Goal: Task Accomplishment & Management: Manage account settings

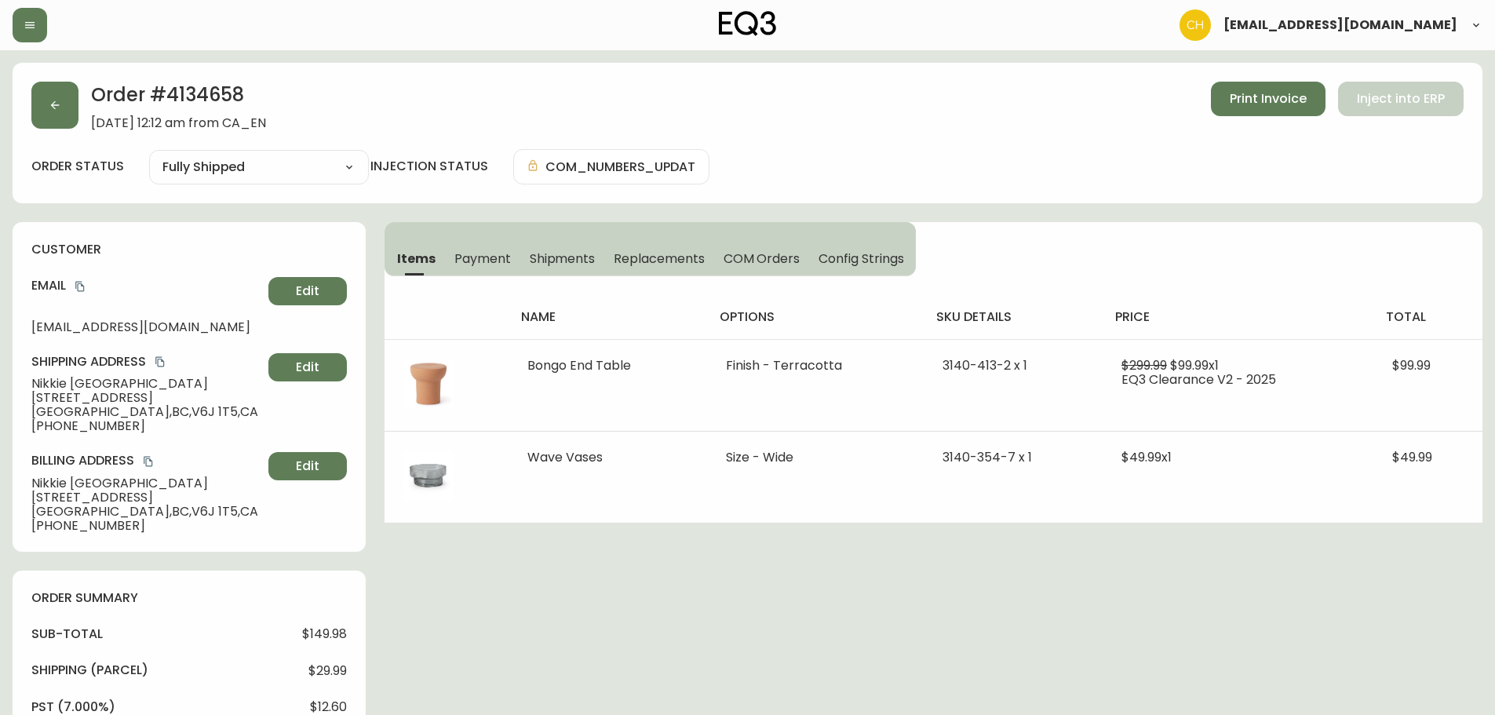
select select "FULLY_SHIPPED"
click at [60, 112] on button "button" at bounding box center [54, 105] width 47 height 47
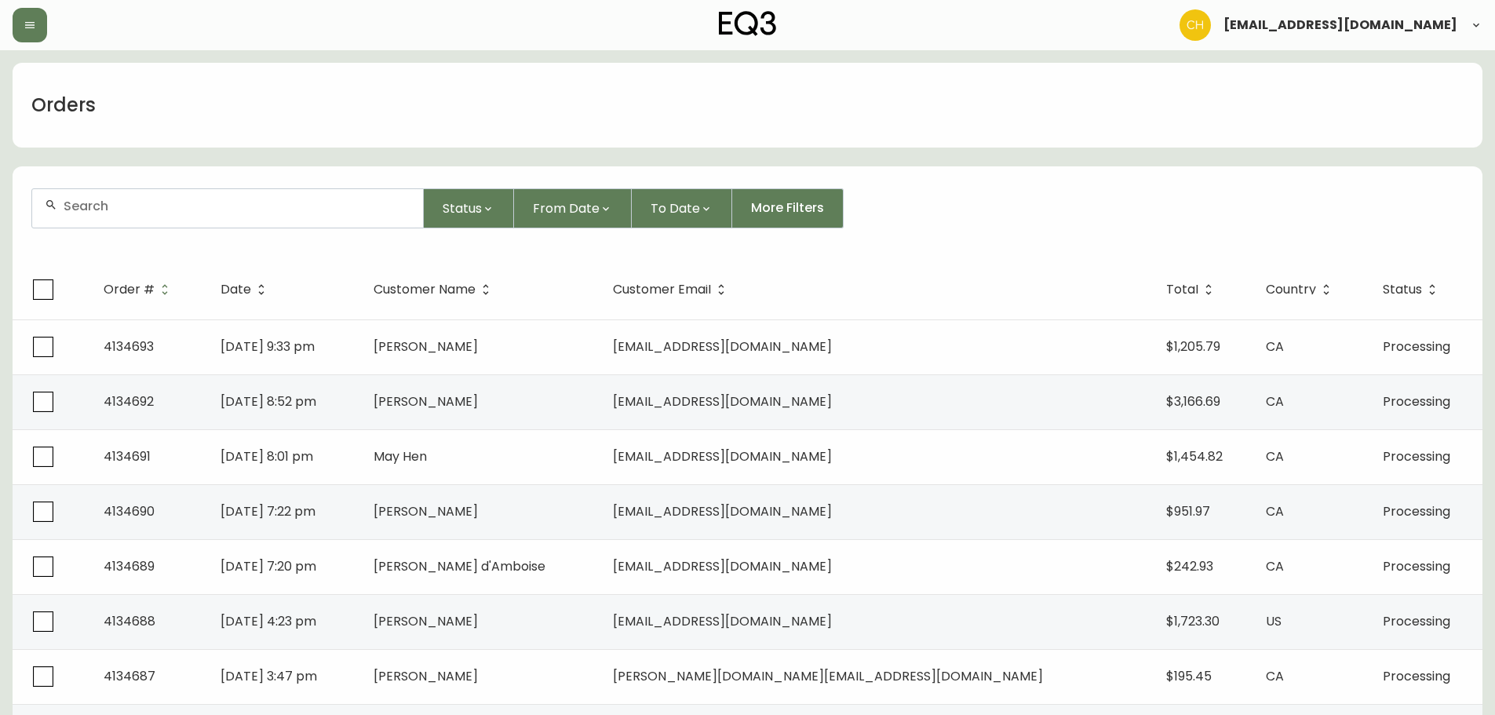
click at [171, 210] on input "text" at bounding box center [237, 205] width 347 height 15
type input "4134668"
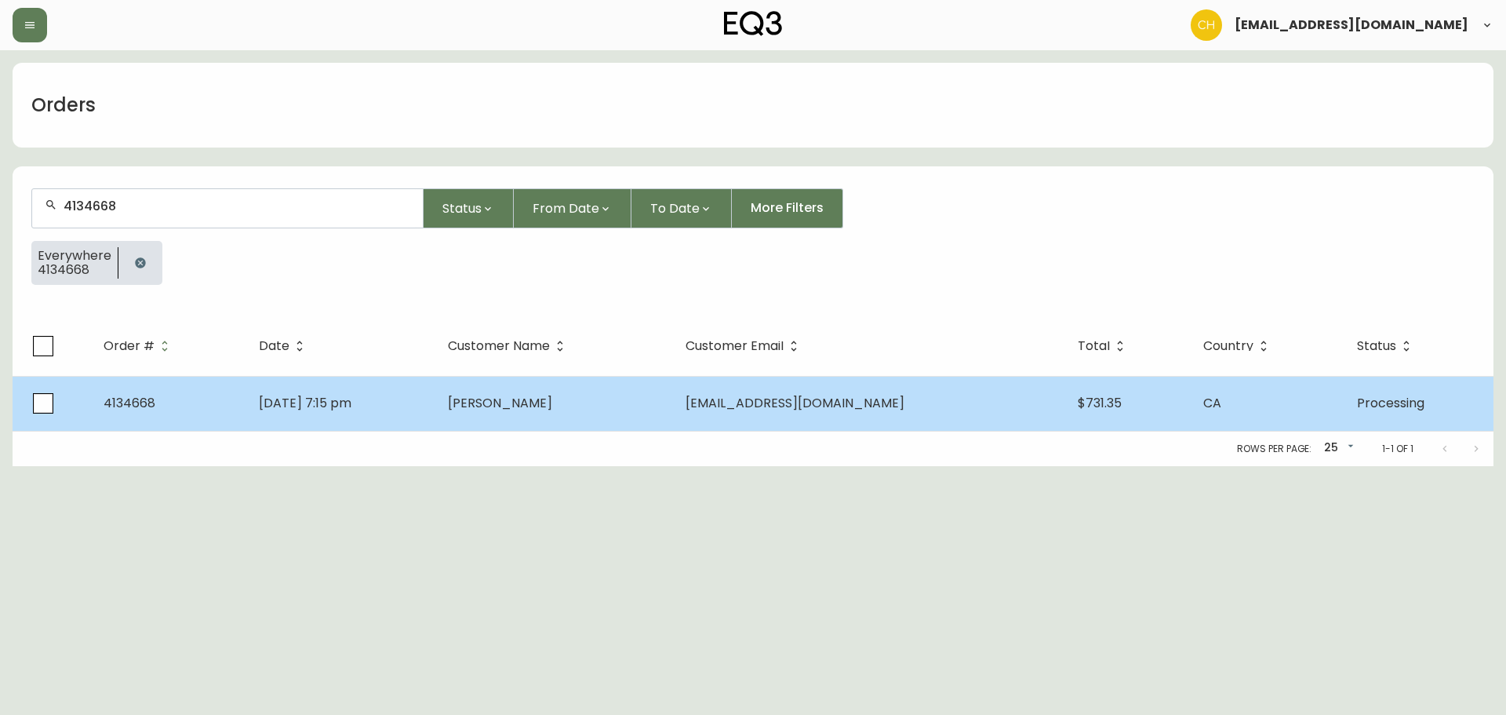
click at [646, 405] on td "[PERSON_NAME]" at bounding box center [554, 403] width 238 height 55
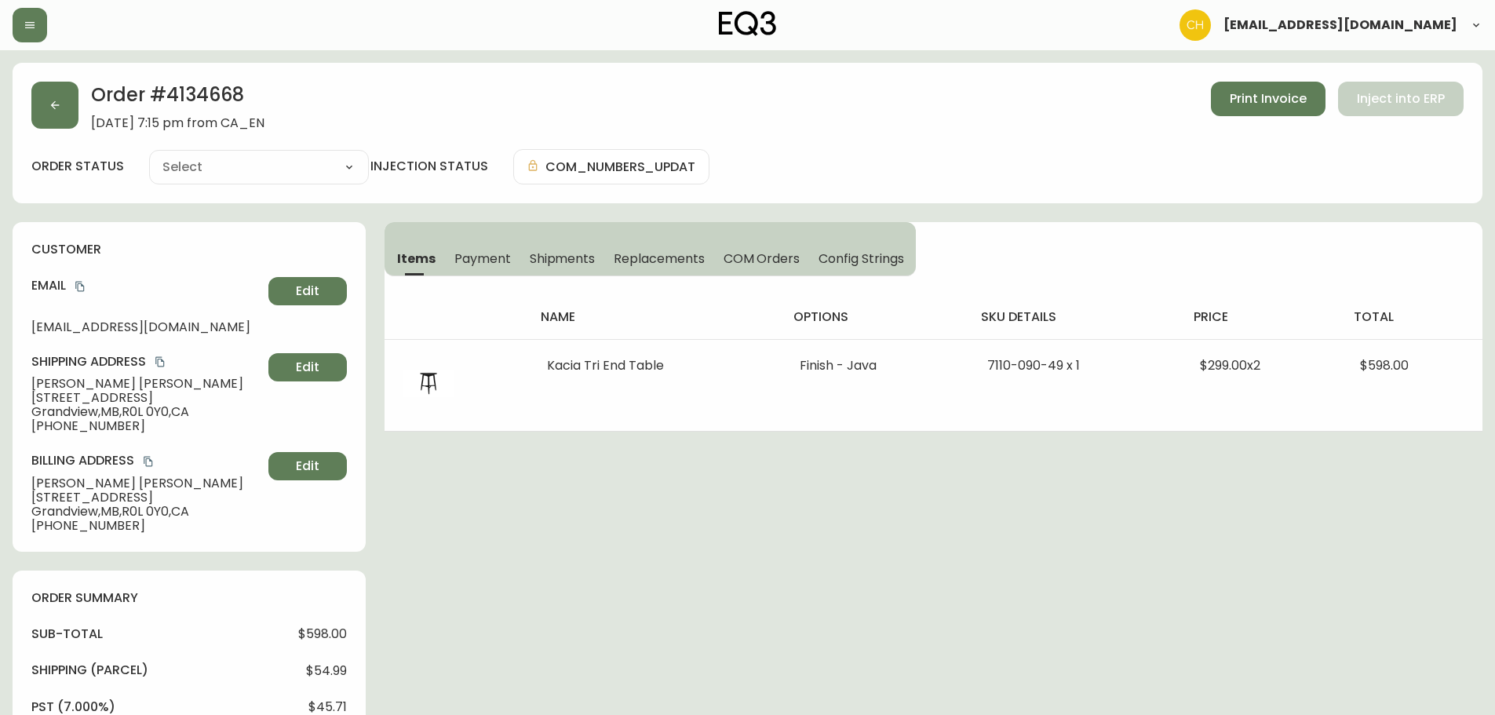
type input "Processing"
select select "PROCESSING"
click at [63, 109] on button "button" at bounding box center [54, 105] width 47 height 47
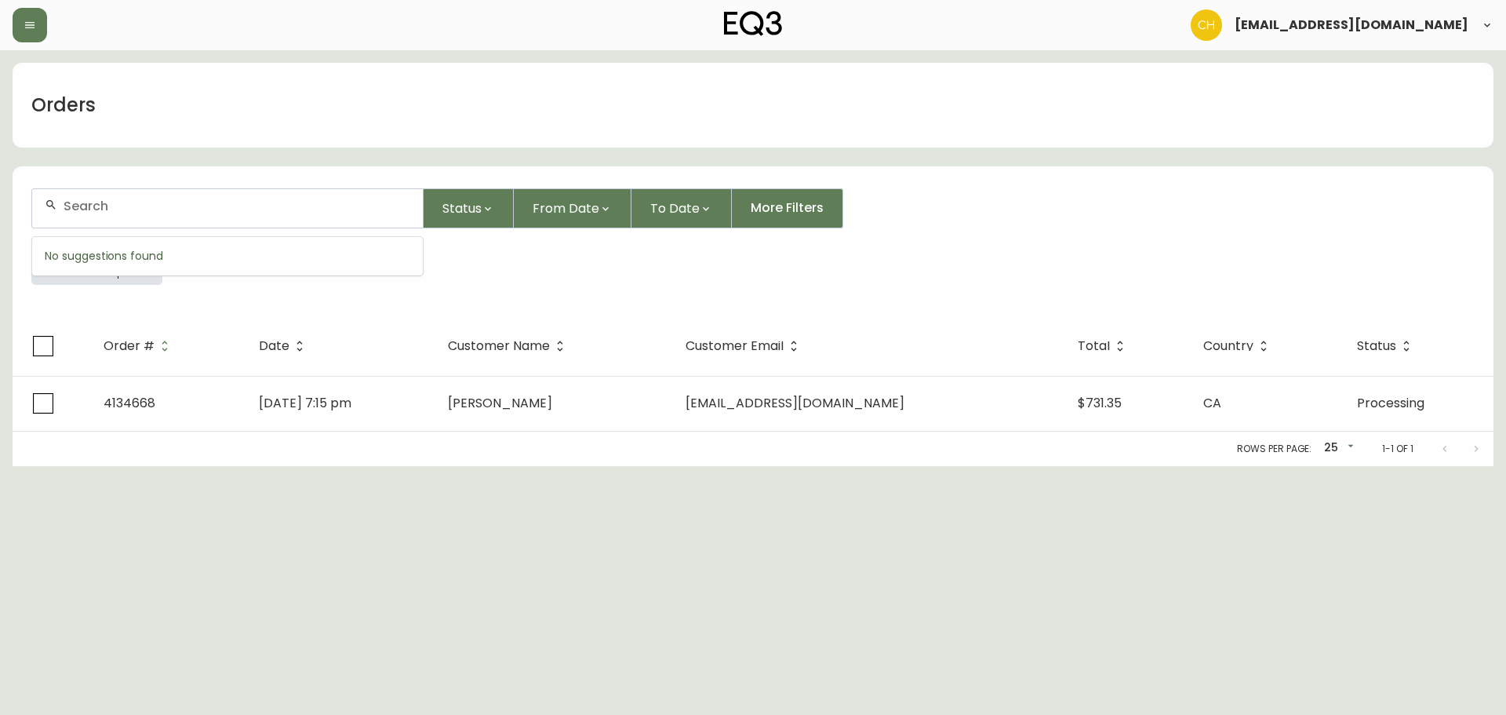
click at [86, 212] on input "text" at bounding box center [237, 205] width 347 height 15
type input "4134669"
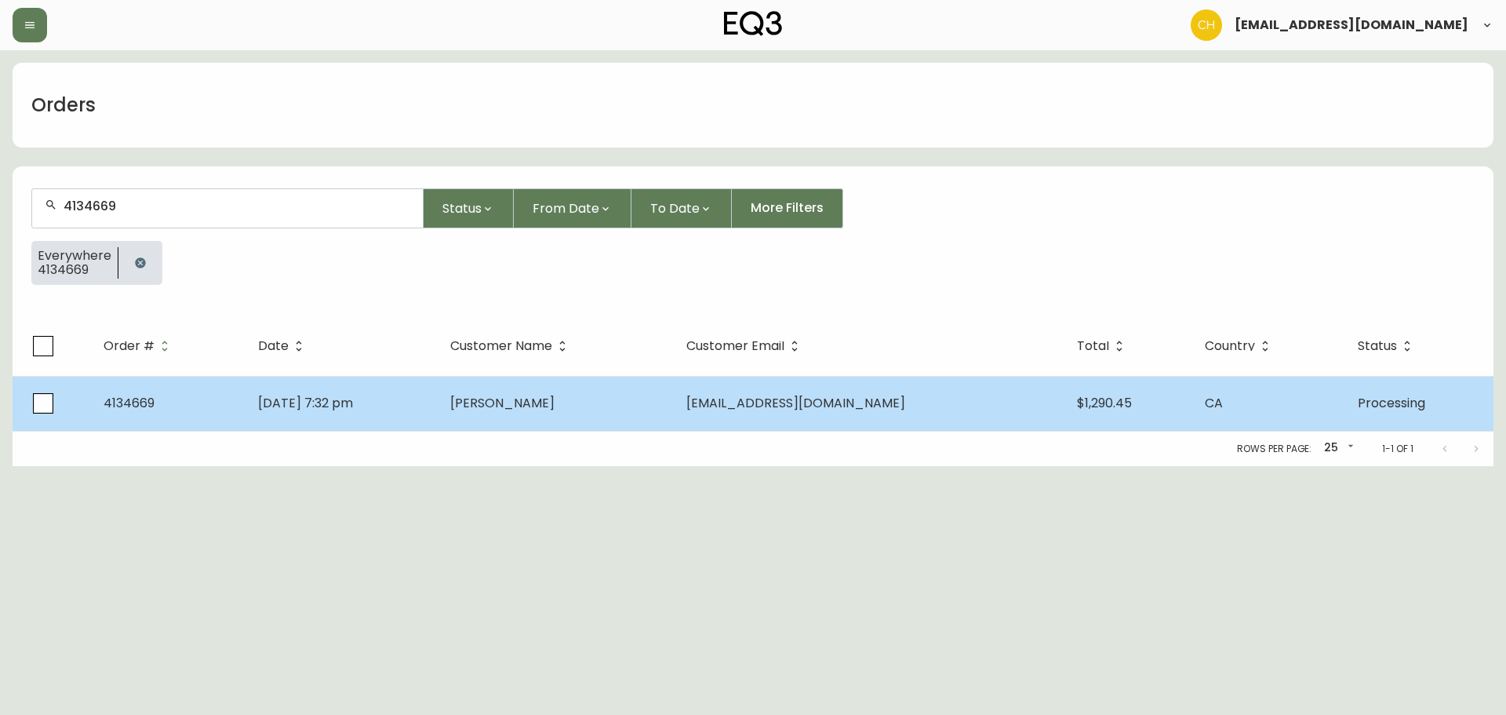
click at [614, 410] on td "[PERSON_NAME]" at bounding box center [556, 403] width 236 height 55
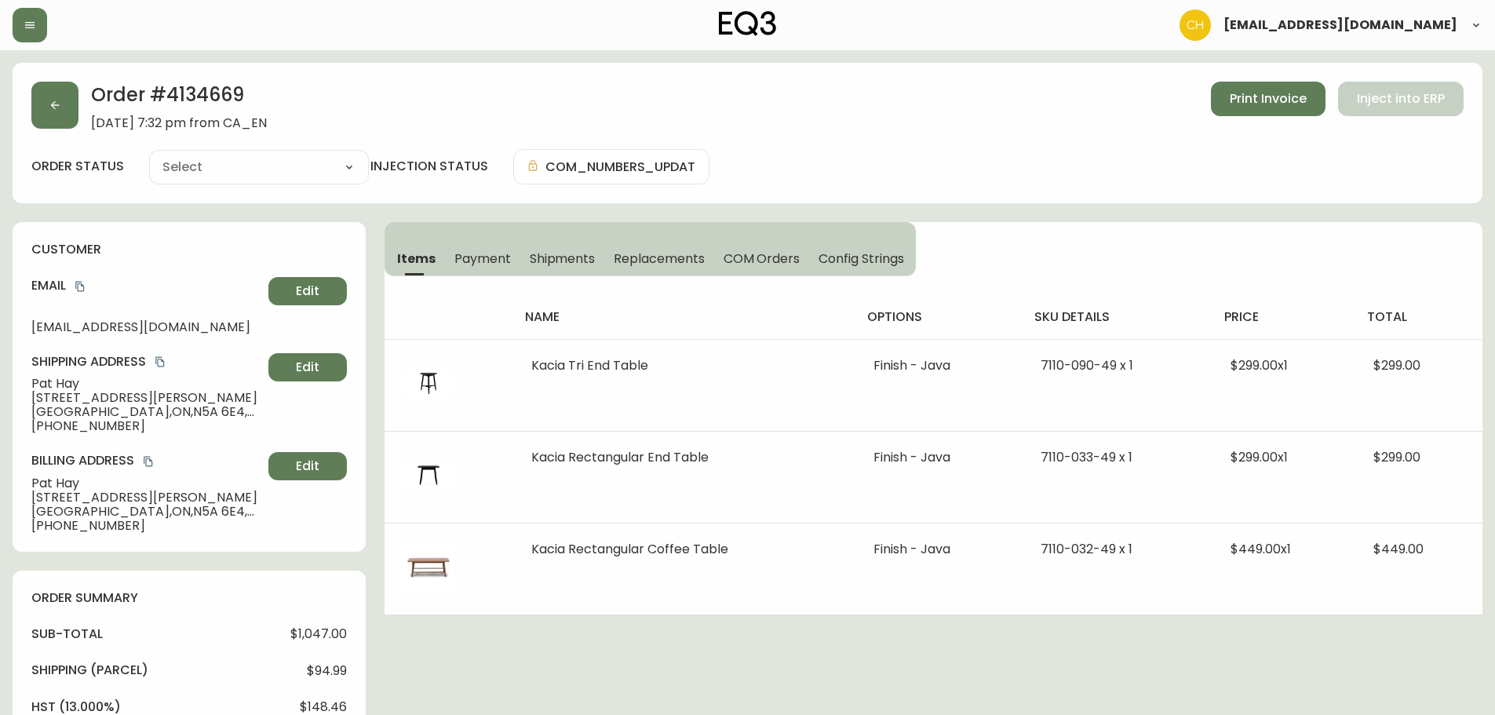
type input "Processing"
select select "PROCESSING"
click at [56, 109] on icon "button" at bounding box center [55, 105] width 13 height 13
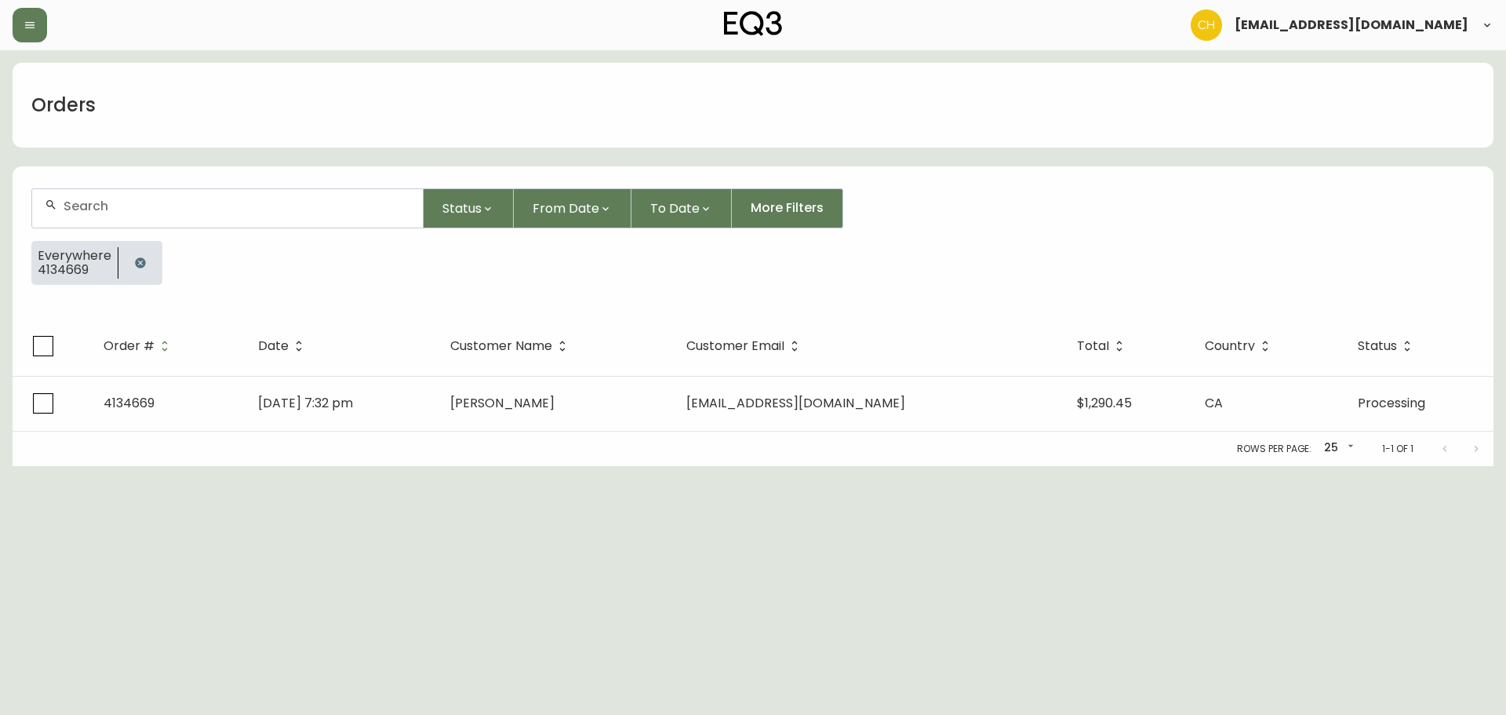
click at [72, 202] on input "text" at bounding box center [237, 205] width 347 height 15
type input "4134678"
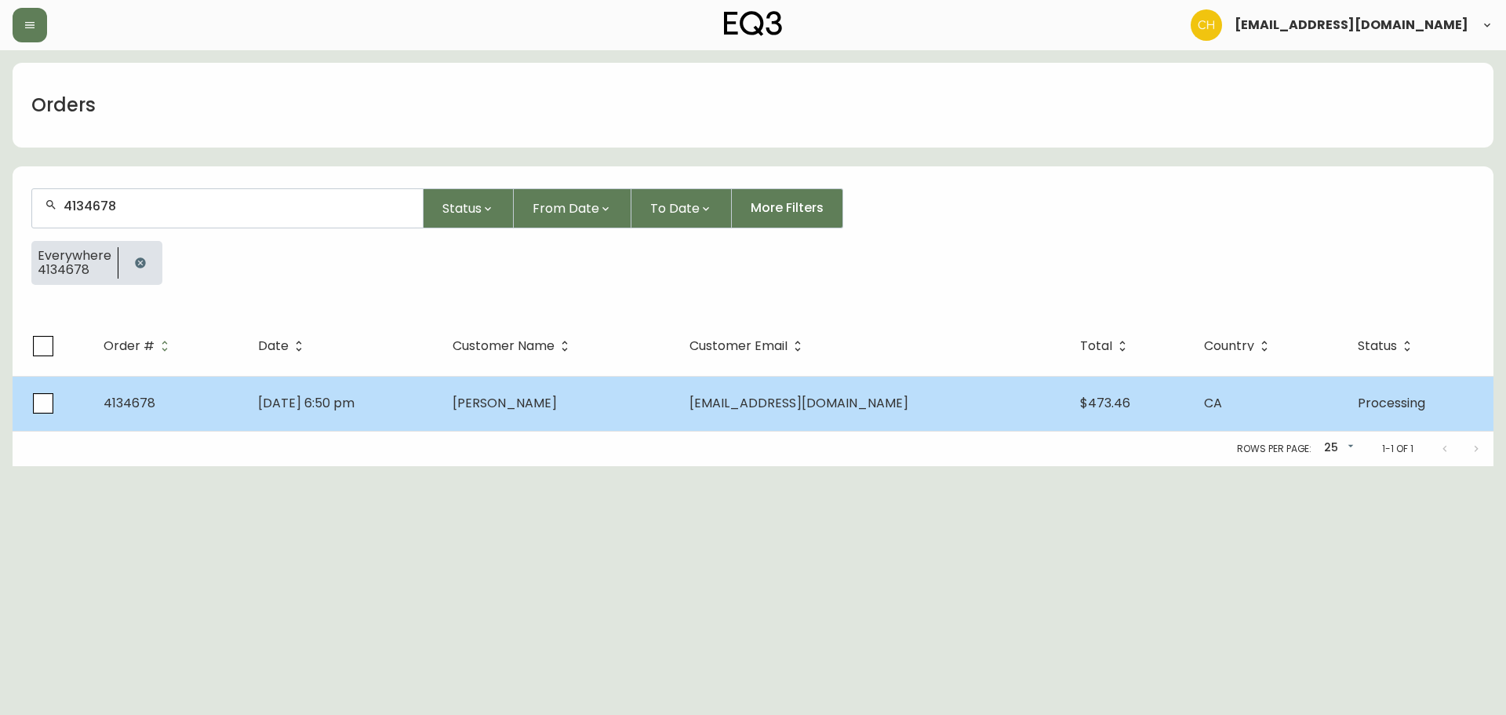
click at [622, 399] on td "[PERSON_NAME]" at bounding box center [558, 403] width 236 height 55
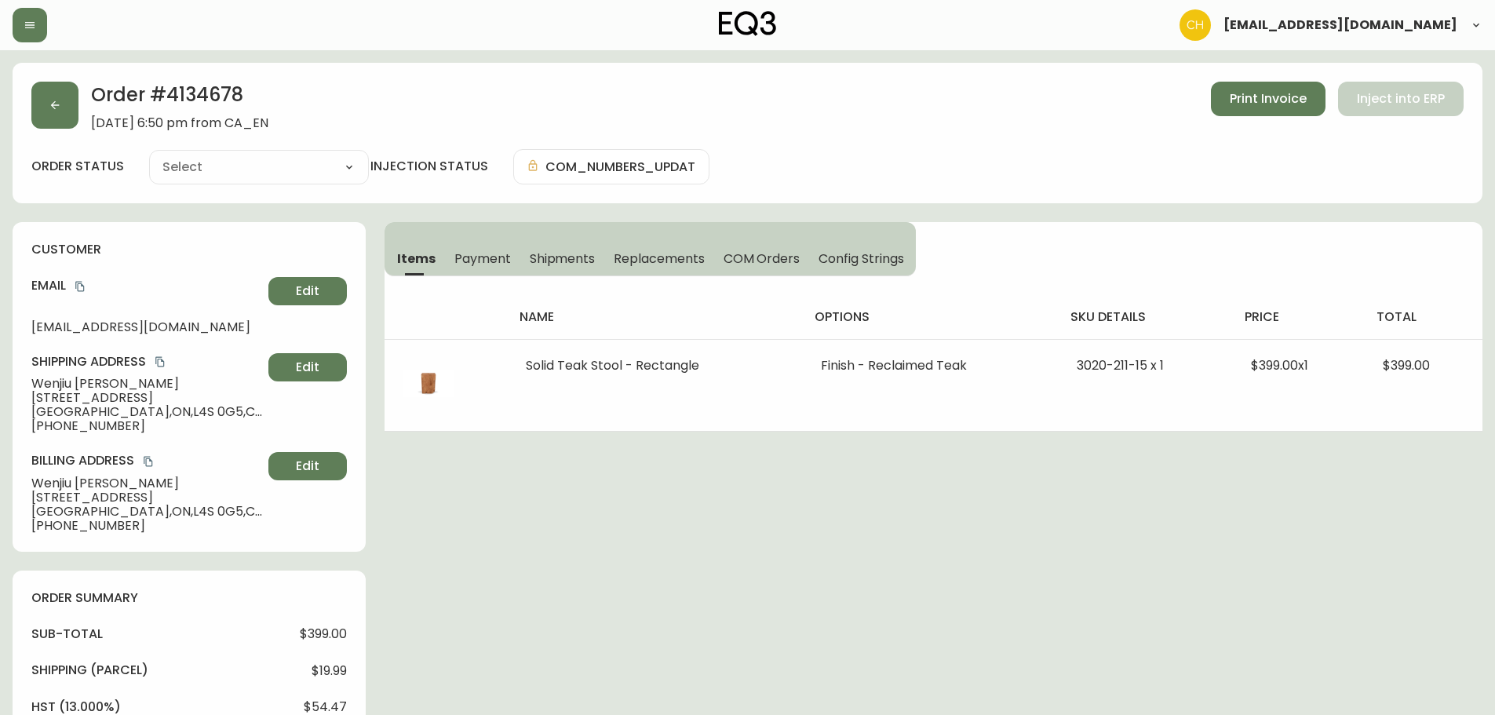
type input "Processing"
select select "PROCESSING"
click at [66, 102] on button "button" at bounding box center [54, 105] width 47 height 47
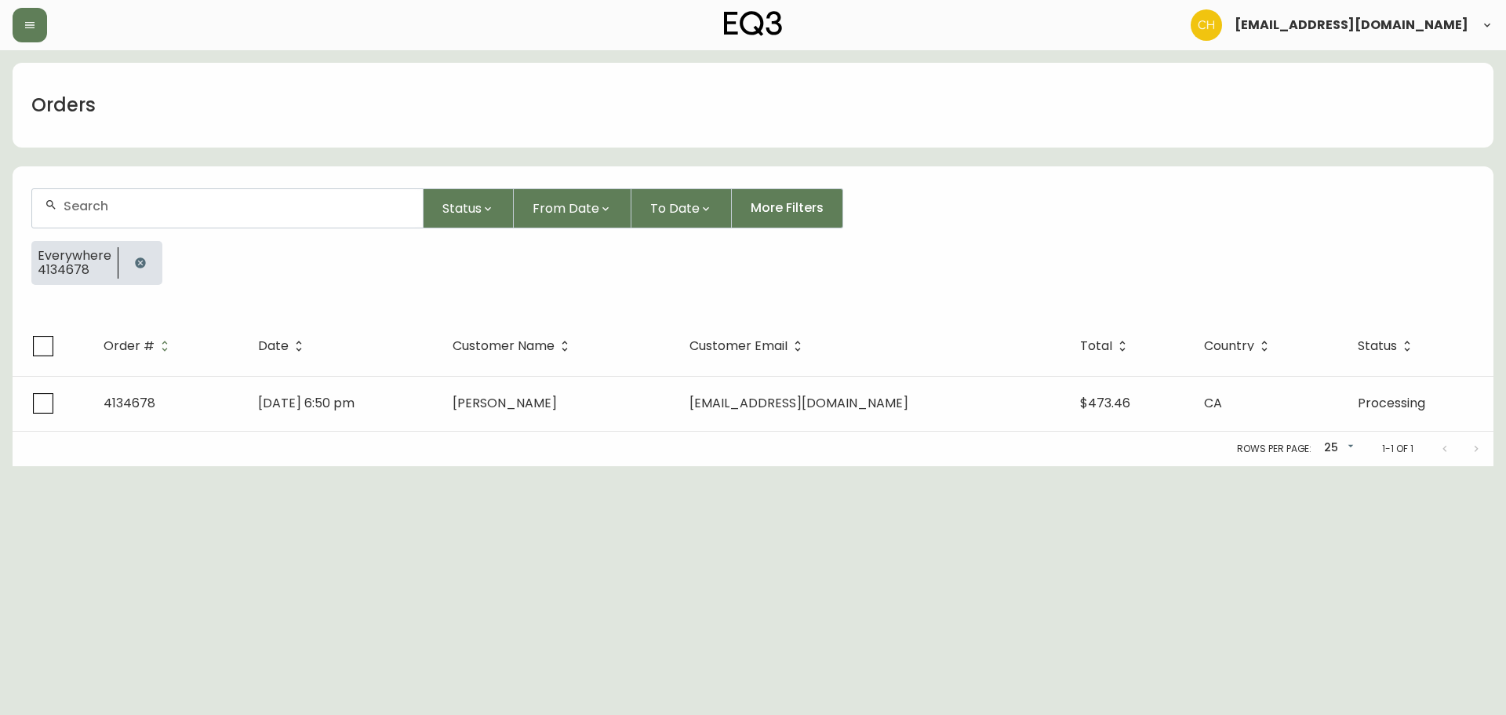
click at [85, 212] on input "text" at bounding box center [237, 205] width 347 height 15
type input "4134659"
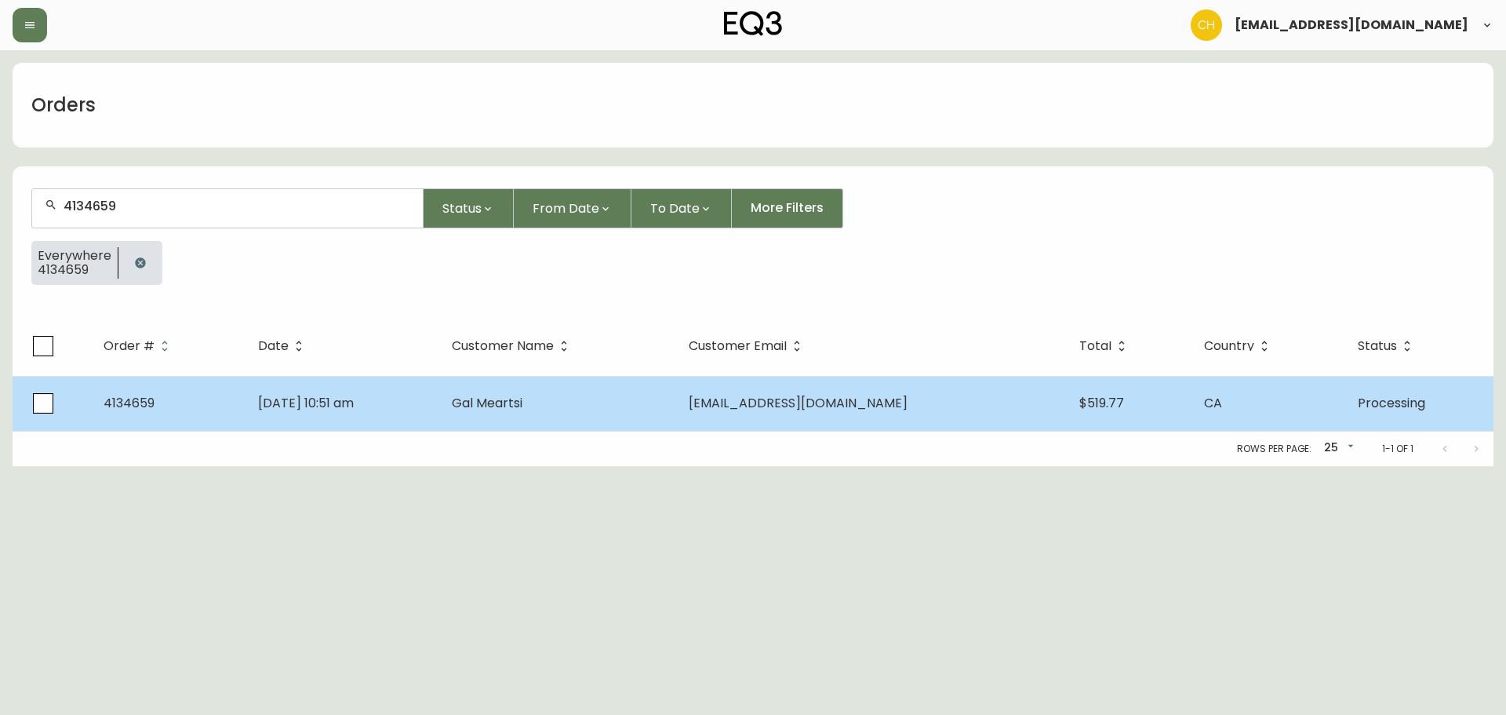
click at [654, 413] on td "Gal Meartsi" at bounding box center [557, 403] width 236 height 55
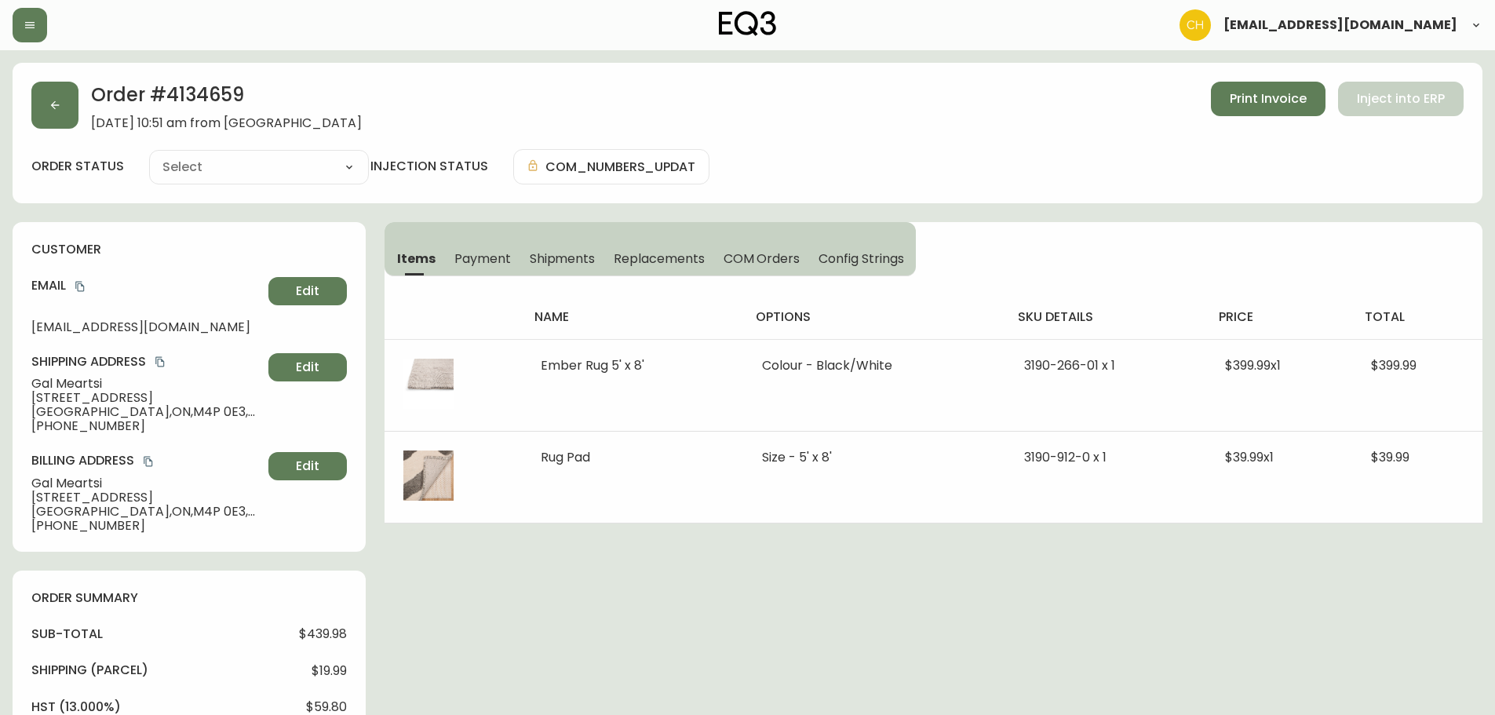
type input "Processing"
select select "PROCESSING"
click at [56, 104] on icon "button" at bounding box center [55, 105] width 13 height 13
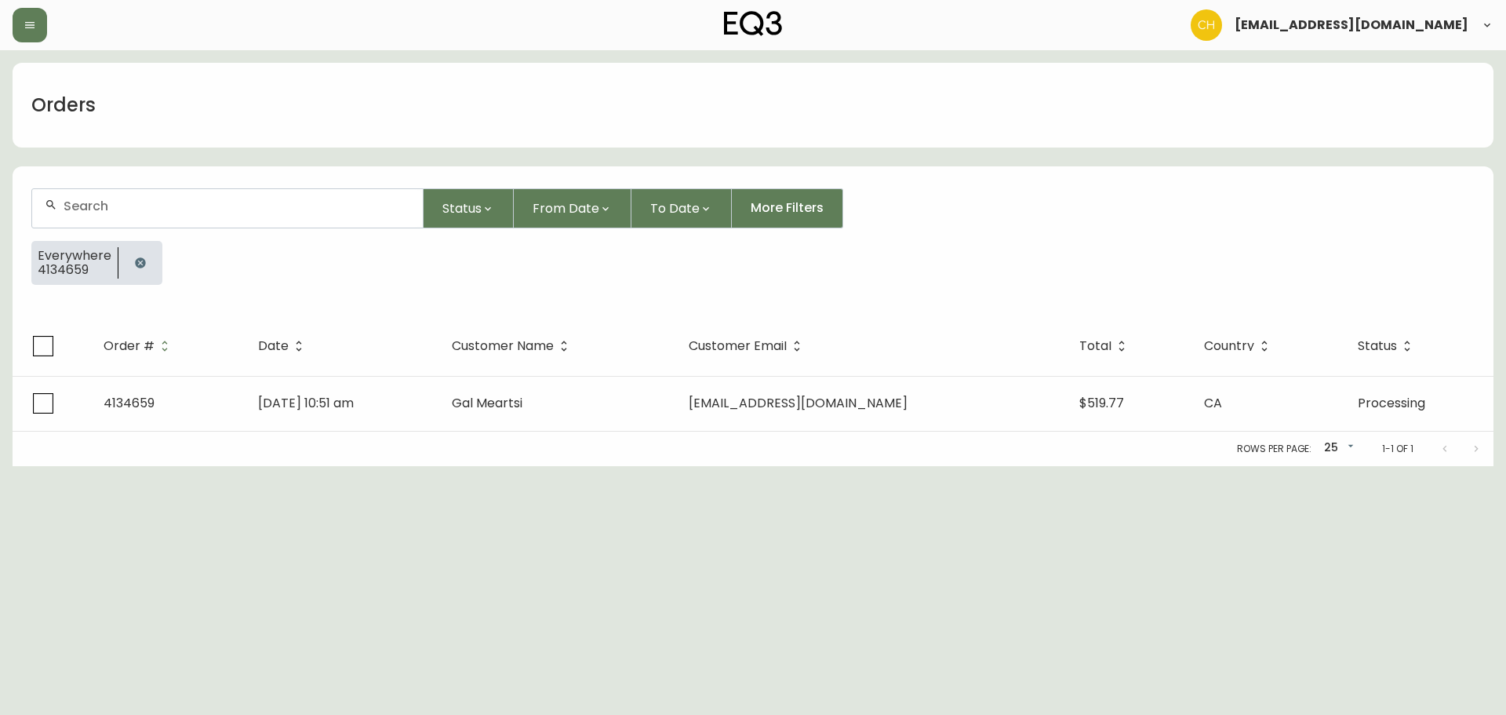
click at [105, 217] on div at bounding box center [227, 208] width 391 height 38
type input "4134663"
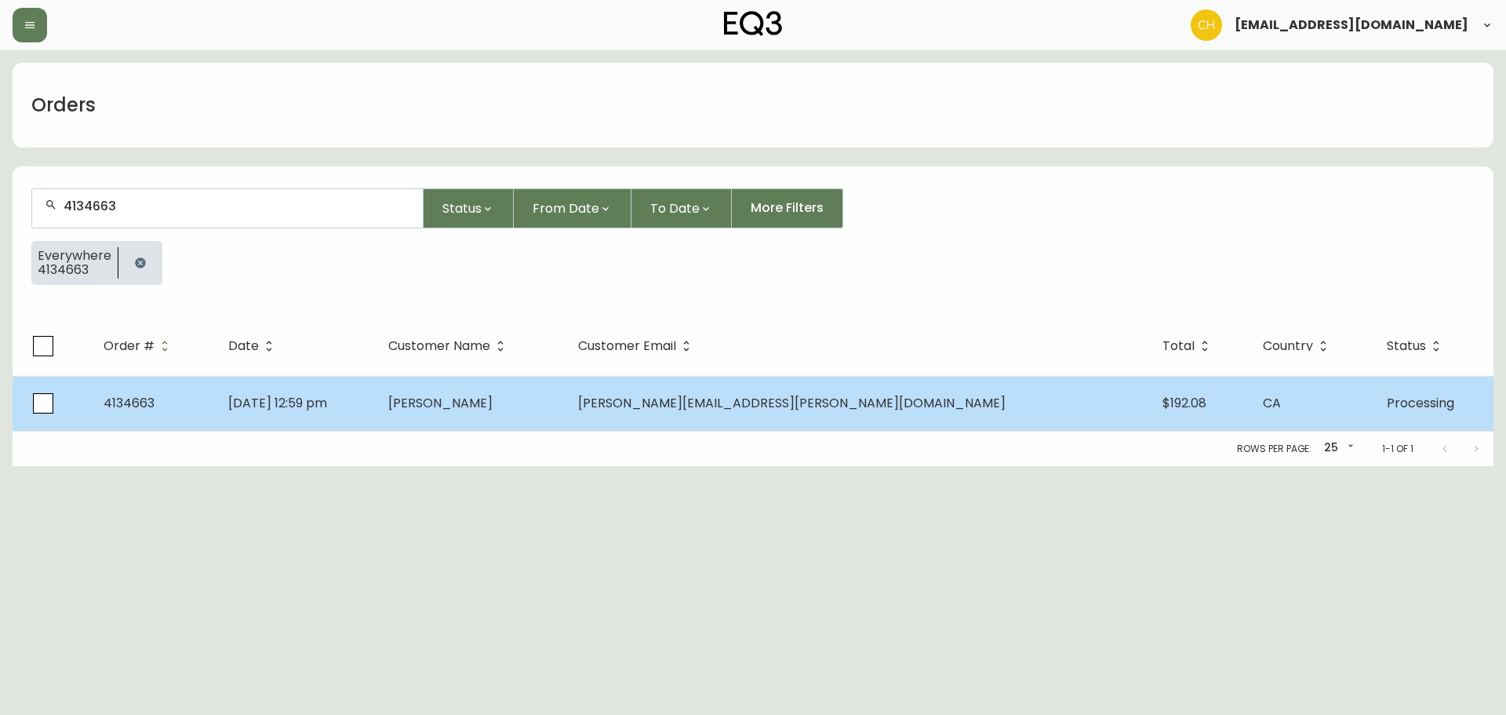
click at [376, 417] on td "[DATE] 12:59 pm" at bounding box center [296, 403] width 160 height 55
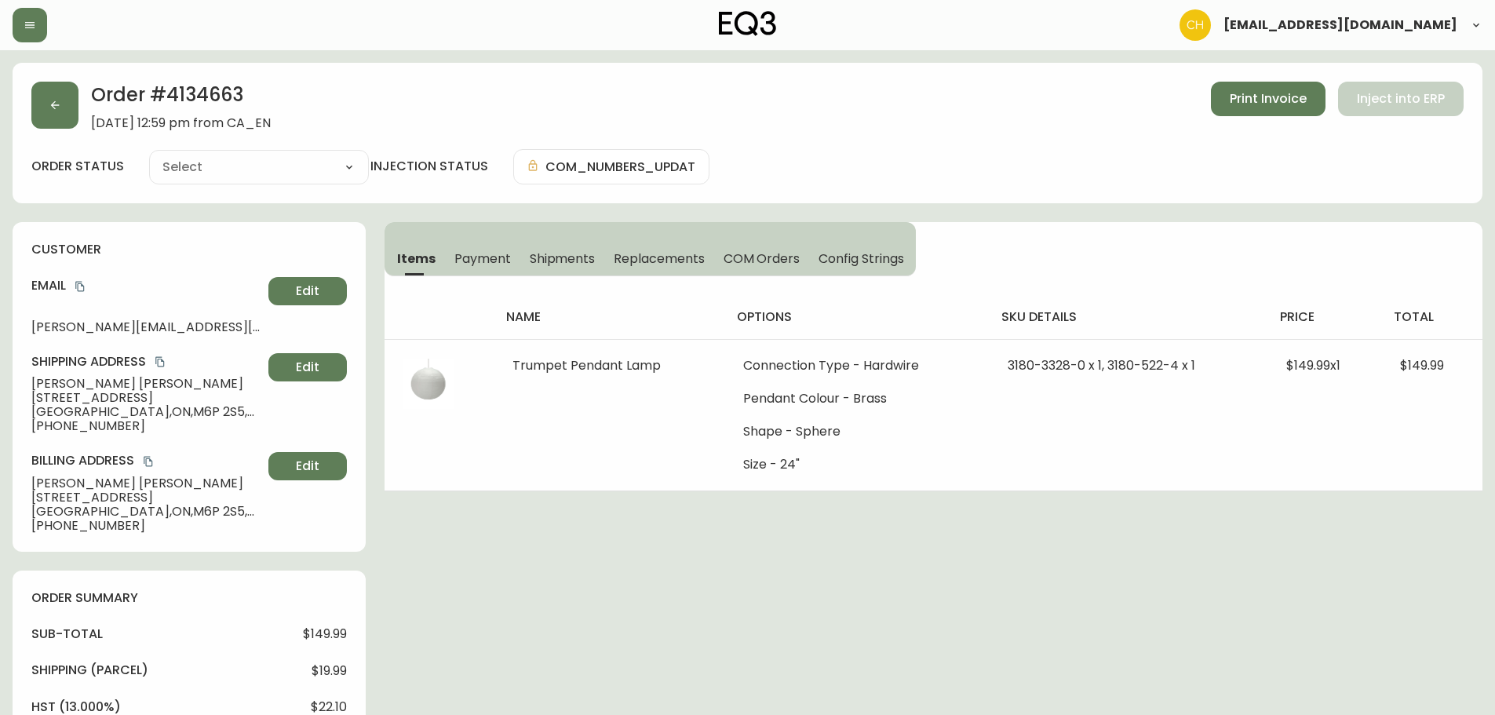
type input "Processing"
select select "PROCESSING"
click at [70, 100] on button "button" at bounding box center [54, 105] width 47 height 47
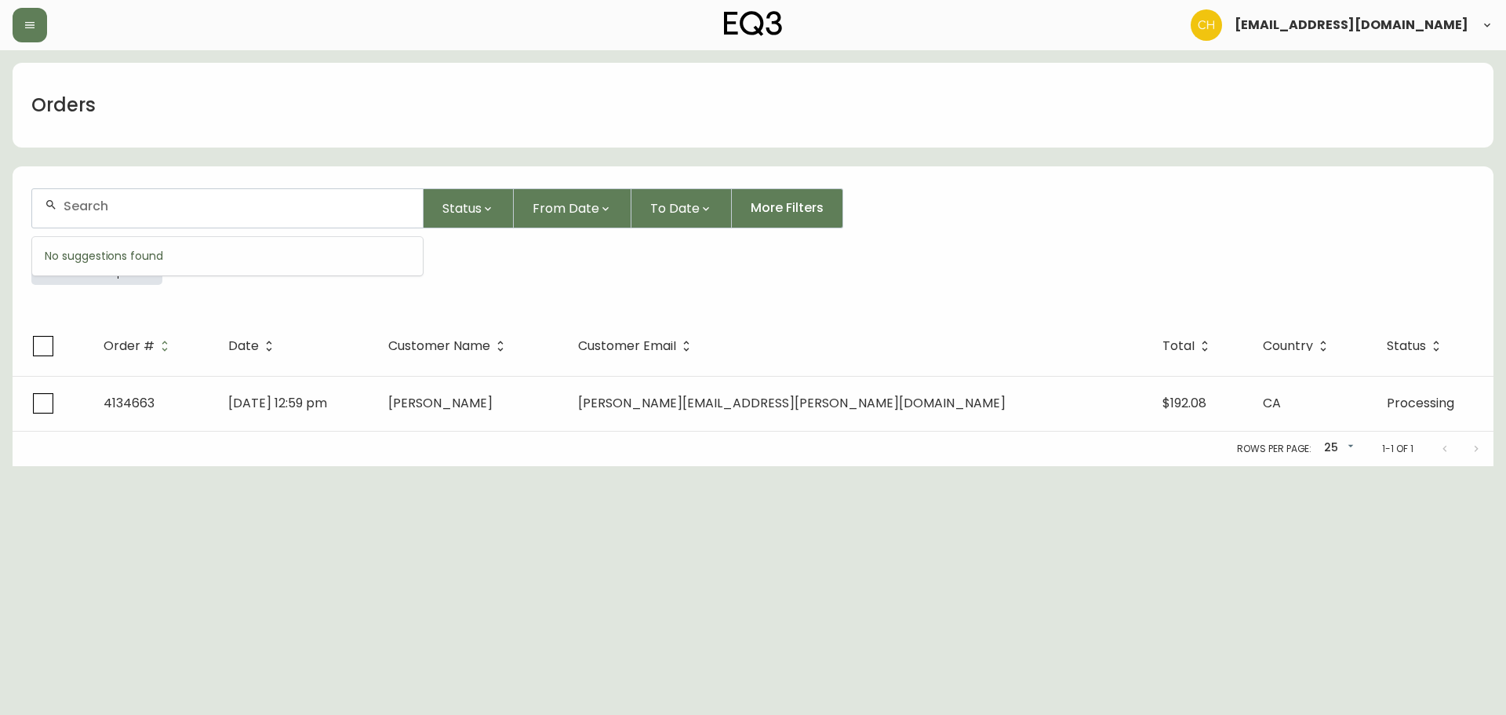
click at [126, 211] on input "text" at bounding box center [237, 205] width 347 height 15
type input "4134664"
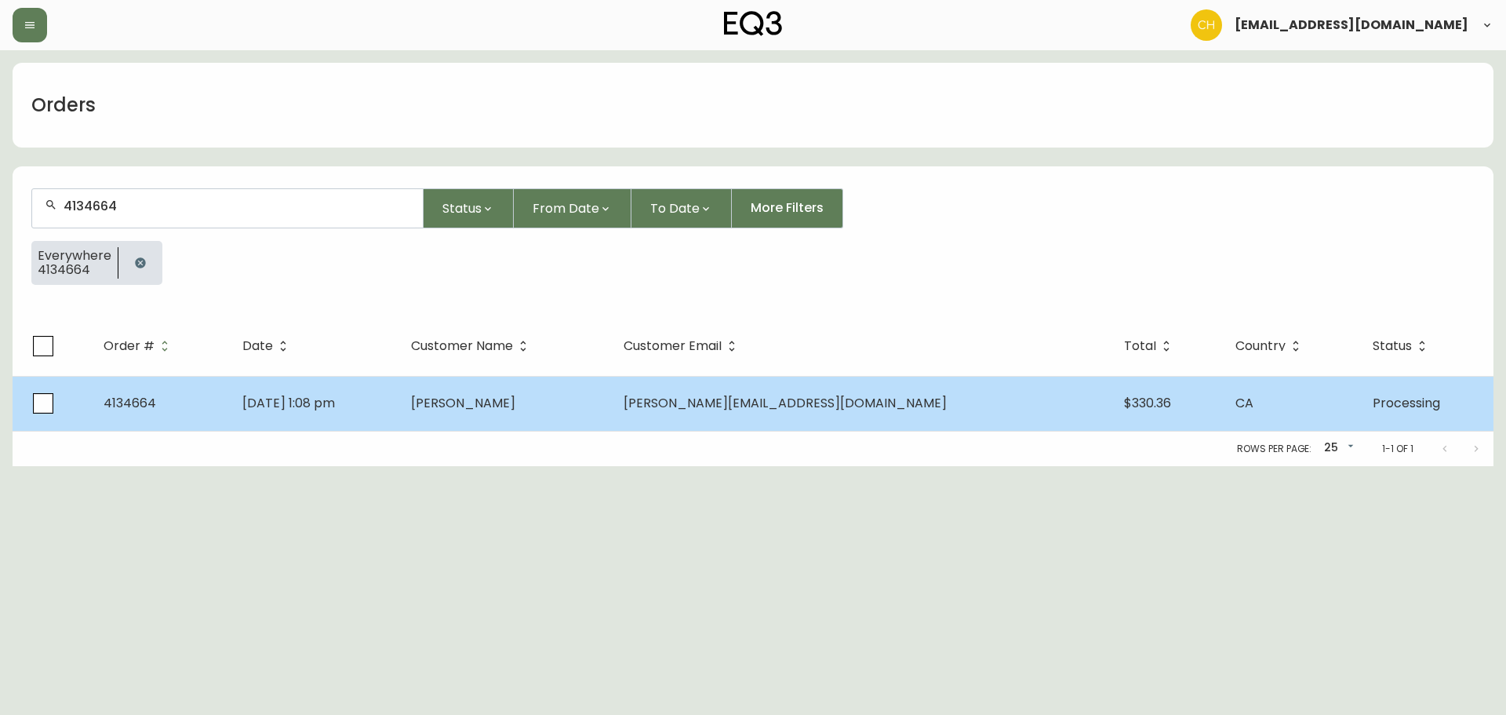
click at [399, 416] on td "[DATE] 1:08 pm" at bounding box center [314, 403] width 169 height 55
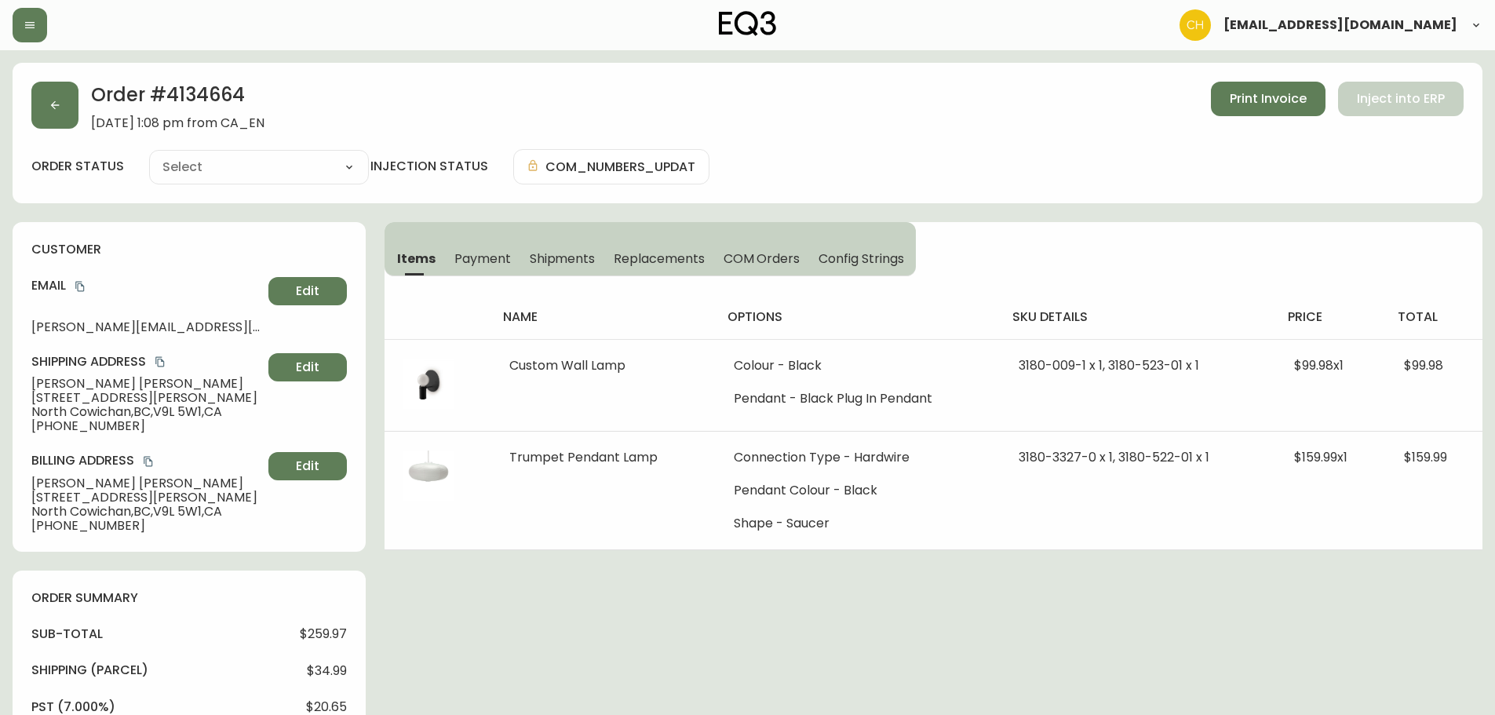
type input "Processing"
select select "PROCESSING"
click at [69, 116] on button "button" at bounding box center [54, 105] width 47 height 47
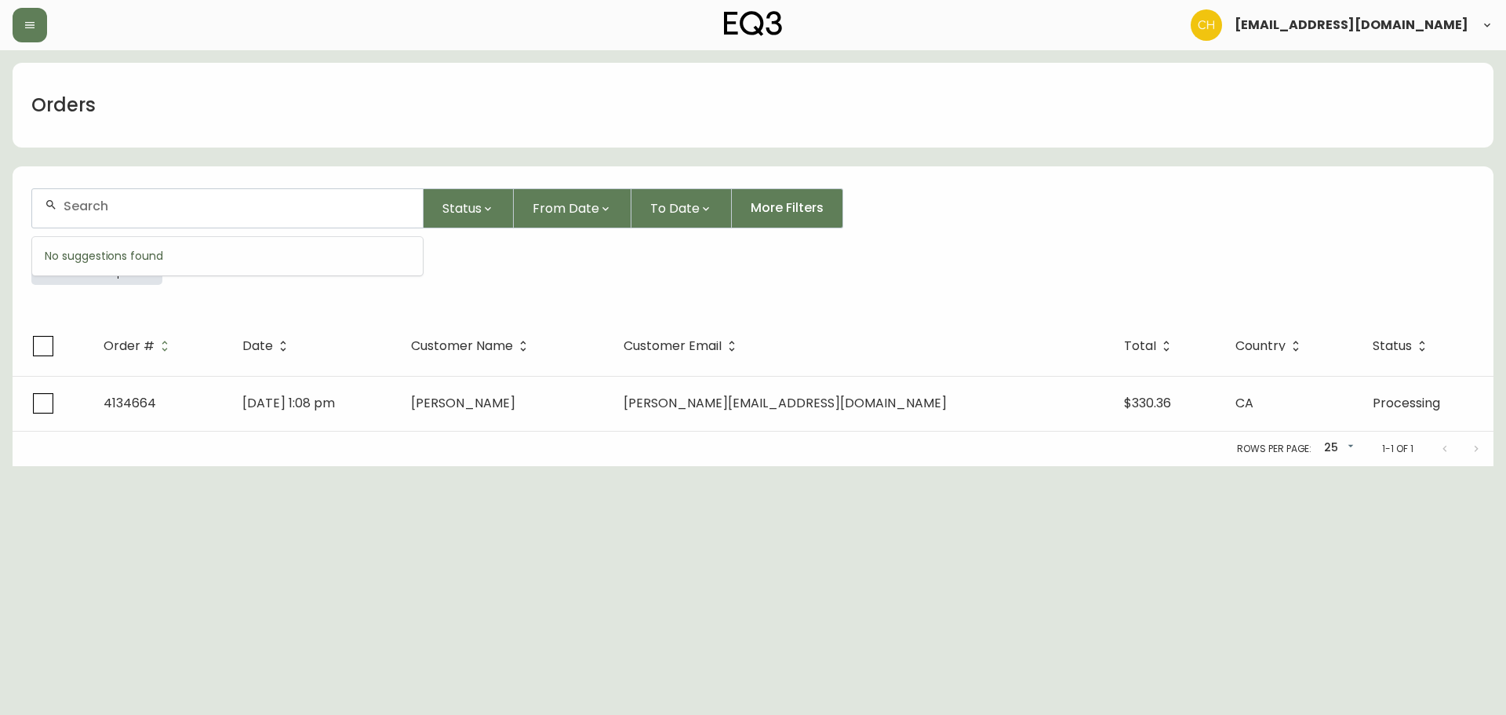
drag, startPoint x: 87, startPoint y: 209, endPoint x: 95, endPoint y: 204, distance: 9.1
click at [95, 205] on input "text" at bounding box center [237, 205] width 347 height 15
type input "4134665"
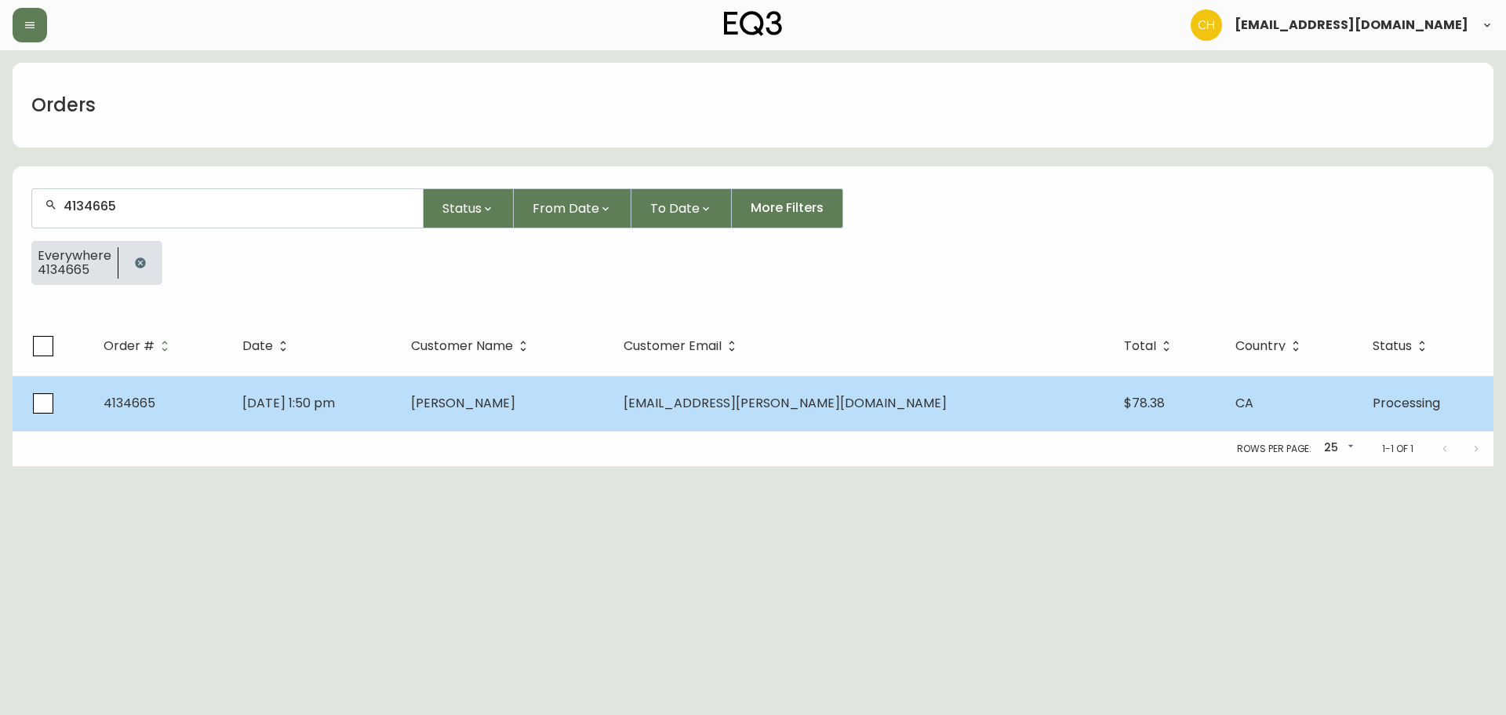
click at [610, 392] on td "[PERSON_NAME]" at bounding box center [505, 403] width 212 height 55
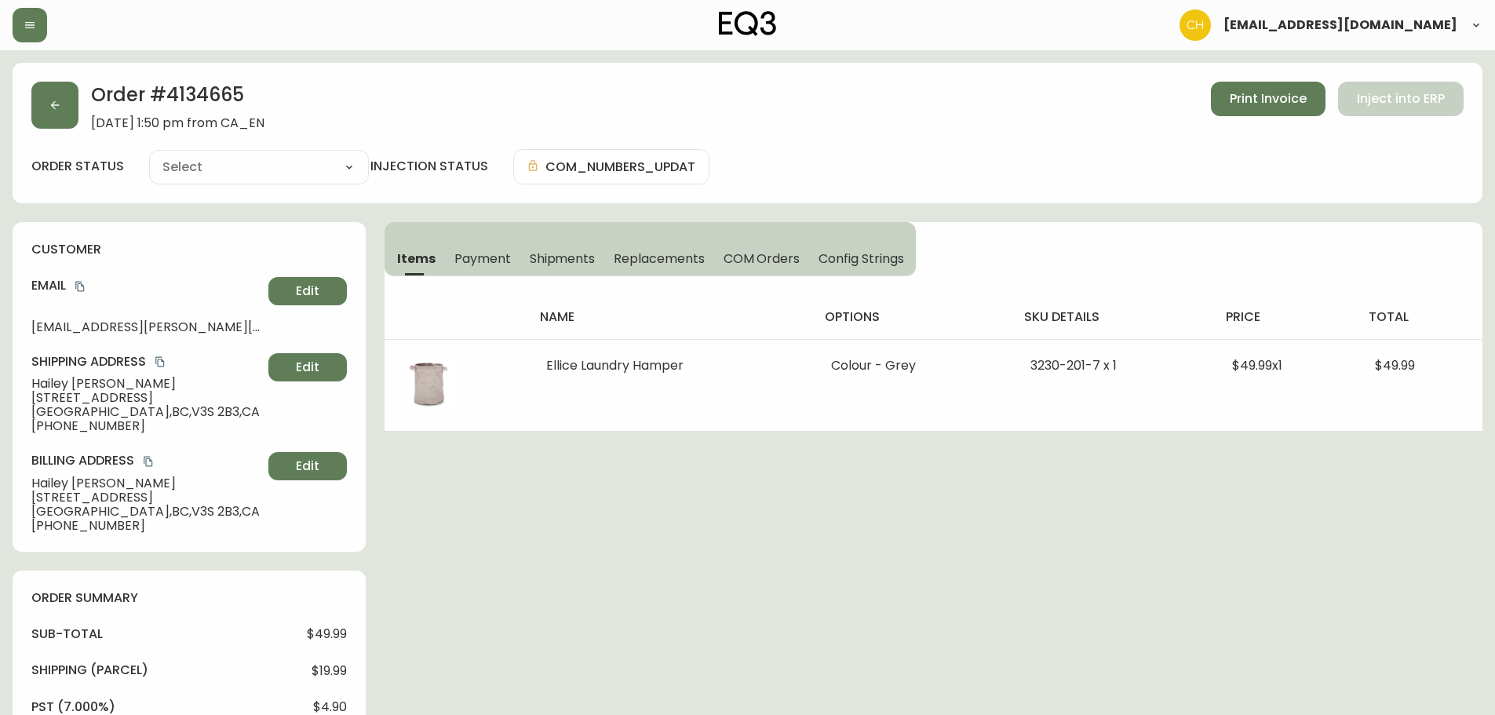
type input "Processing"
select select "PROCESSING"
click at [70, 104] on button "button" at bounding box center [54, 105] width 47 height 47
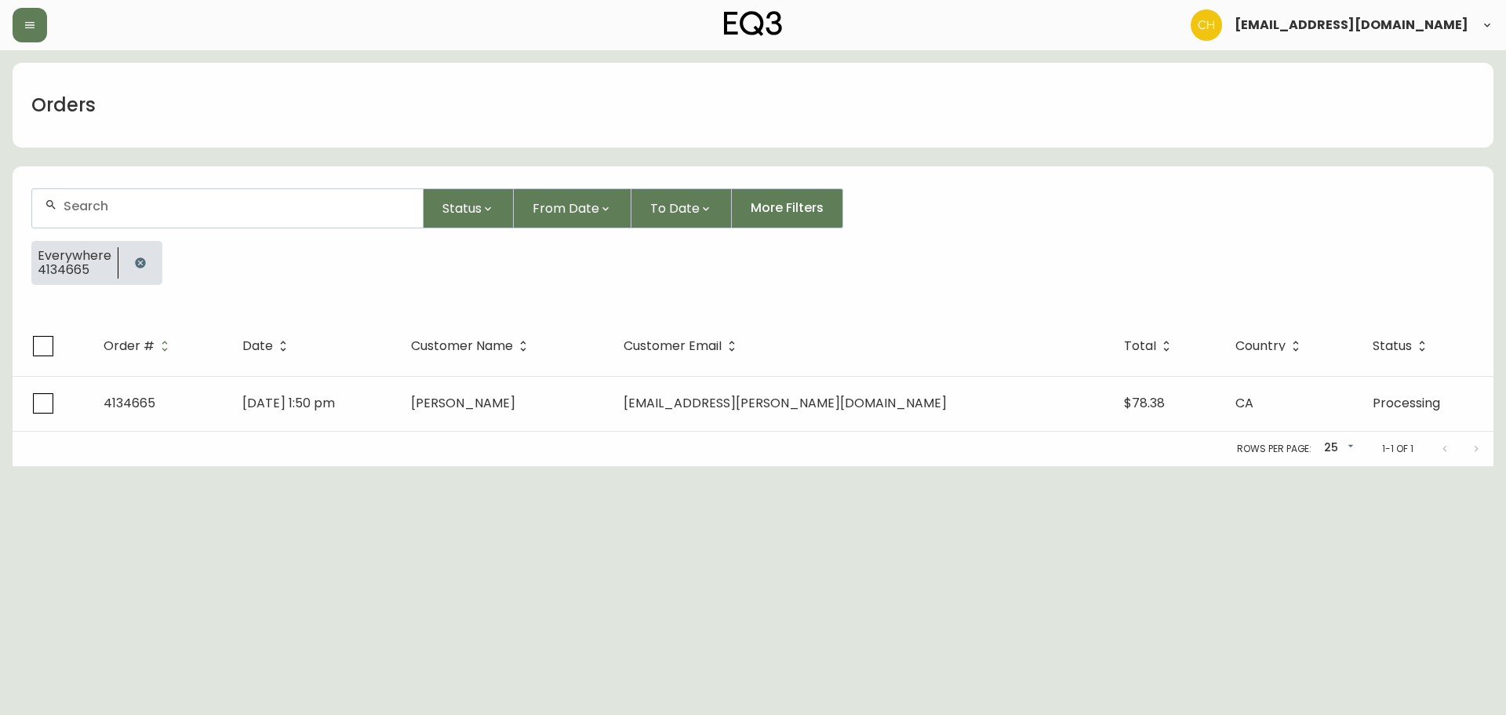
drag, startPoint x: 110, startPoint y: 198, endPoint x: 130, endPoint y: 198, distance: 20.4
click at [129, 198] on input "text" at bounding box center [237, 205] width 347 height 15
type input "4134666"
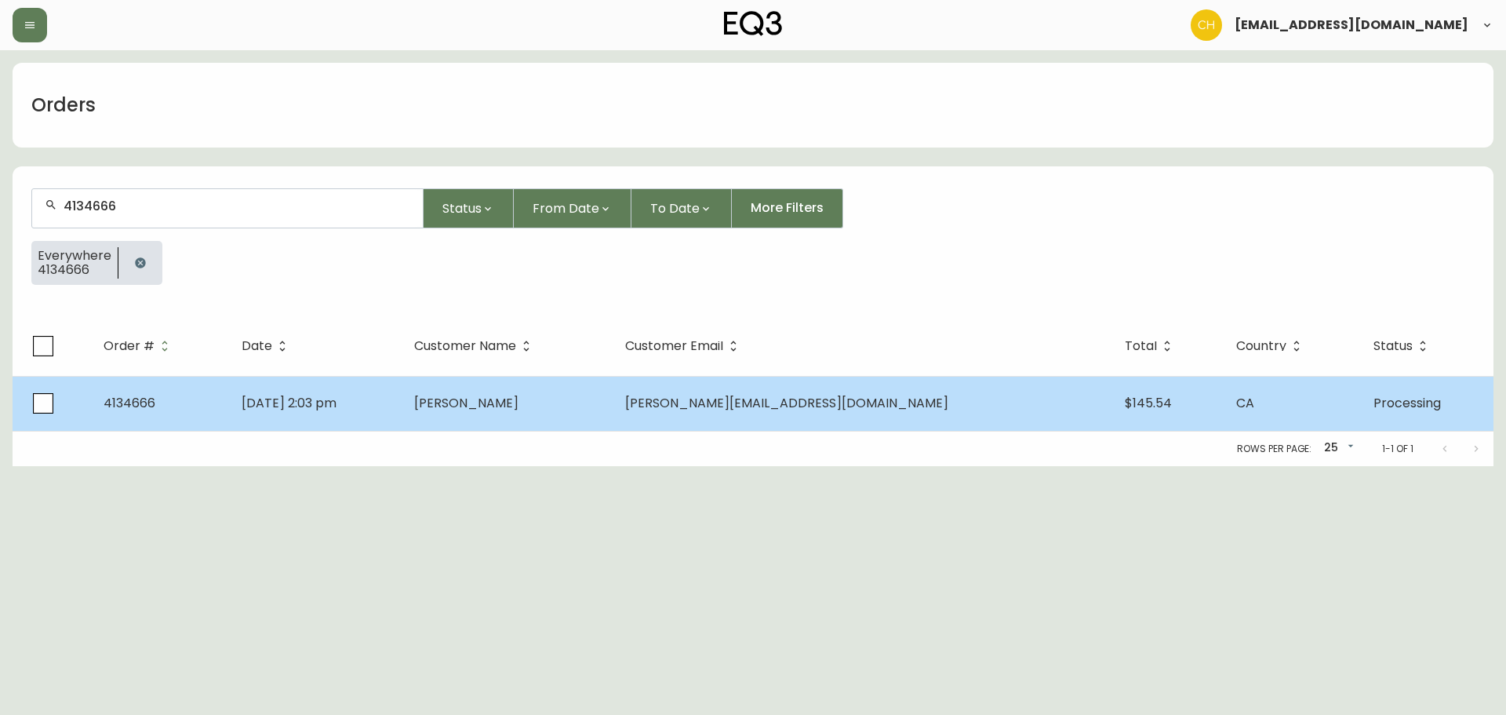
click at [401, 404] on td "[DATE] 2:03 pm" at bounding box center [315, 403] width 172 height 55
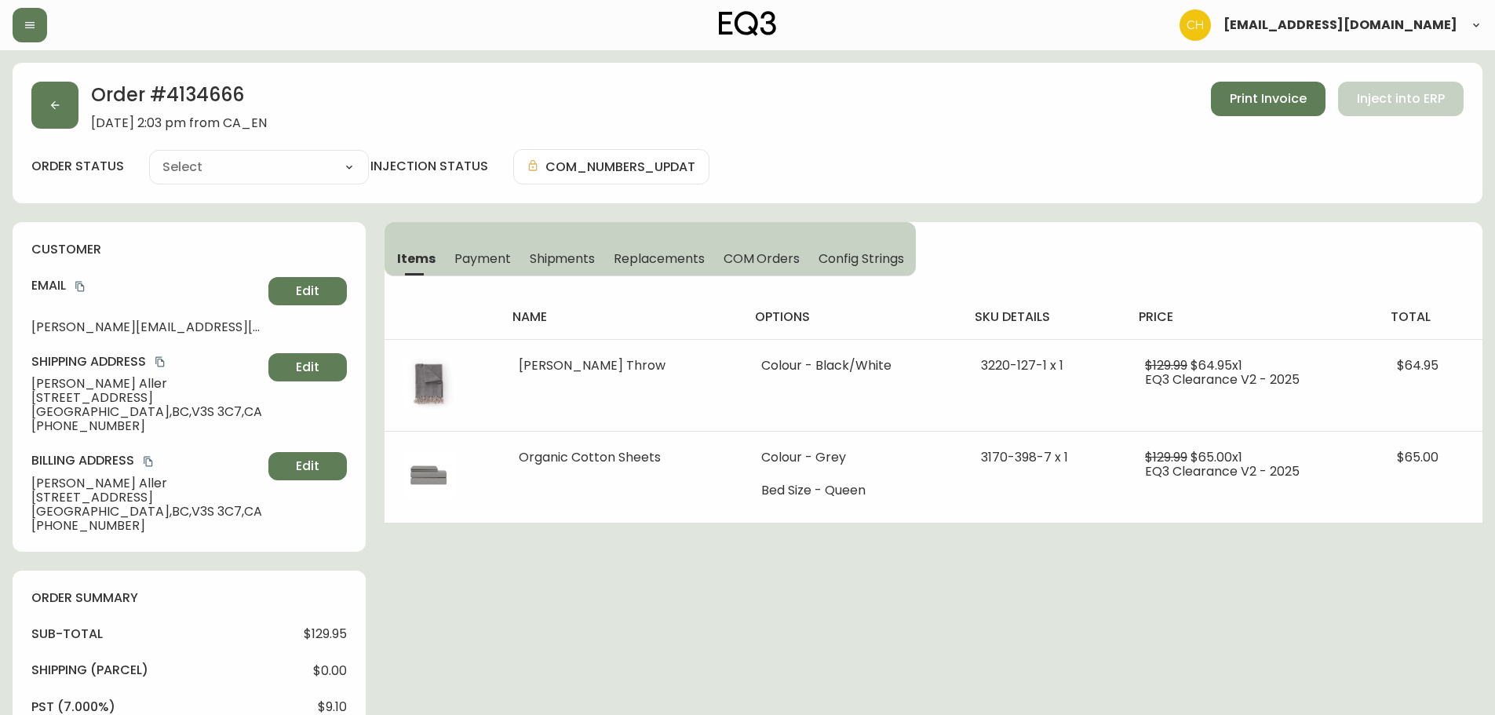
type input "Processing"
select select "PROCESSING"
click at [71, 110] on button "button" at bounding box center [54, 105] width 47 height 47
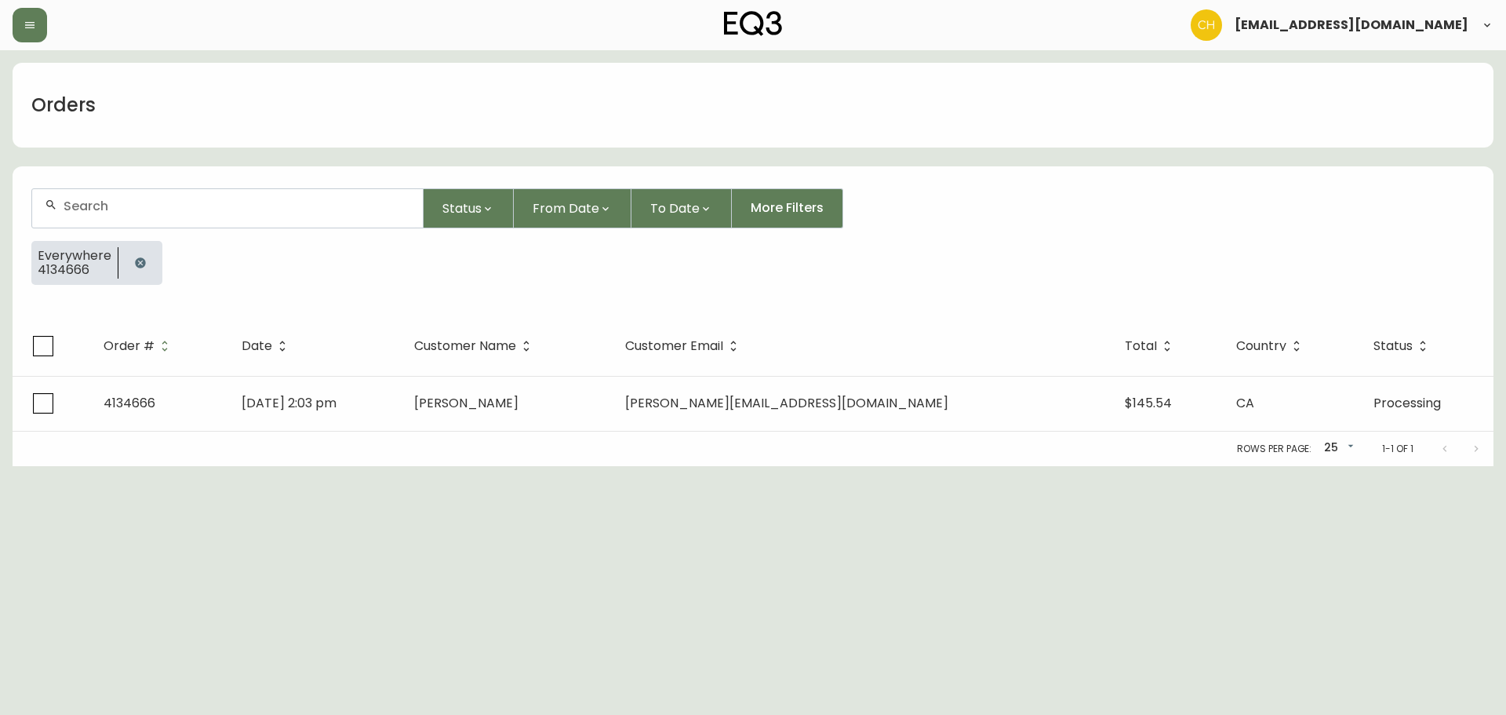
click at [101, 202] on input "text" at bounding box center [237, 205] width 347 height 15
type input "4134667"
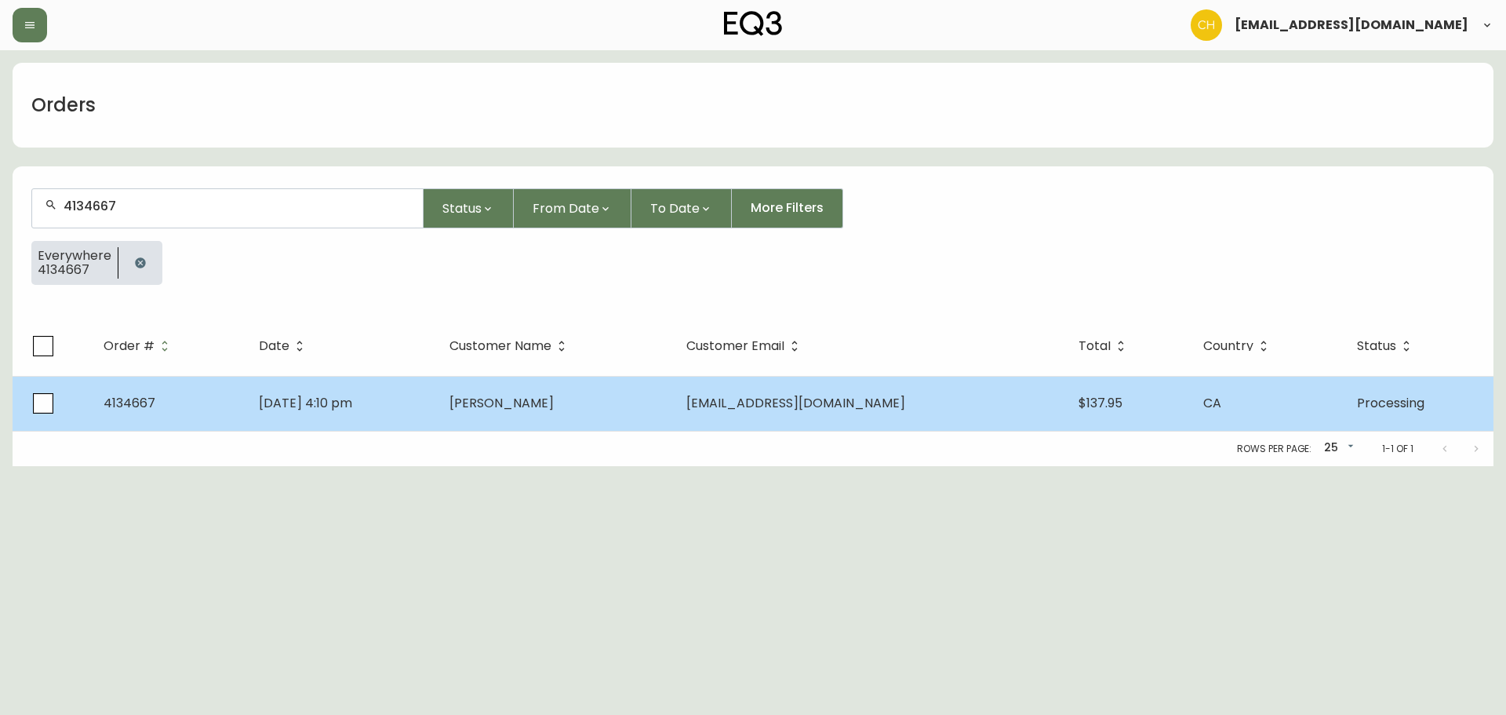
click at [533, 409] on span "[PERSON_NAME]" at bounding box center [502, 403] width 104 height 18
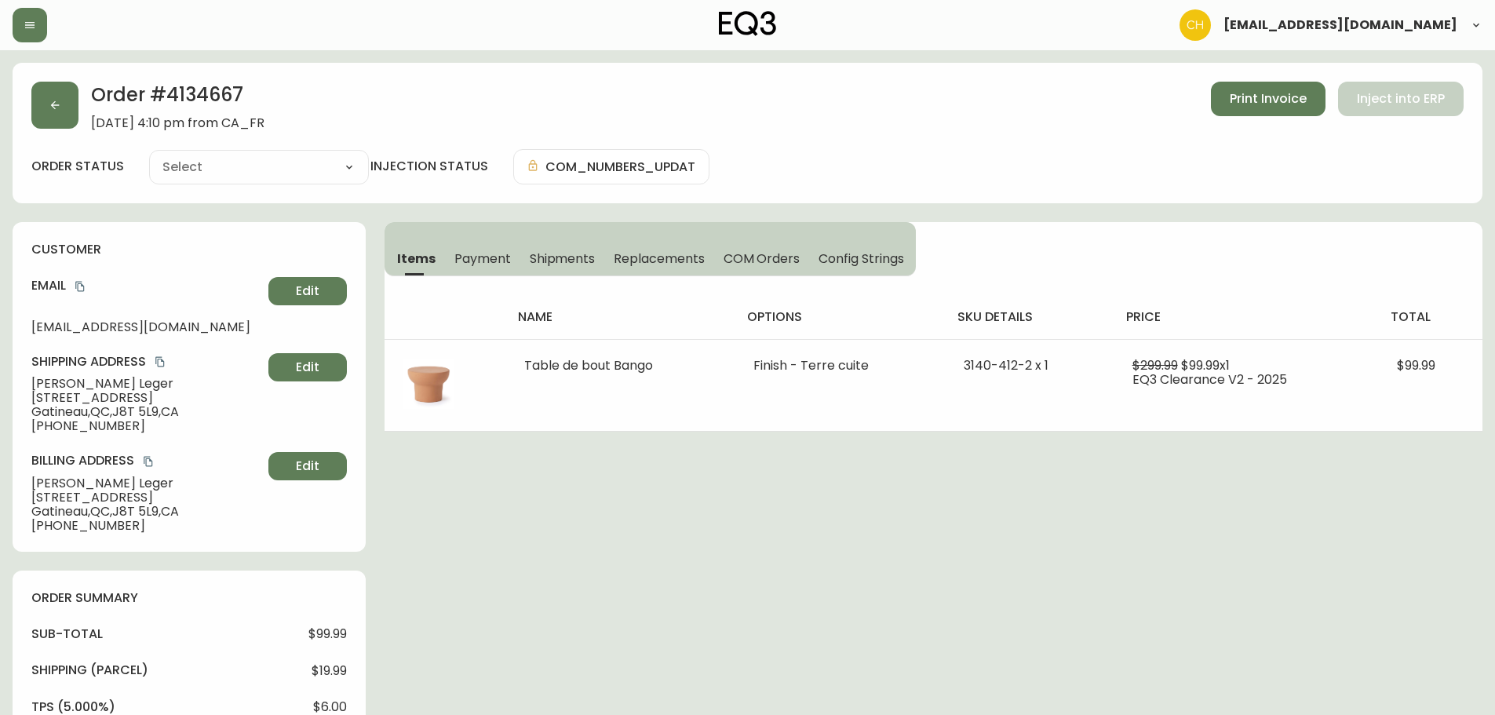
type input "Processing"
select select "PROCESSING"
click at [63, 108] on button "button" at bounding box center [54, 105] width 47 height 47
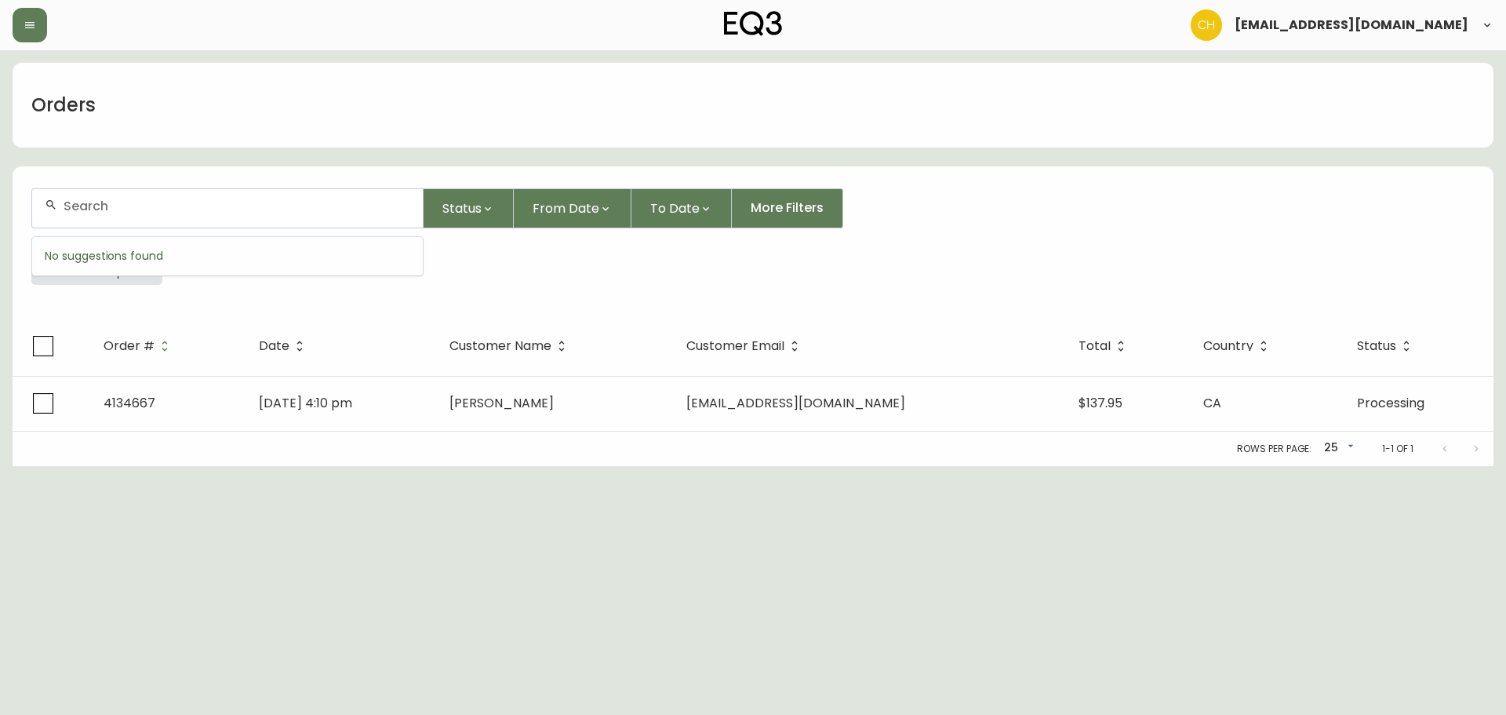
click at [107, 200] on input "text" at bounding box center [237, 205] width 347 height 15
type input "4134672"
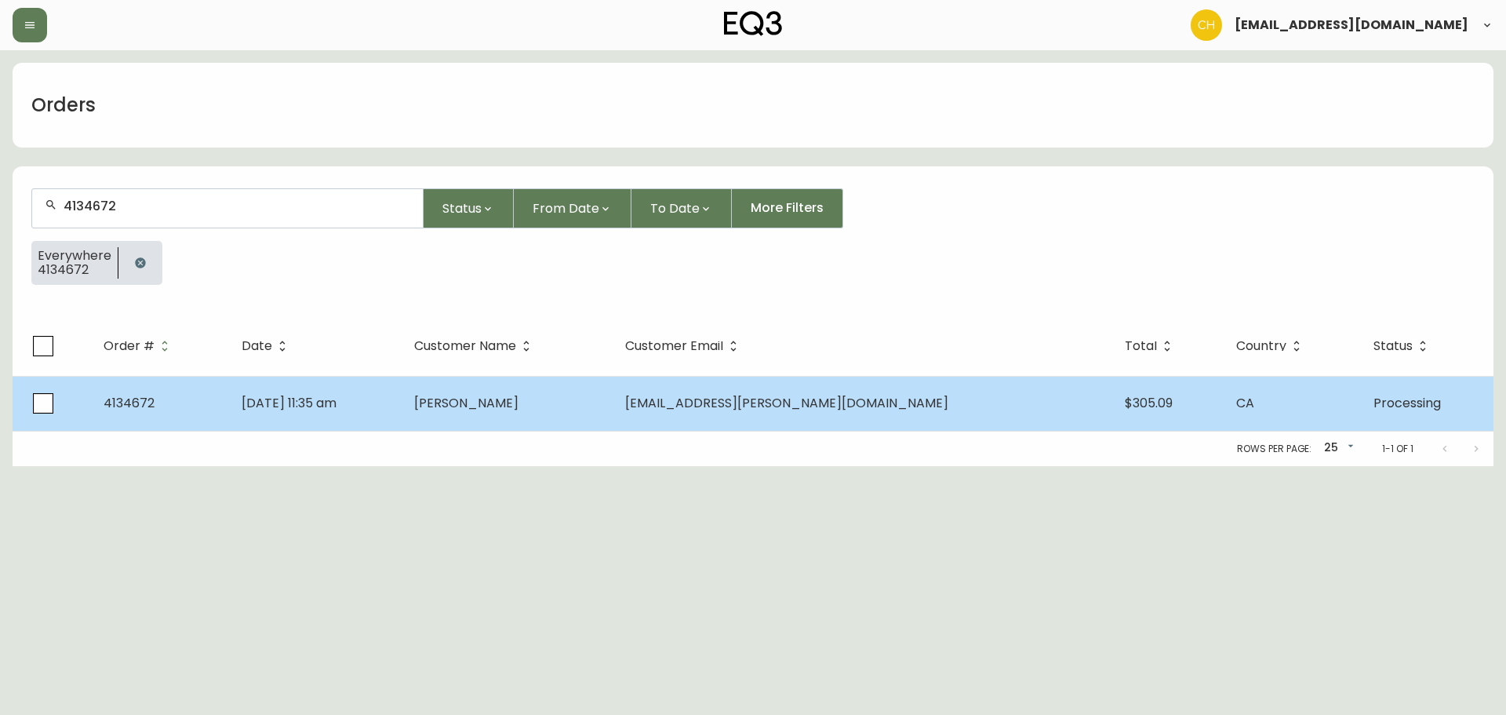
click at [603, 384] on td "[PERSON_NAME]" at bounding box center [508, 403] width 212 height 55
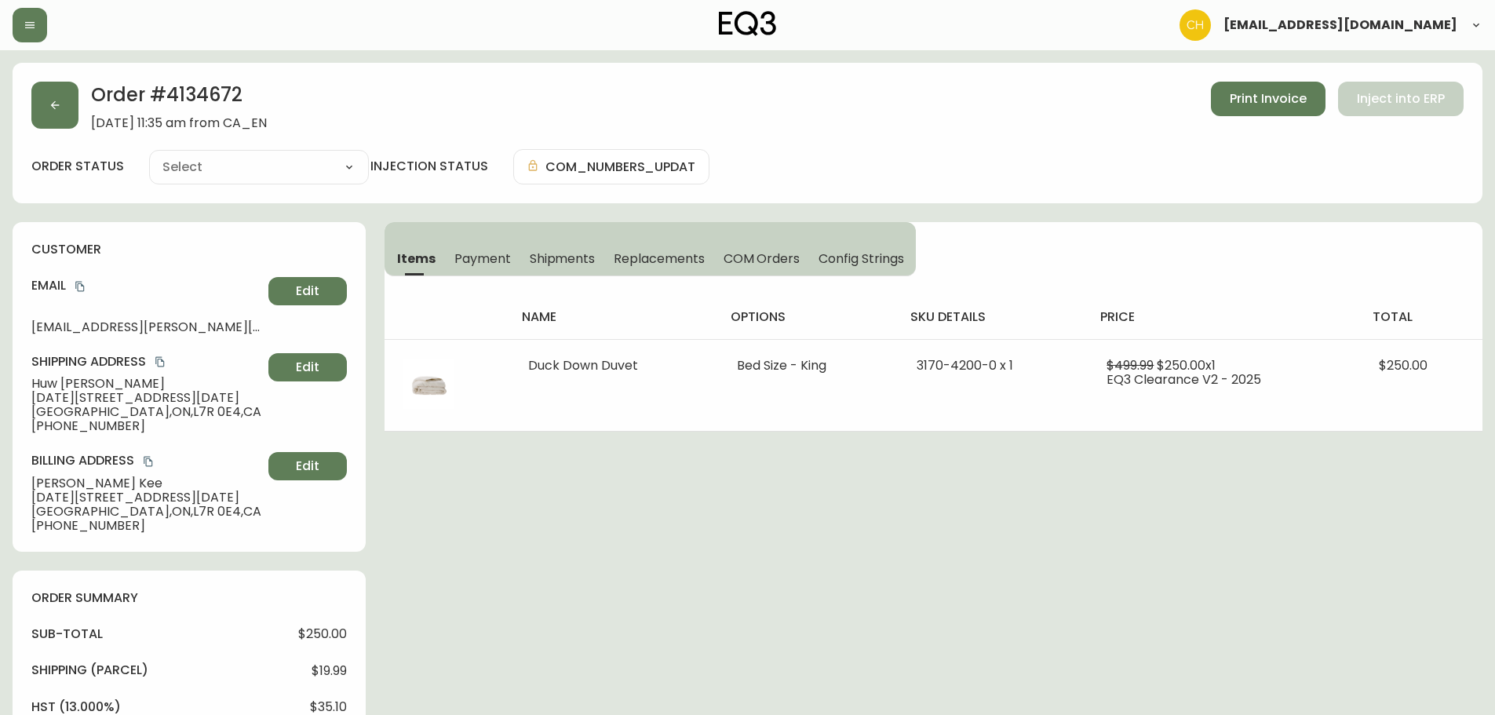
type input "Processing"
select select "PROCESSING"
click at [54, 114] on button "button" at bounding box center [54, 105] width 47 height 47
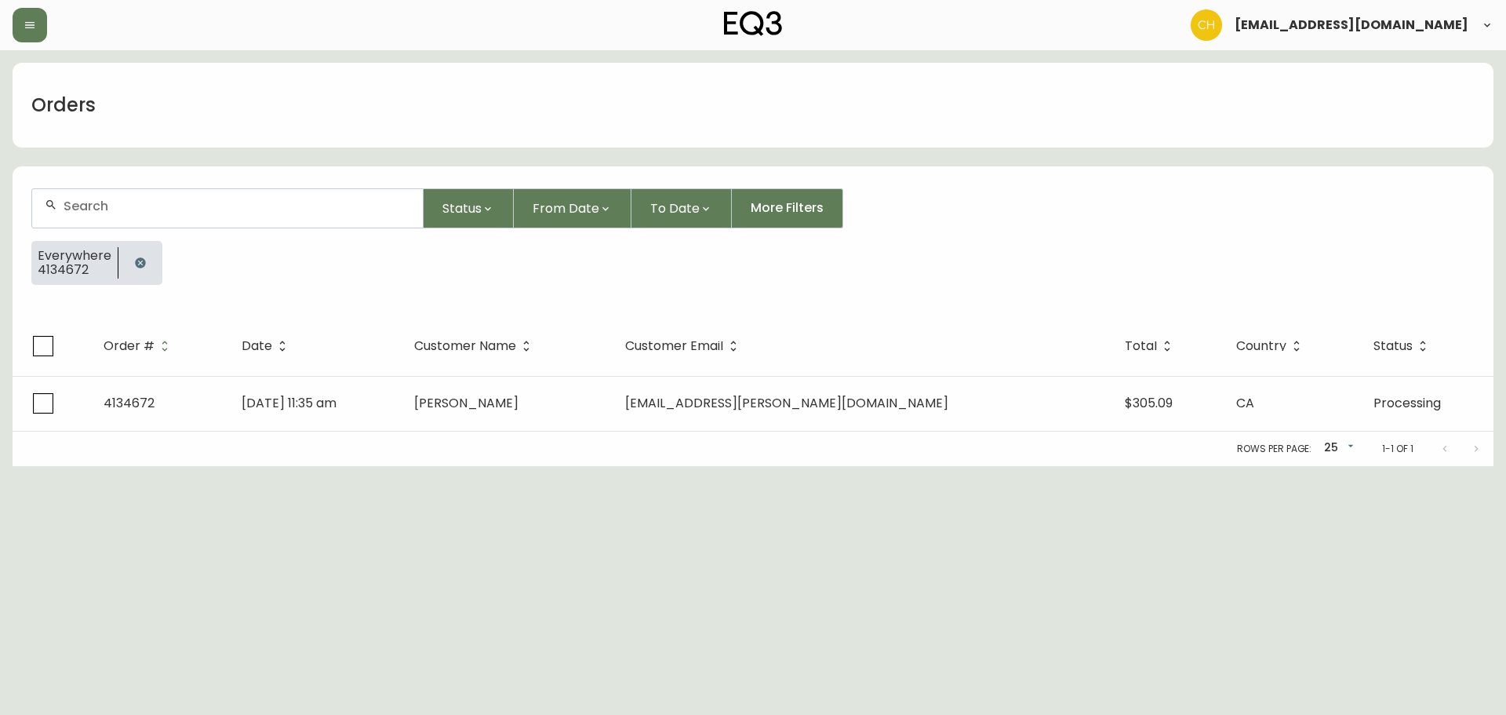
click at [103, 214] on div at bounding box center [227, 208] width 391 height 38
type input "4134673"
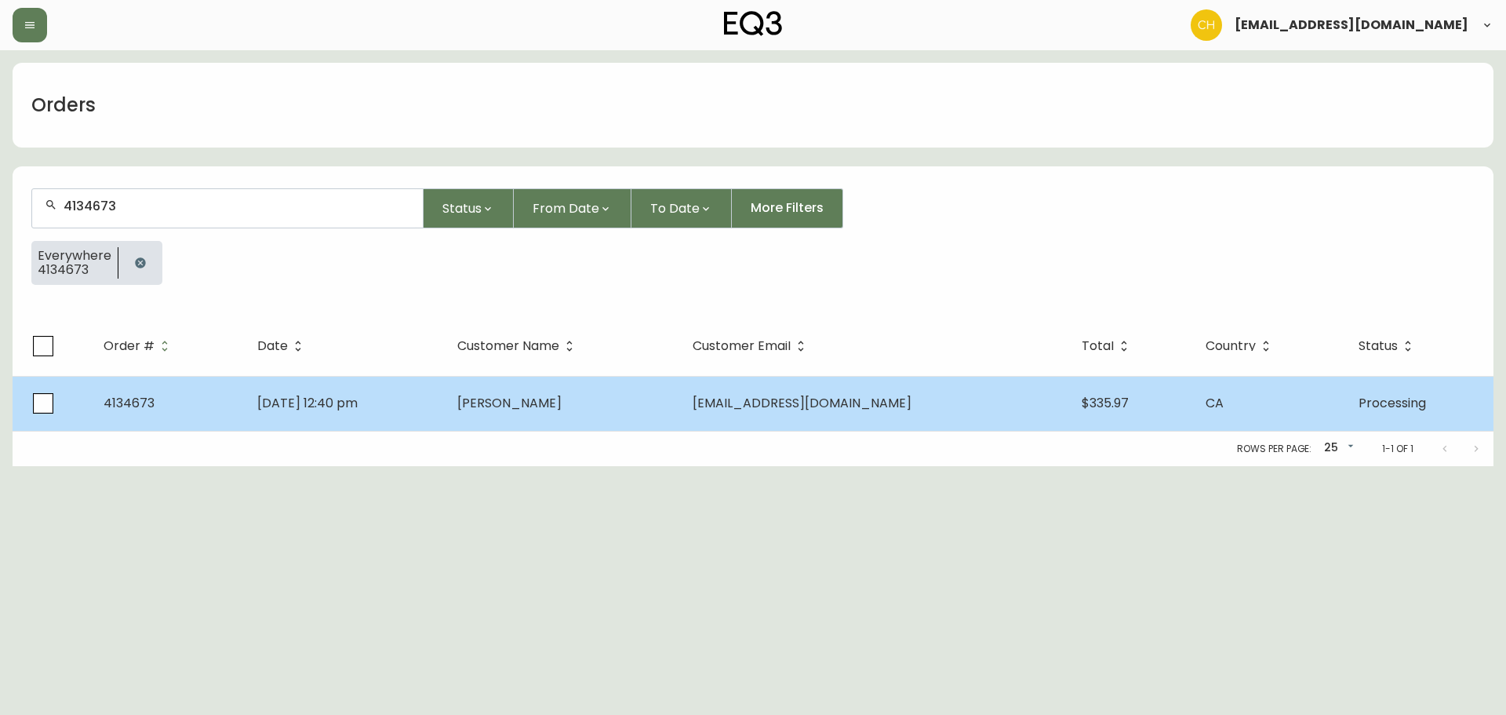
click at [562, 400] on span "[PERSON_NAME]" at bounding box center [509, 403] width 104 height 18
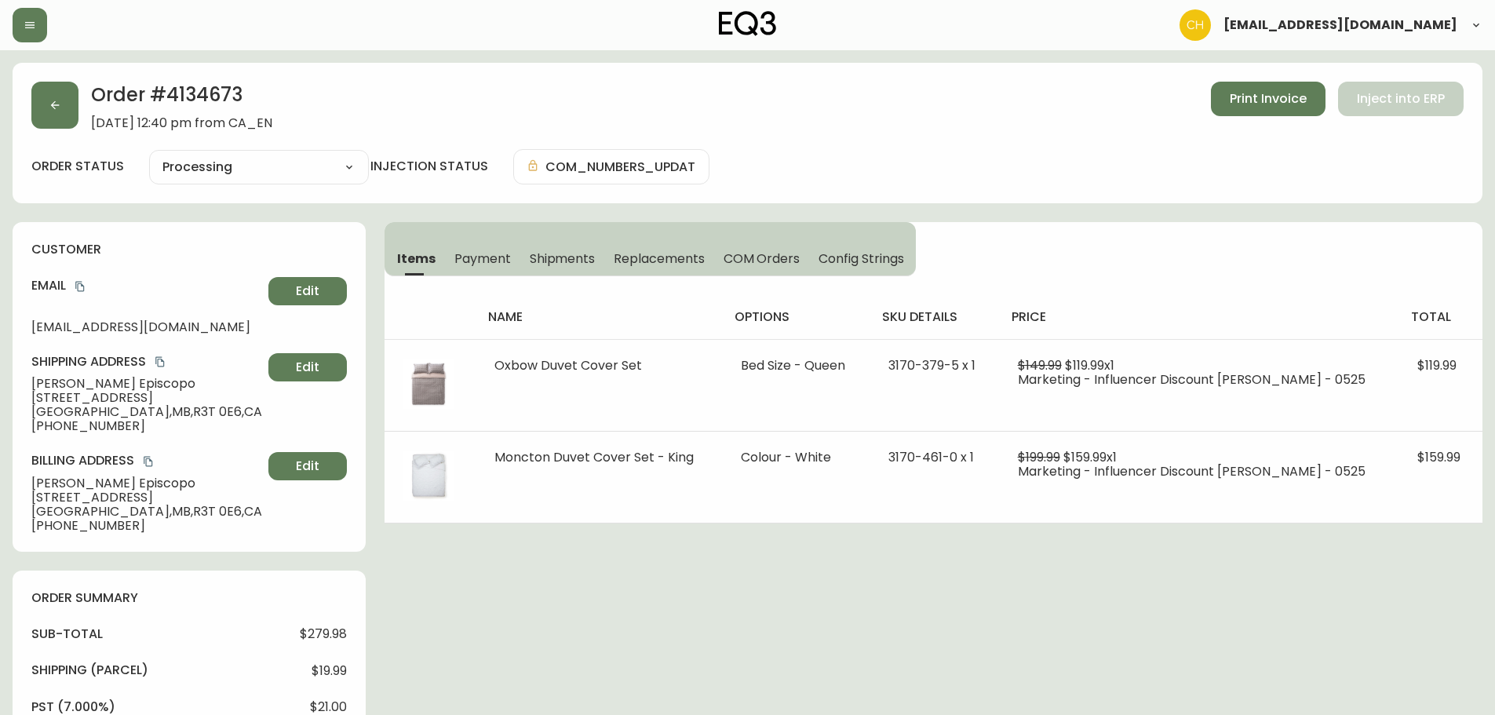
type input "Processing"
select select "PROCESSING"
click at [63, 102] on button "button" at bounding box center [54, 105] width 47 height 47
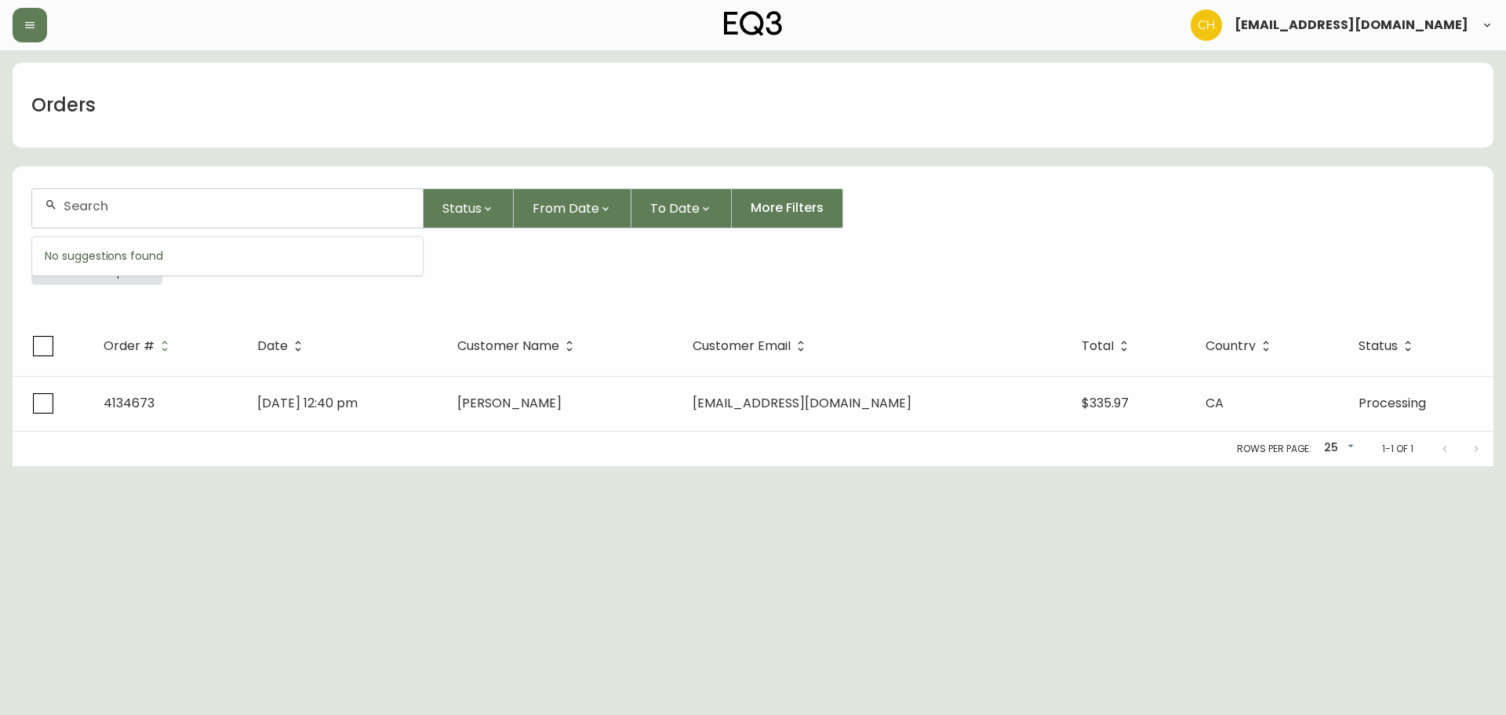
click at [87, 199] on input "text" at bounding box center [237, 205] width 347 height 15
type input "4134677"
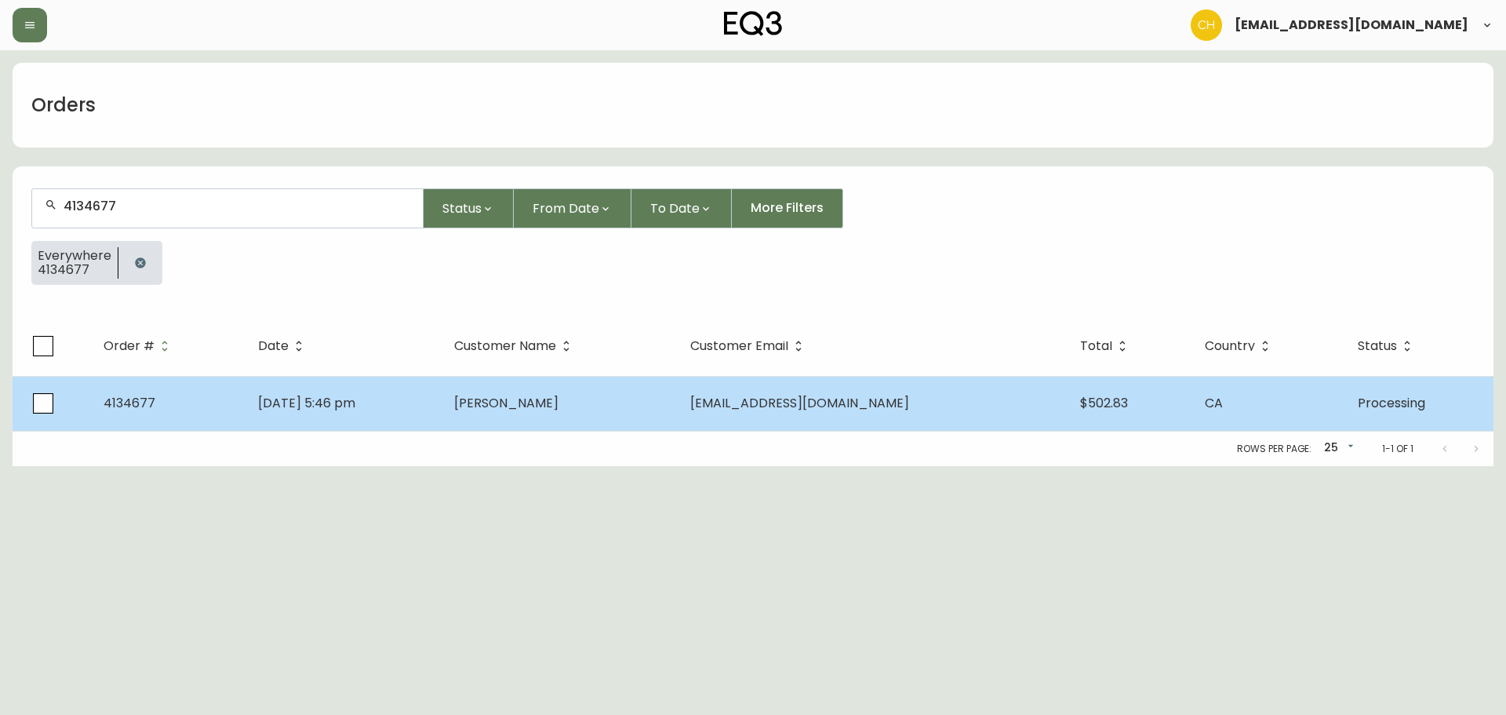
click at [519, 413] on td "[PERSON_NAME]" at bounding box center [560, 403] width 236 height 55
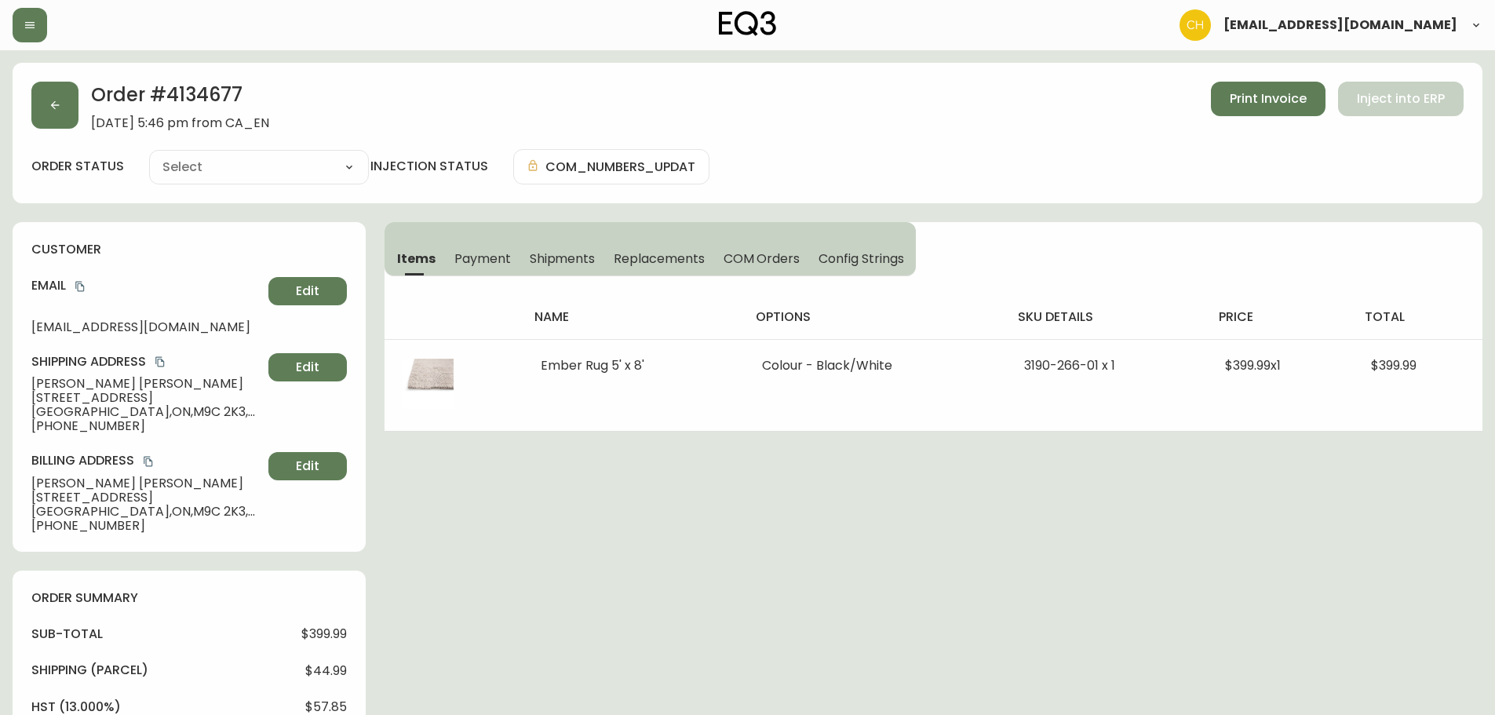
type input "Processing"
select select "PROCESSING"
click at [65, 113] on button "button" at bounding box center [54, 105] width 47 height 47
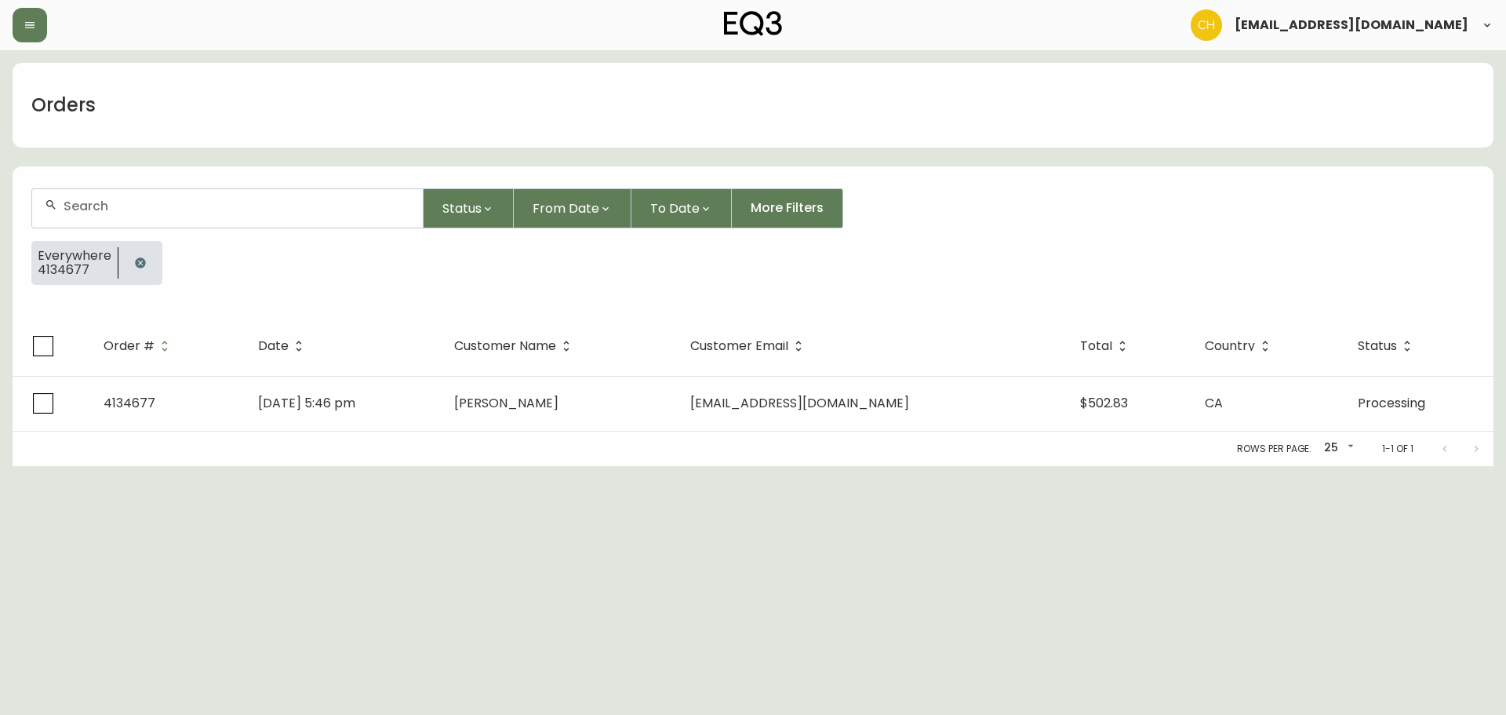
click at [97, 207] on input "text" at bounding box center [237, 205] width 347 height 15
type input "4134683"
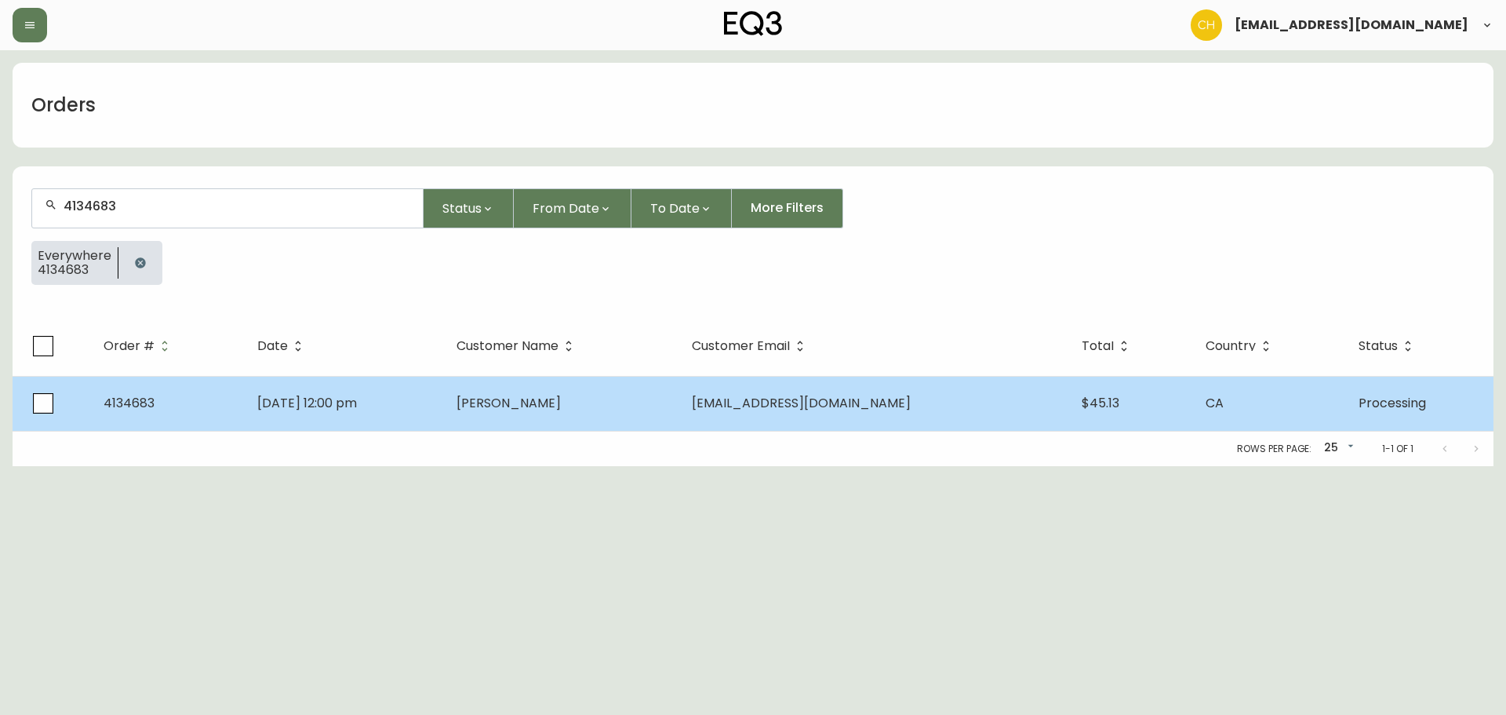
click at [444, 417] on td "[DATE] 12:00 pm" at bounding box center [344, 403] width 199 height 55
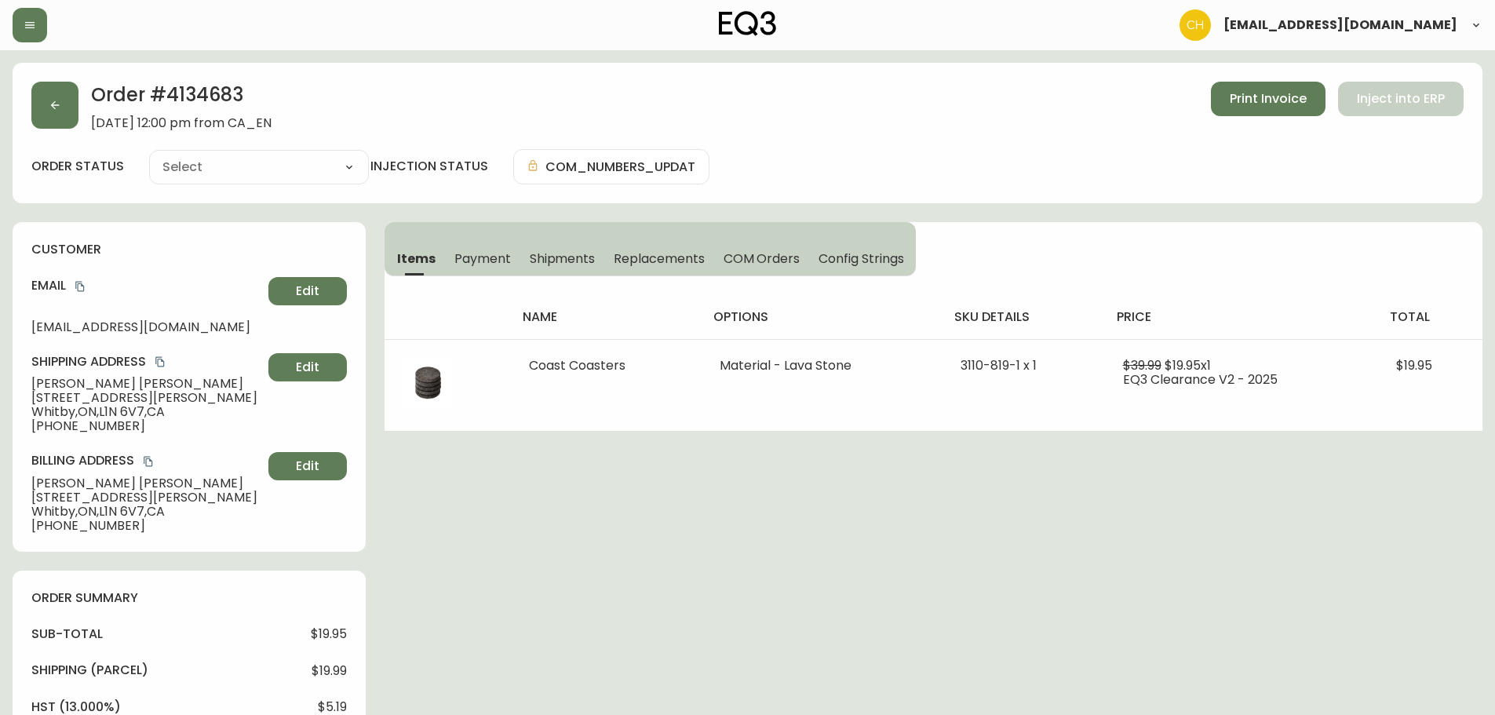
type input "Processing"
select select "PROCESSING"
click at [67, 115] on button "button" at bounding box center [54, 105] width 47 height 47
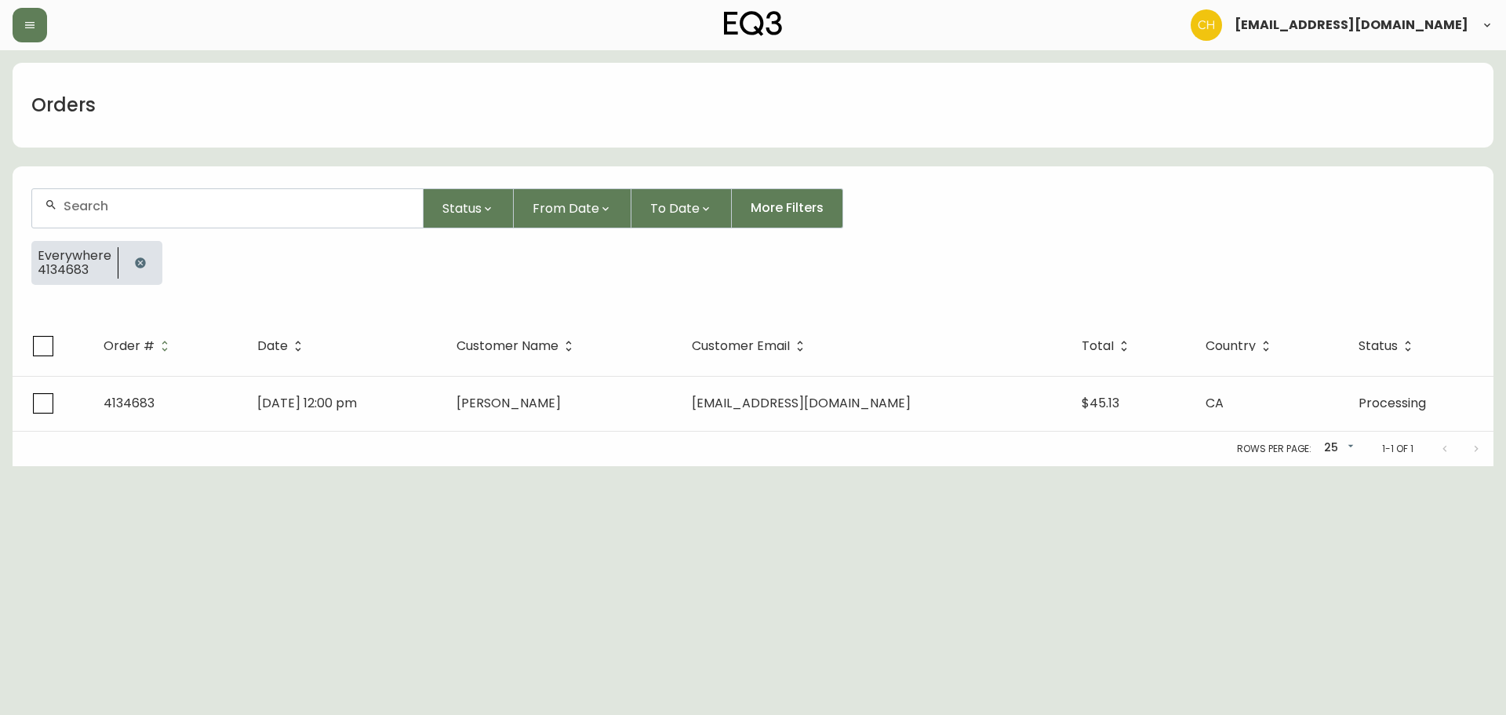
click at [110, 210] on input "text" at bounding box center [237, 205] width 347 height 15
type input "4134685"
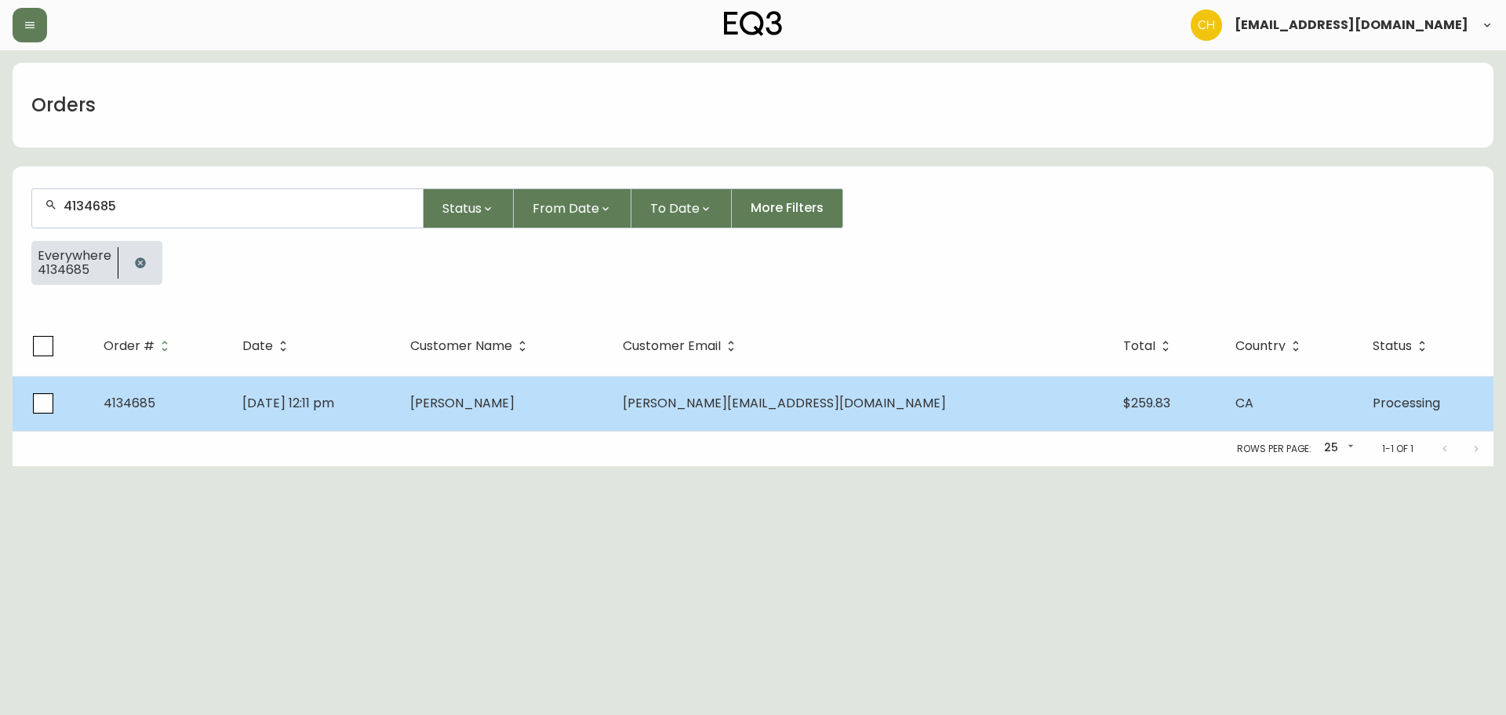
click at [398, 392] on td "[DATE] 12:11 pm" at bounding box center [314, 403] width 168 height 55
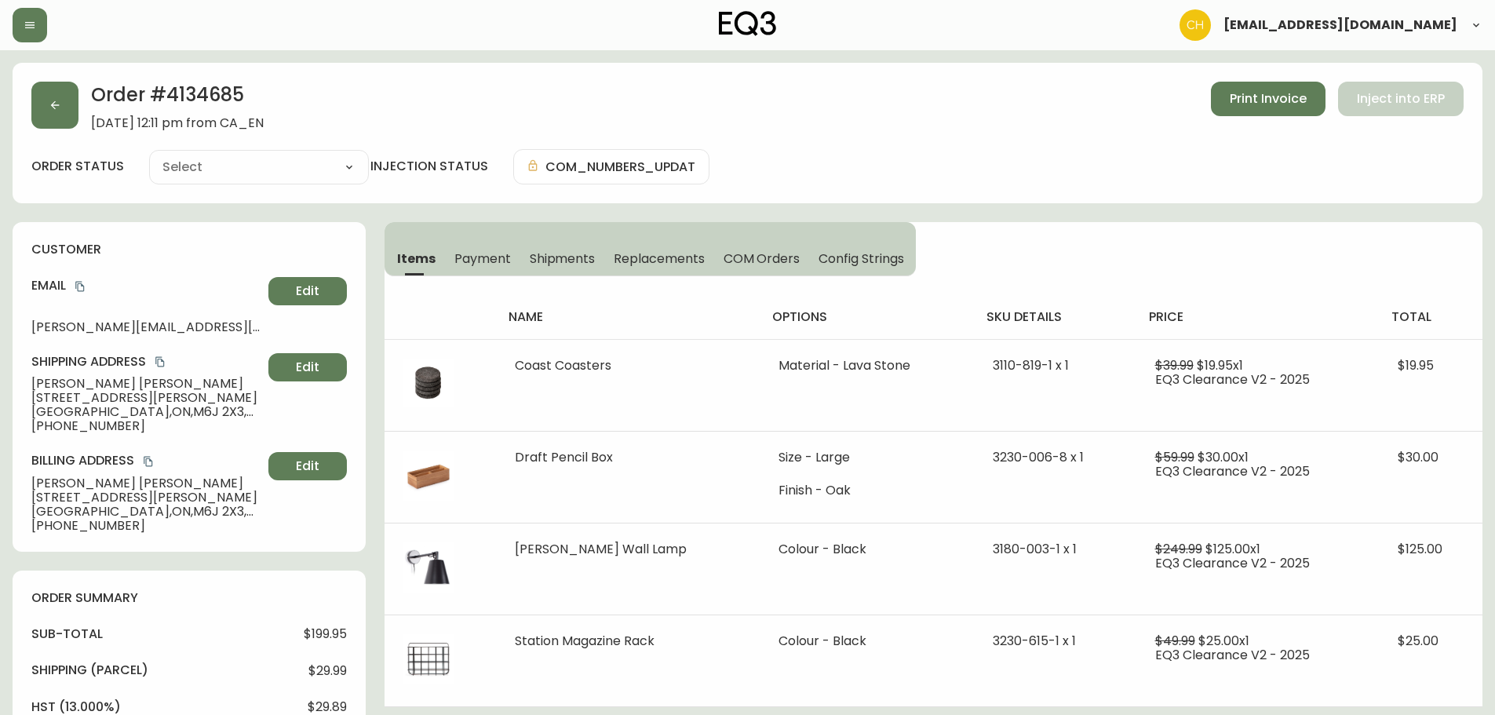
type input "Processing"
select select "PROCESSING"
drag, startPoint x: 64, startPoint y: 116, endPoint x: 67, endPoint y: 124, distance: 8.2
click at [67, 124] on button "button" at bounding box center [54, 105] width 47 height 47
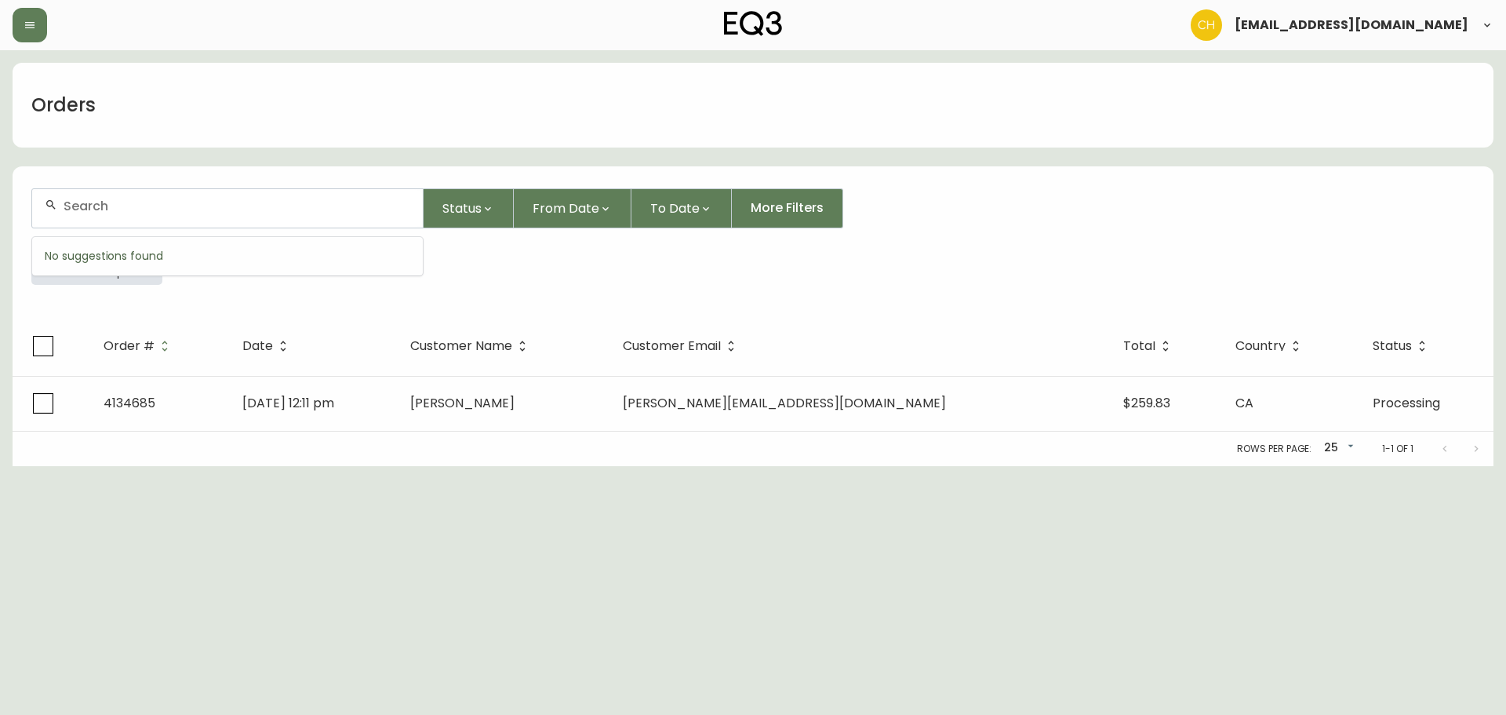
drag, startPoint x: 99, startPoint y: 205, endPoint x: 107, endPoint y: 202, distance: 8.5
click at [107, 202] on input "text" at bounding box center [237, 205] width 347 height 15
type input "4134686"
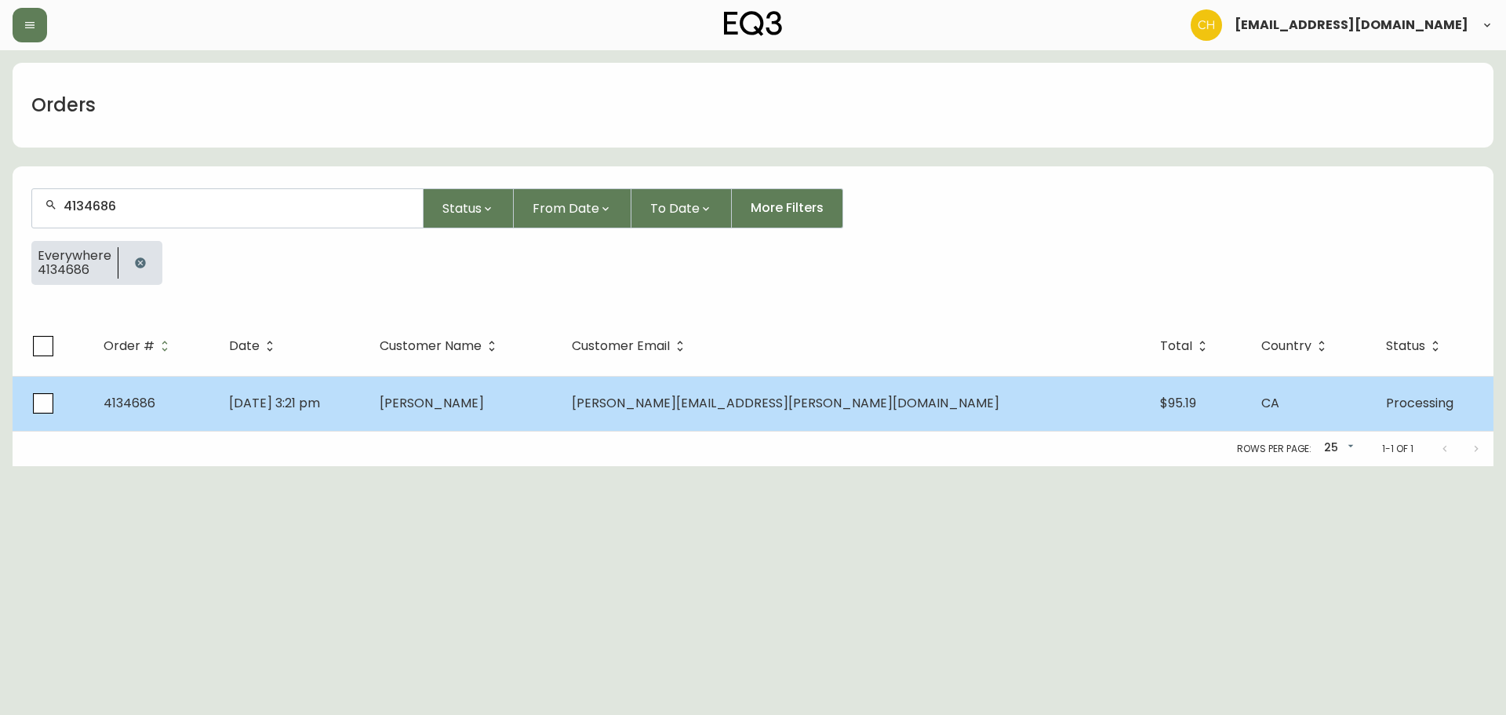
click at [484, 406] on span "[PERSON_NAME]" at bounding box center [432, 403] width 104 height 18
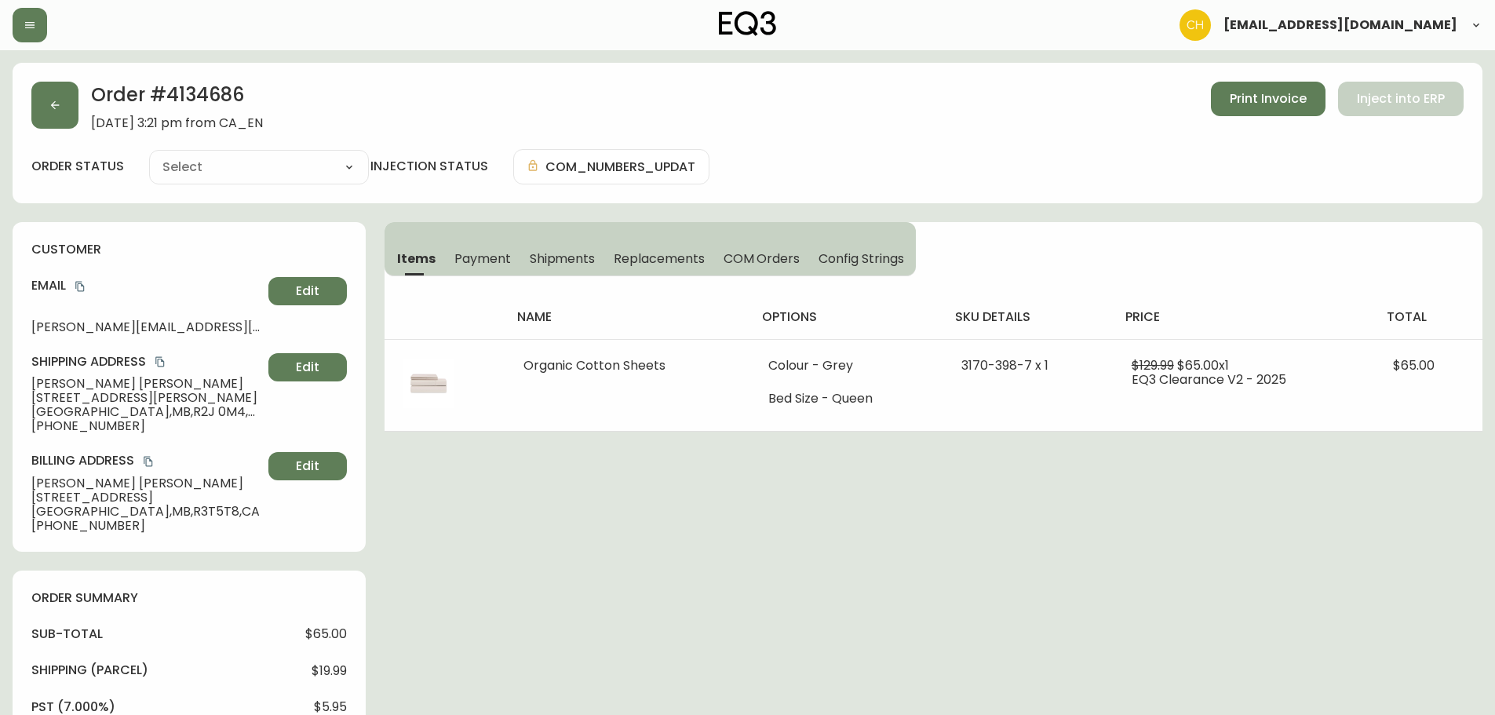
type input "Processing"
select select "PROCESSING"
click at [56, 100] on button "button" at bounding box center [54, 105] width 47 height 47
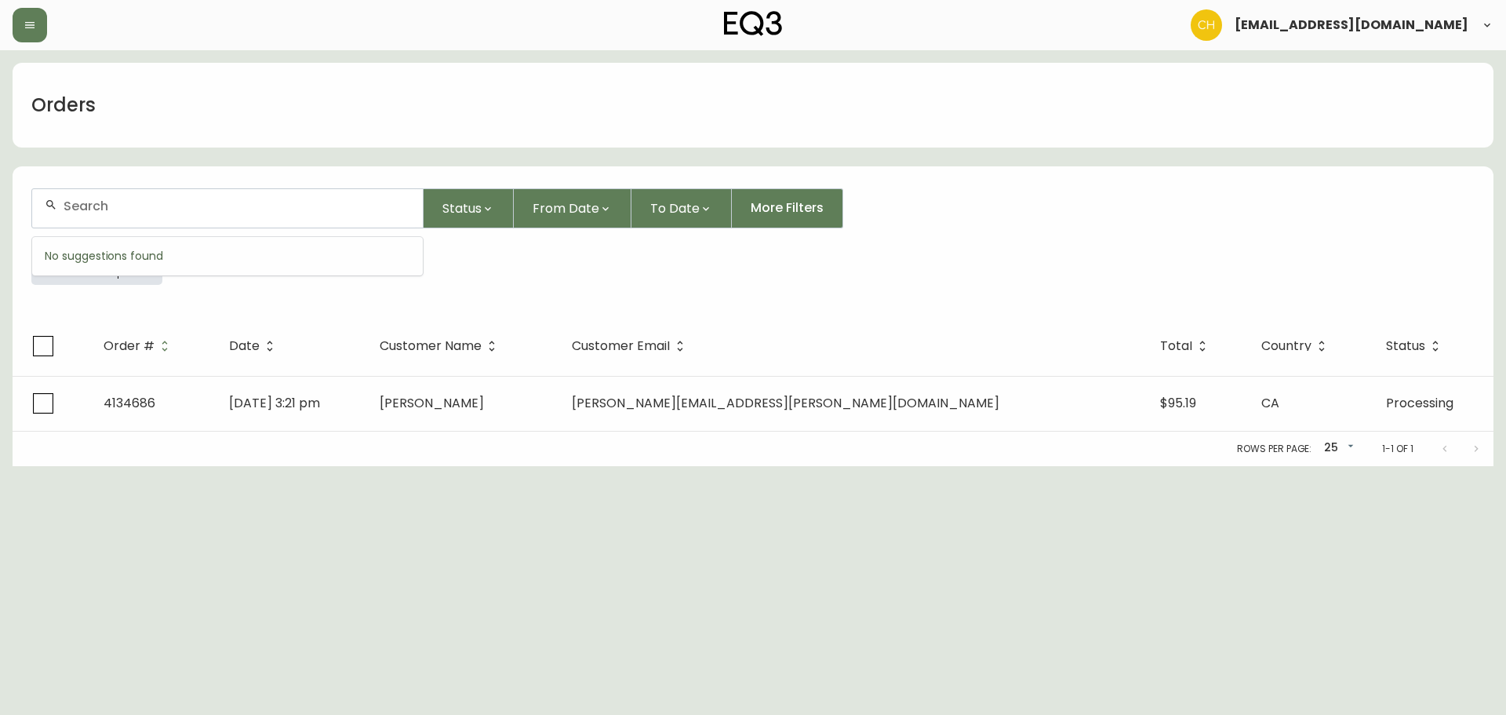
click at [119, 199] on input "text" at bounding box center [237, 205] width 347 height 15
type input "4134687+"
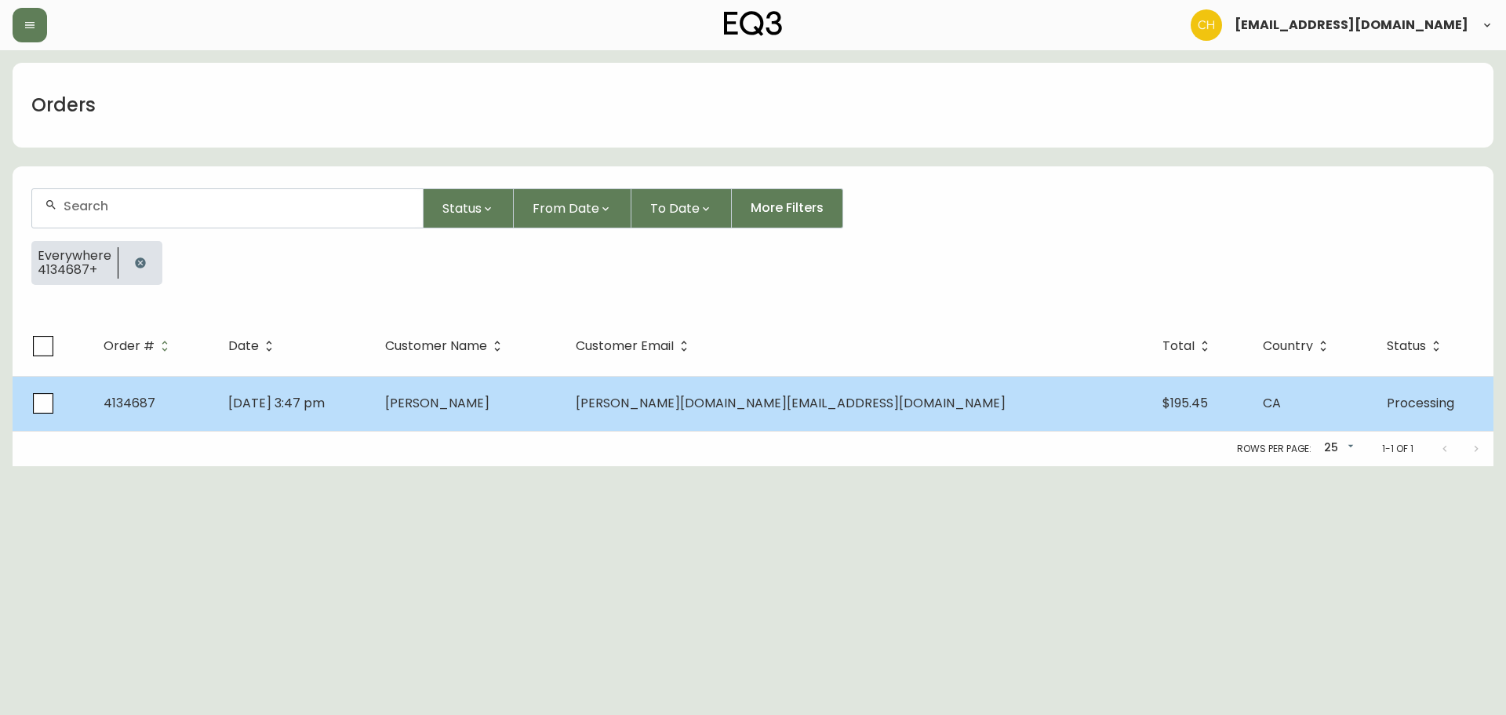
click at [373, 399] on td "[DATE] 3:47 pm" at bounding box center [294, 403] width 157 height 55
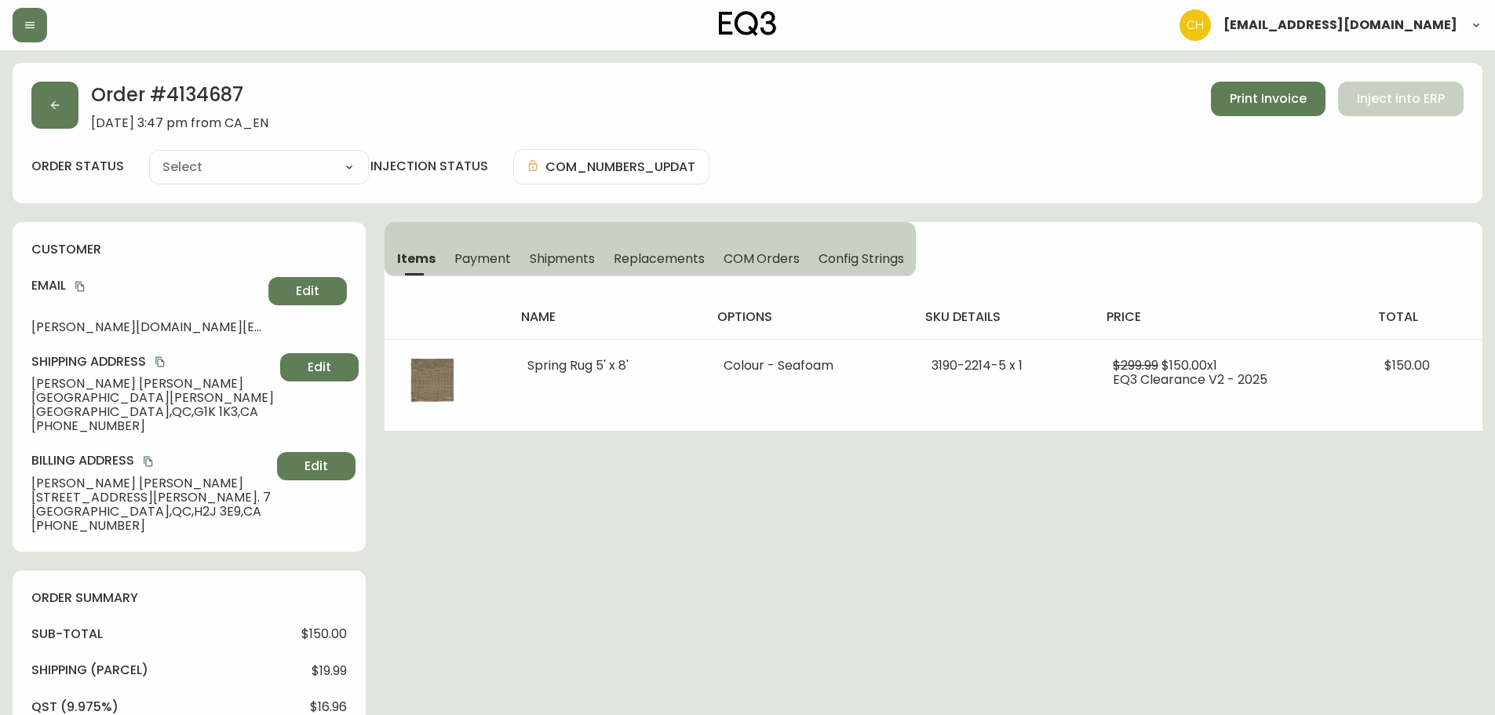
type input "Processing"
select select "PROCESSING"
click at [65, 119] on button "button" at bounding box center [54, 105] width 47 height 47
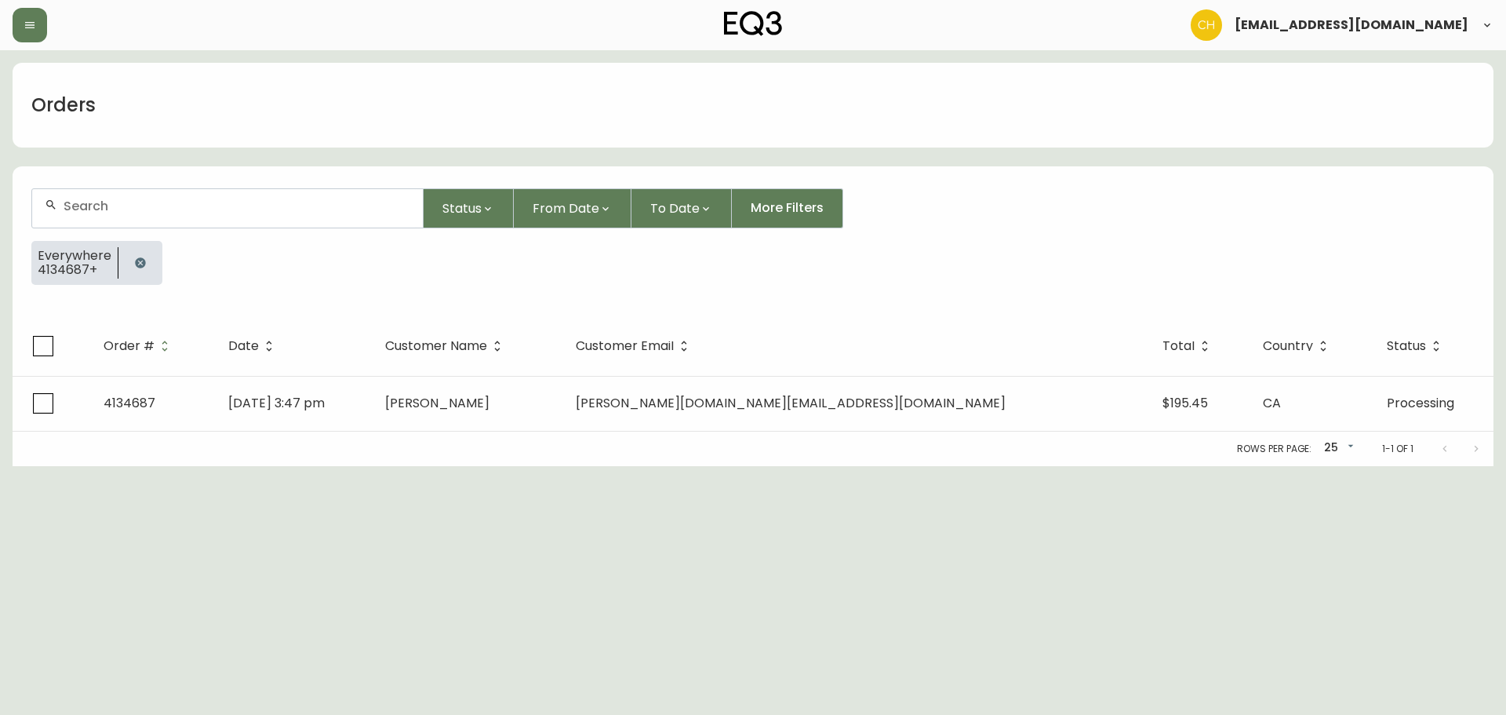
click at [97, 204] on input "text" at bounding box center [237, 205] width 347 height 15
type input "4134689"
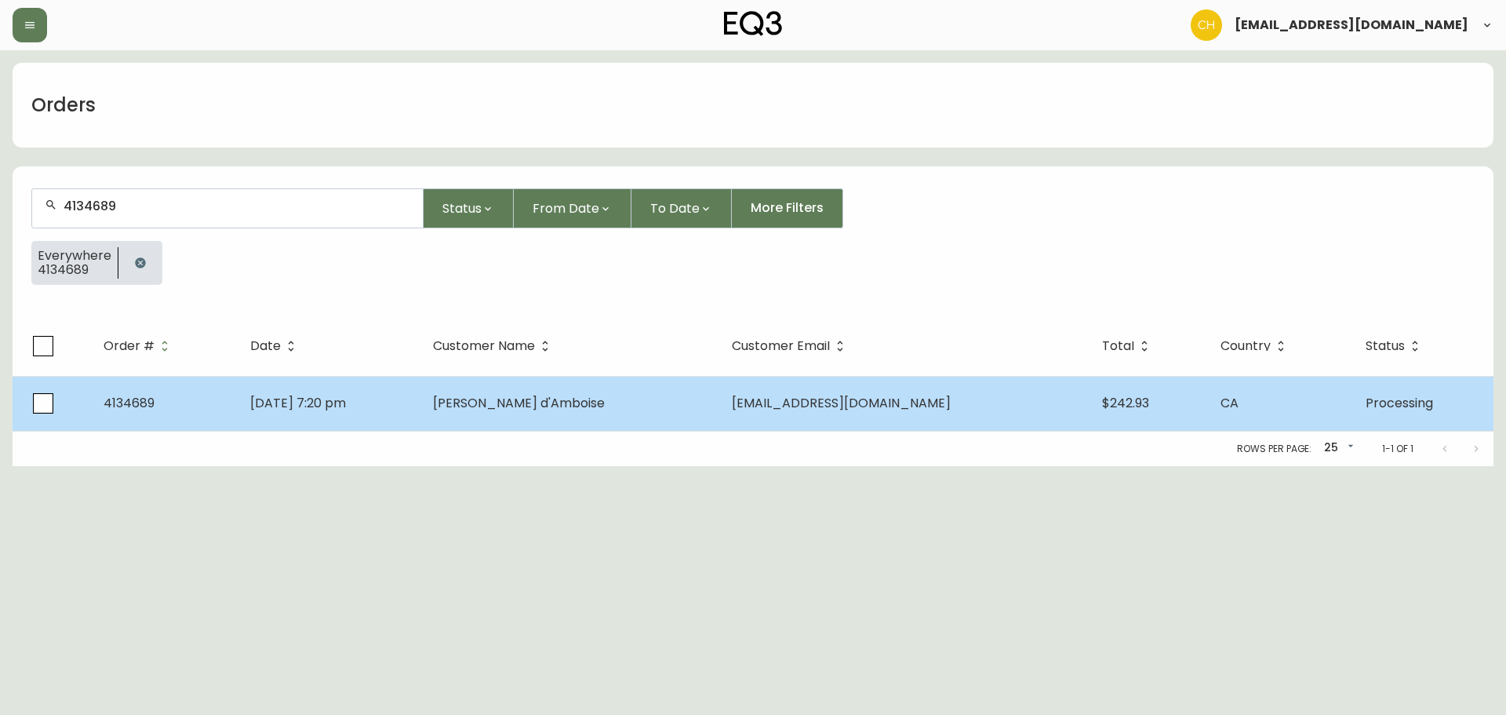
click at [421, 393] on td "[DATE] 7:20 pm" at bounding box center [330, 403] width 184 height 55
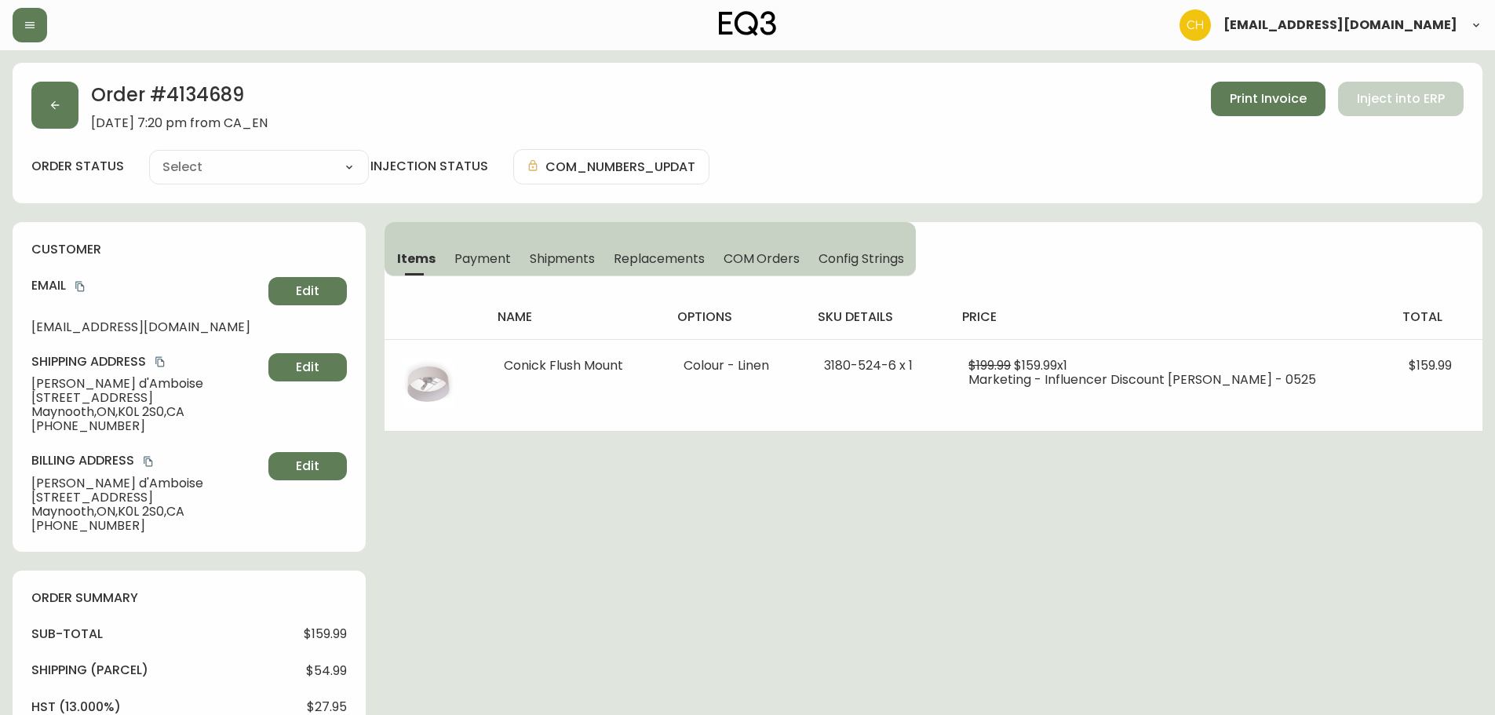
type input "Processing"
select select "PROCESSING"
click at [63, 122] on button "button" at bounding box center [54, 105] width 47 height 47
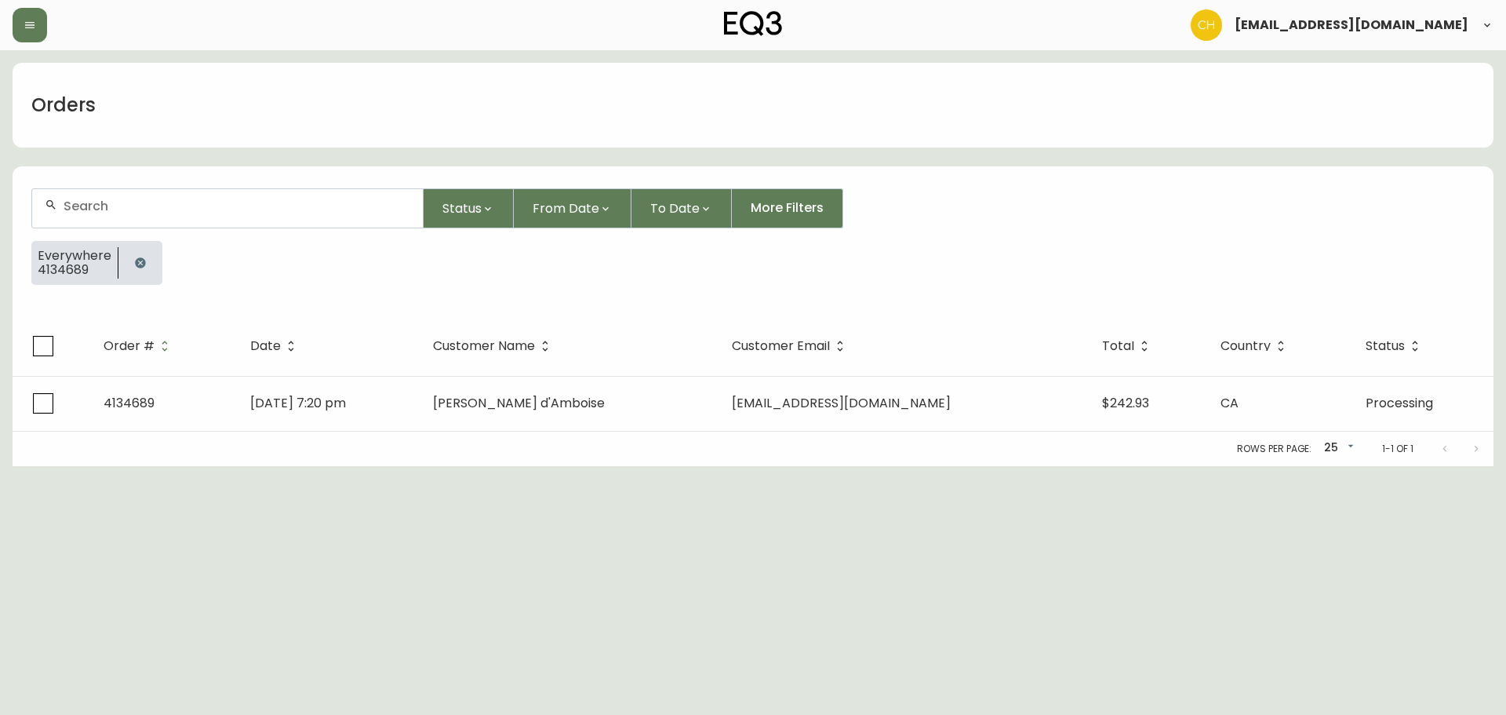
click at [118, 203] on input "text" at bounding box center [237, 205] width 347 height 15
type input "4134690"
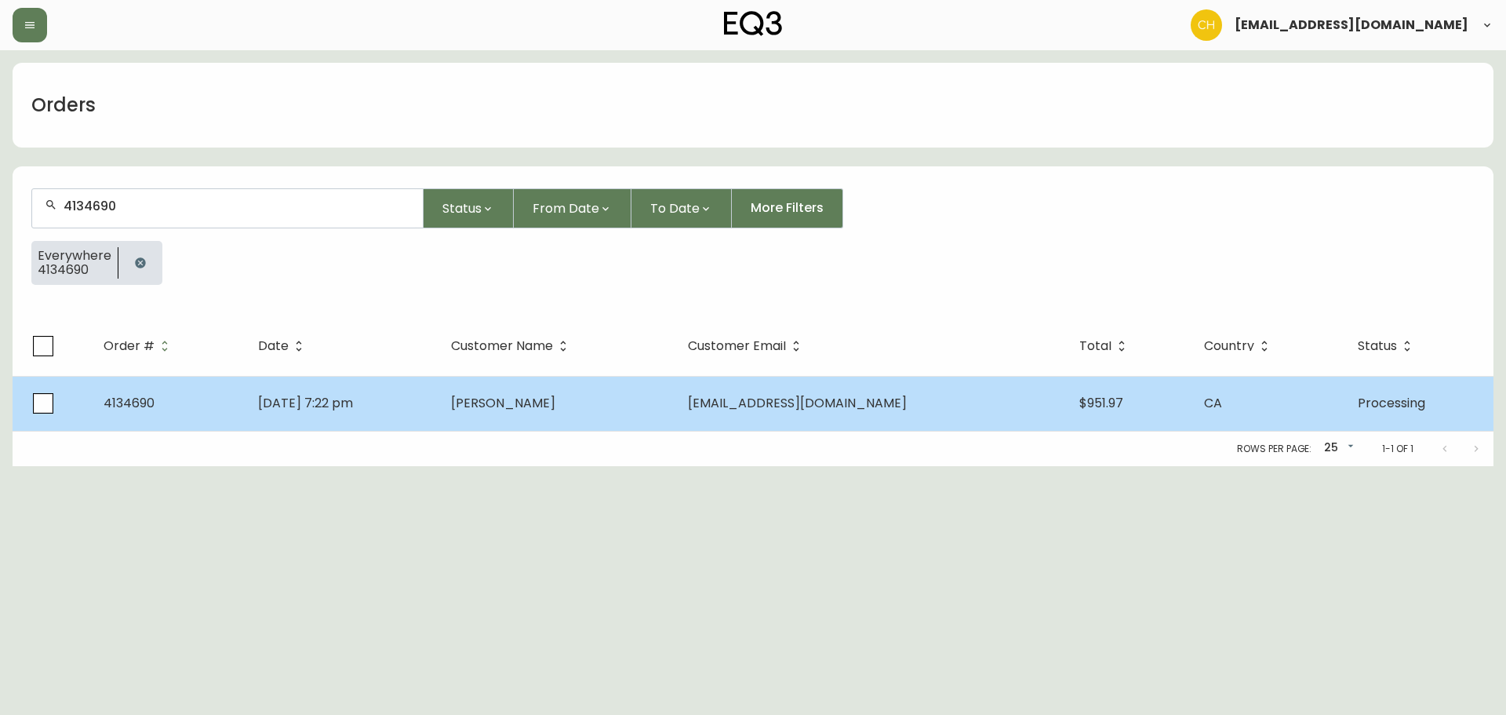
click at [439, 391] on td "[DATE] 7:22 pm" at bounding box center [342, 403] width 193 height 55
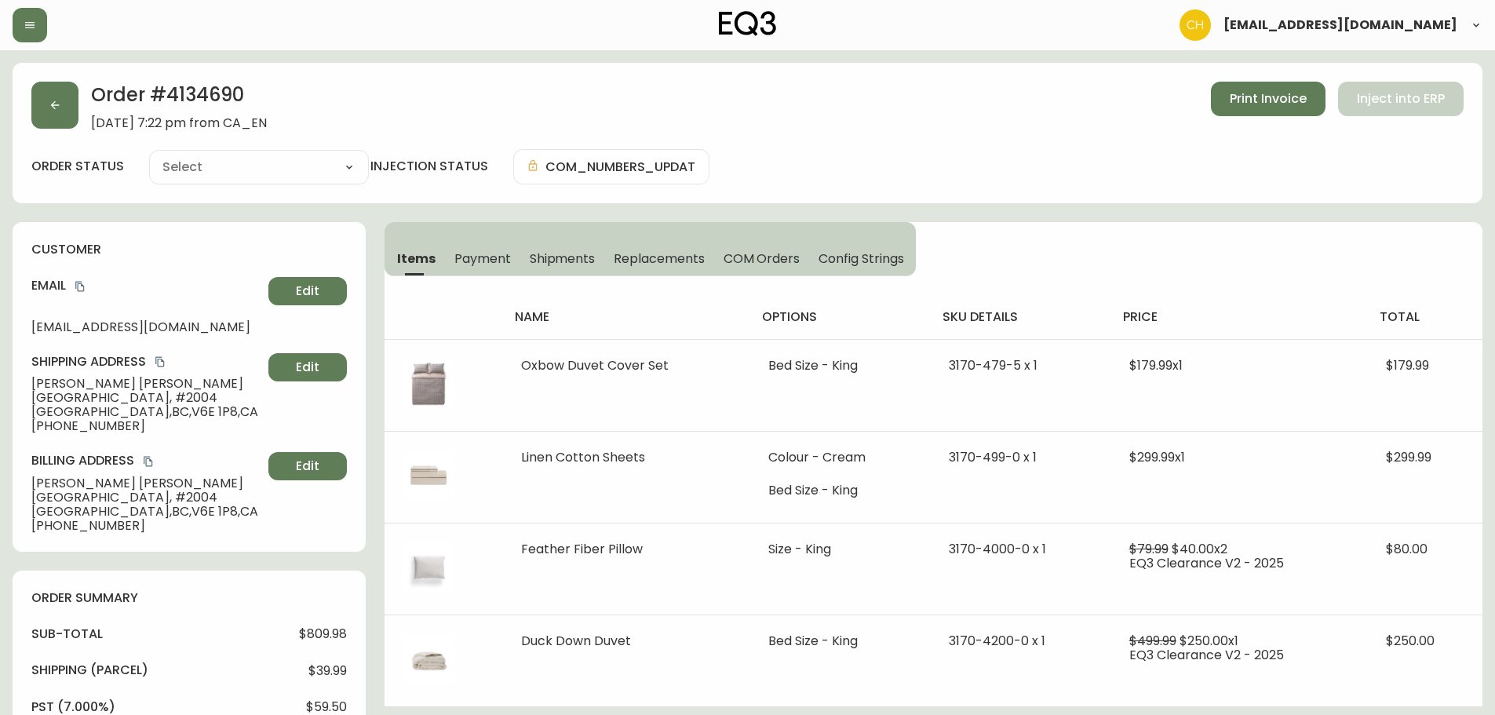
type input "Processing"
select select "PROCESSING"
click at [67, 111] on button "button" at bounding box center [54, 105] width 47 height 47
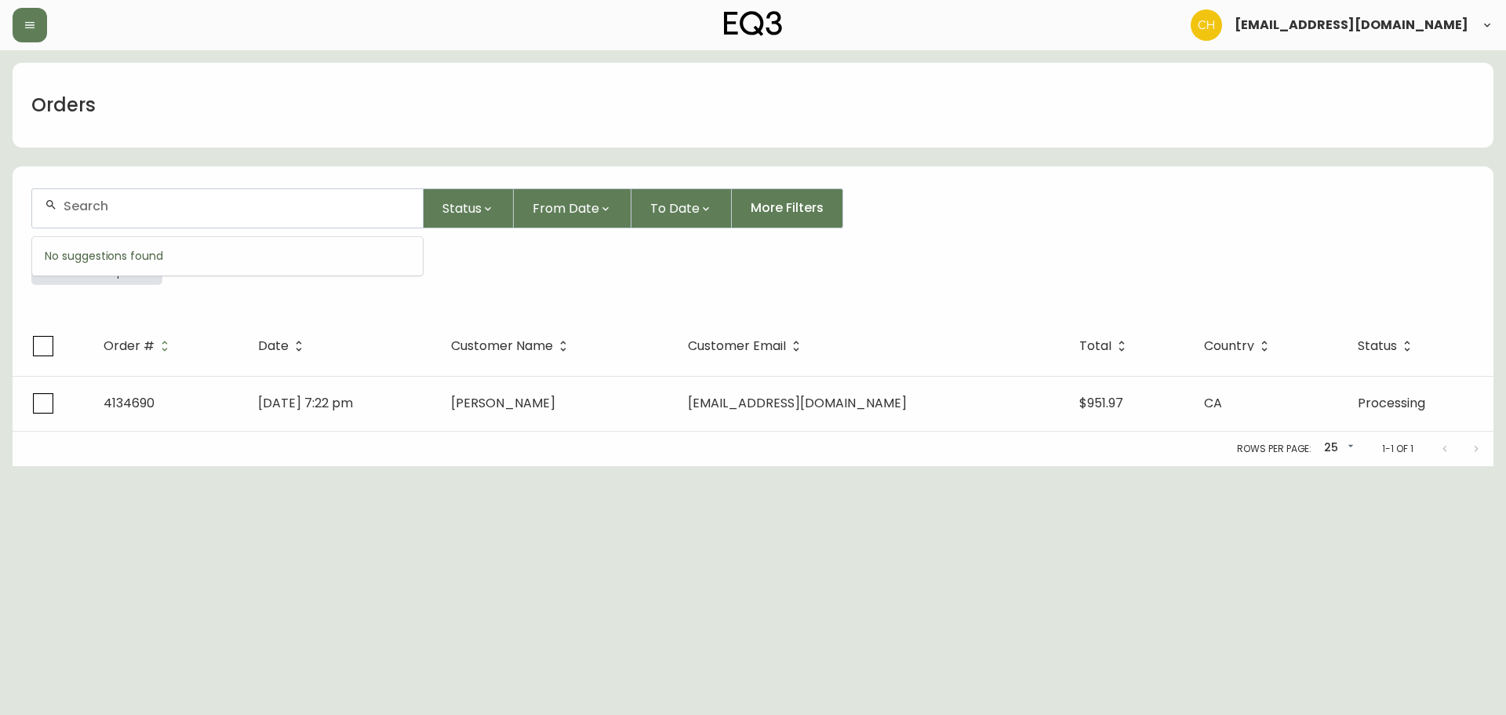
click at [78, 203] on input "text" at bounding box center [237, 205] width 347 height 15
type input "4134625"
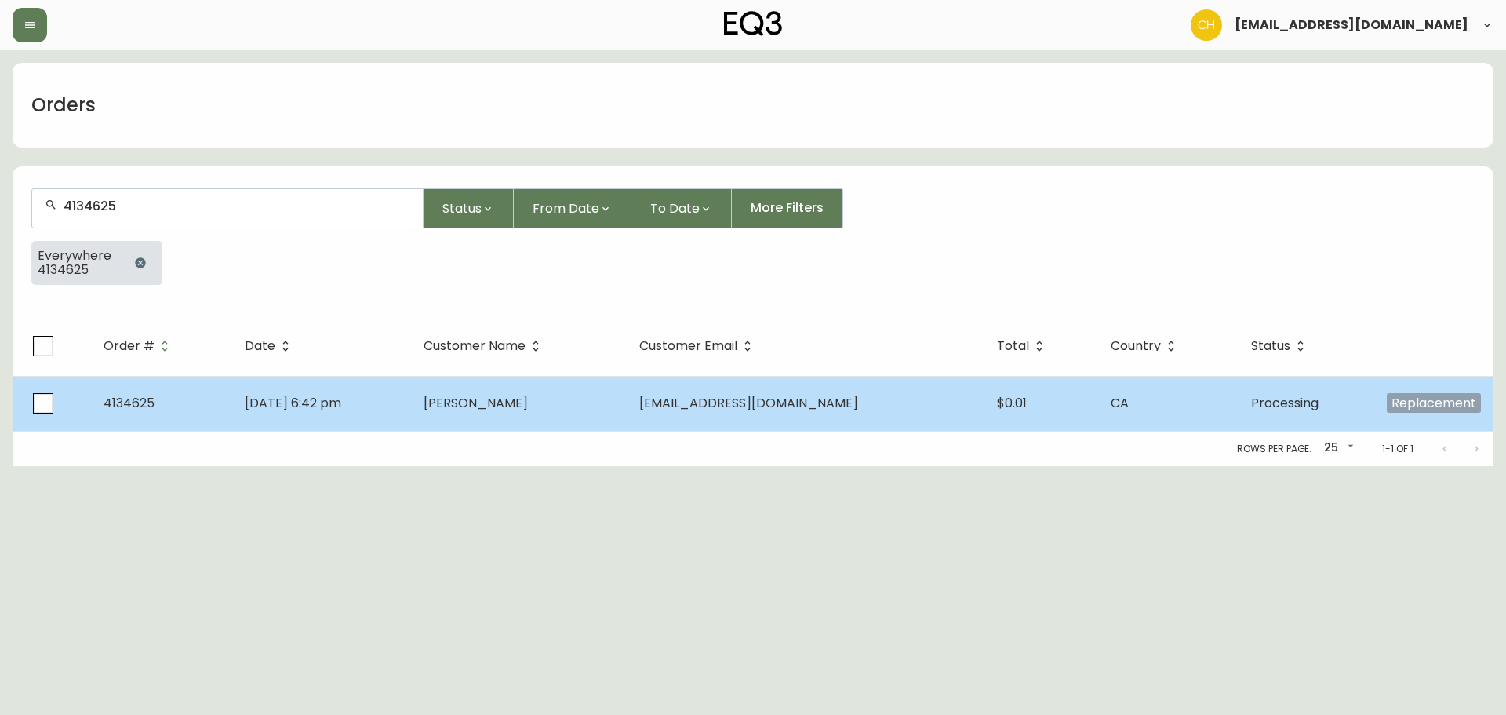
click at [528, 411] on span "[PERSON_NAME]" at bounding box center [476, 403] width 104 height 18
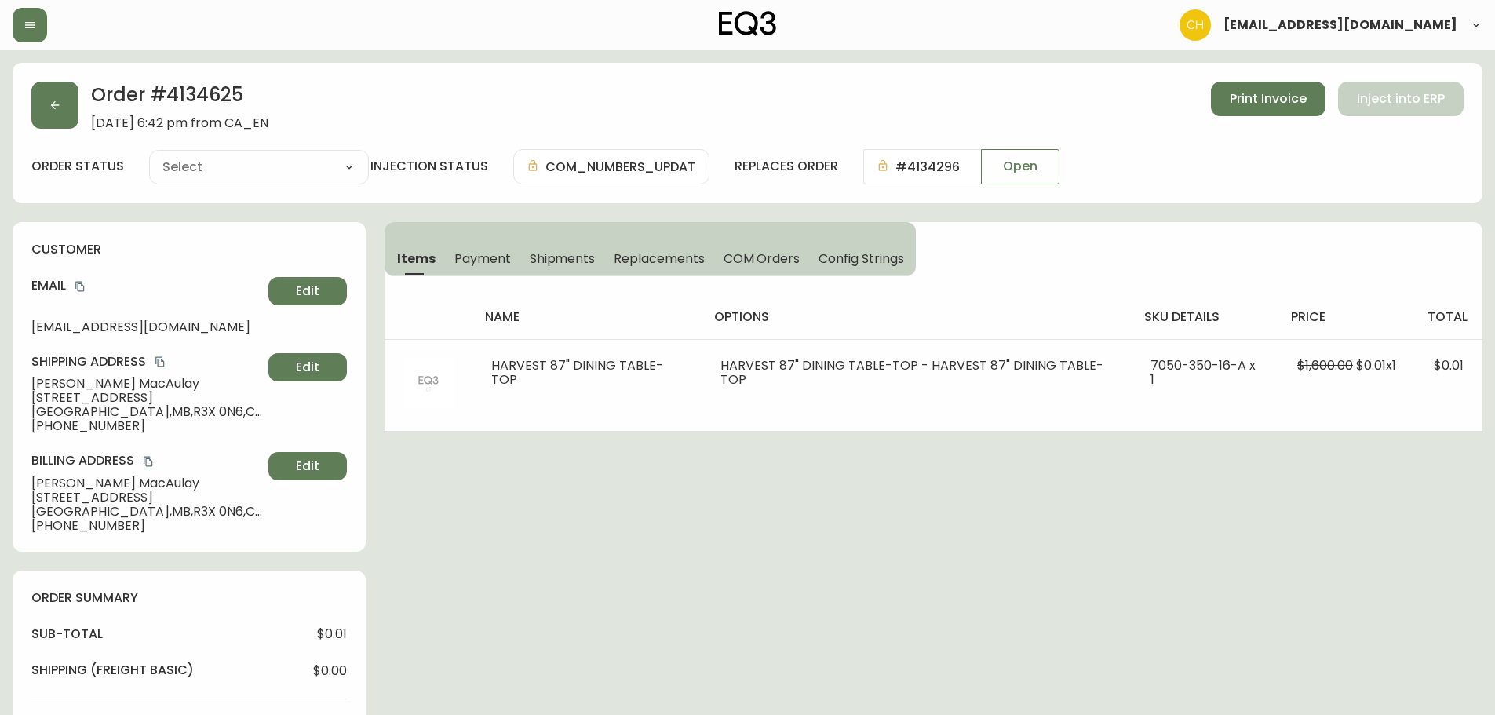
type input "Processing"
select select "PROCESSING"
drag, startPoint x: 31, startPoint y: 127, endPoint x: 42, endPoint y: 126, distance: 10.2
click at [36, 128] on div "Order # 4134625 [DATE] 6:42 pm from CA_EN Print Invoice Inject into ERP" at bounding box center [747, 106] width 1432 height 49
click at [56, 111] on button "button" at bounding box center [54, 105] width 47 height 47
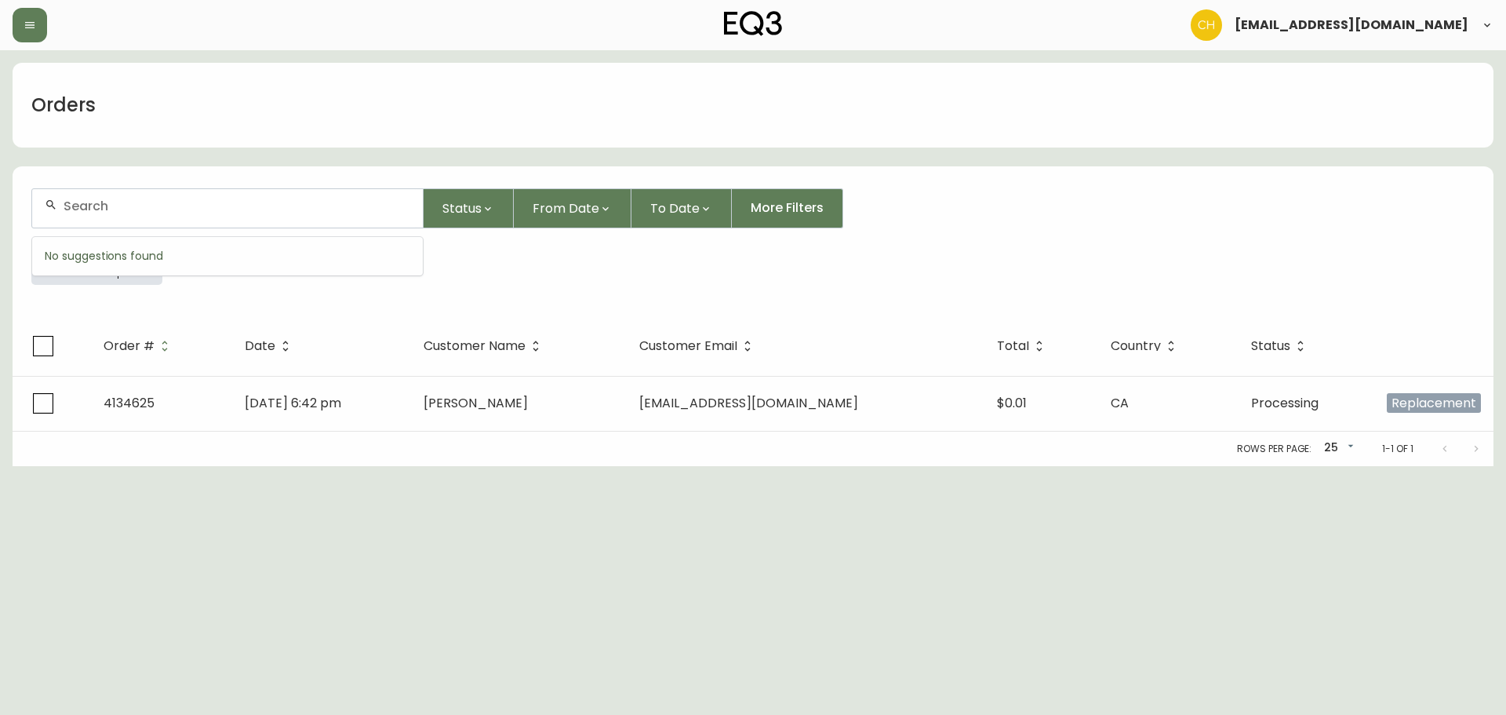
click at [89, 202] on input "text" at bounding box center [237, 205] width 347 height 15
type input "4134629"
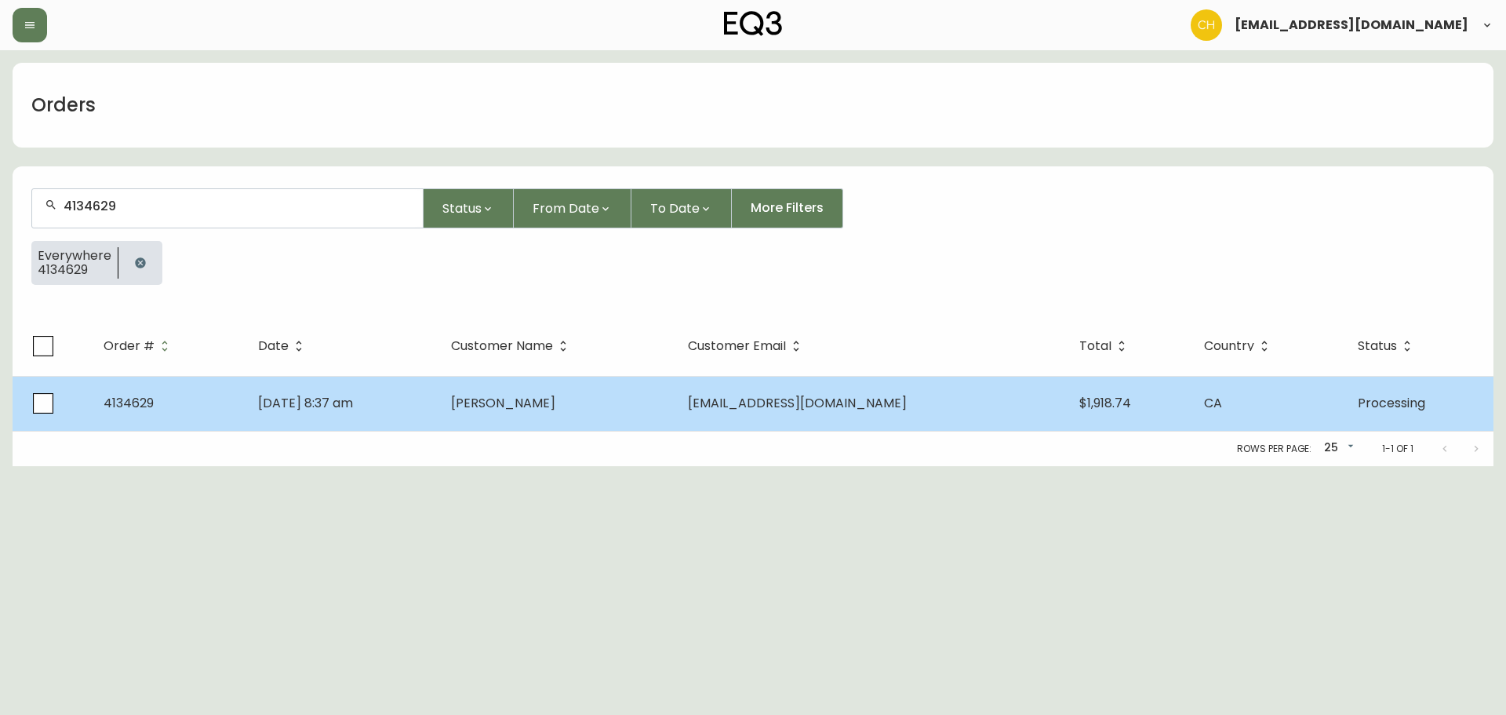
click at [534, 401] on span "[PERSON_NAME]" at bounding box center [503, 403] width 104 height 18
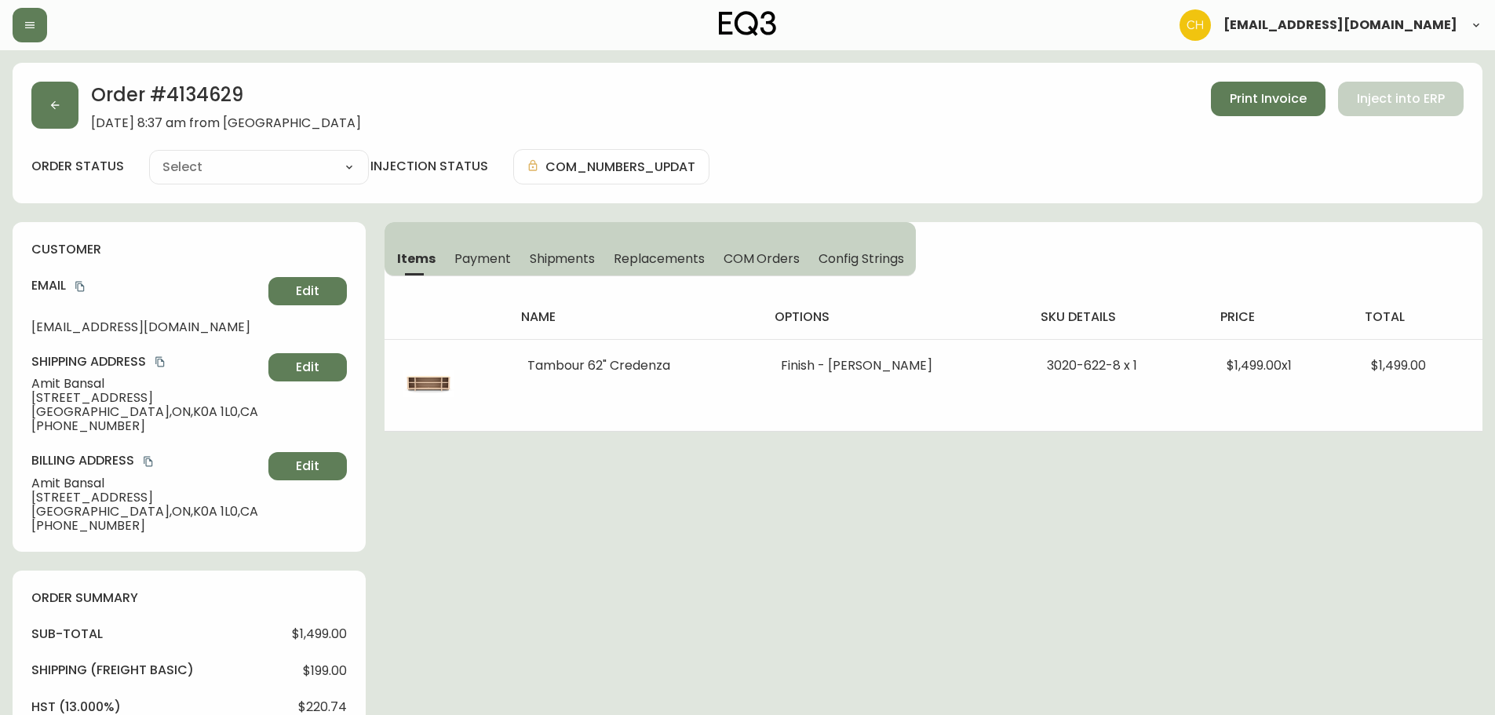
type input "Processing"
select select "PROCESSING"
click at [58, 115] on button "button" at bounding box center [54, 105] width 47 height 47
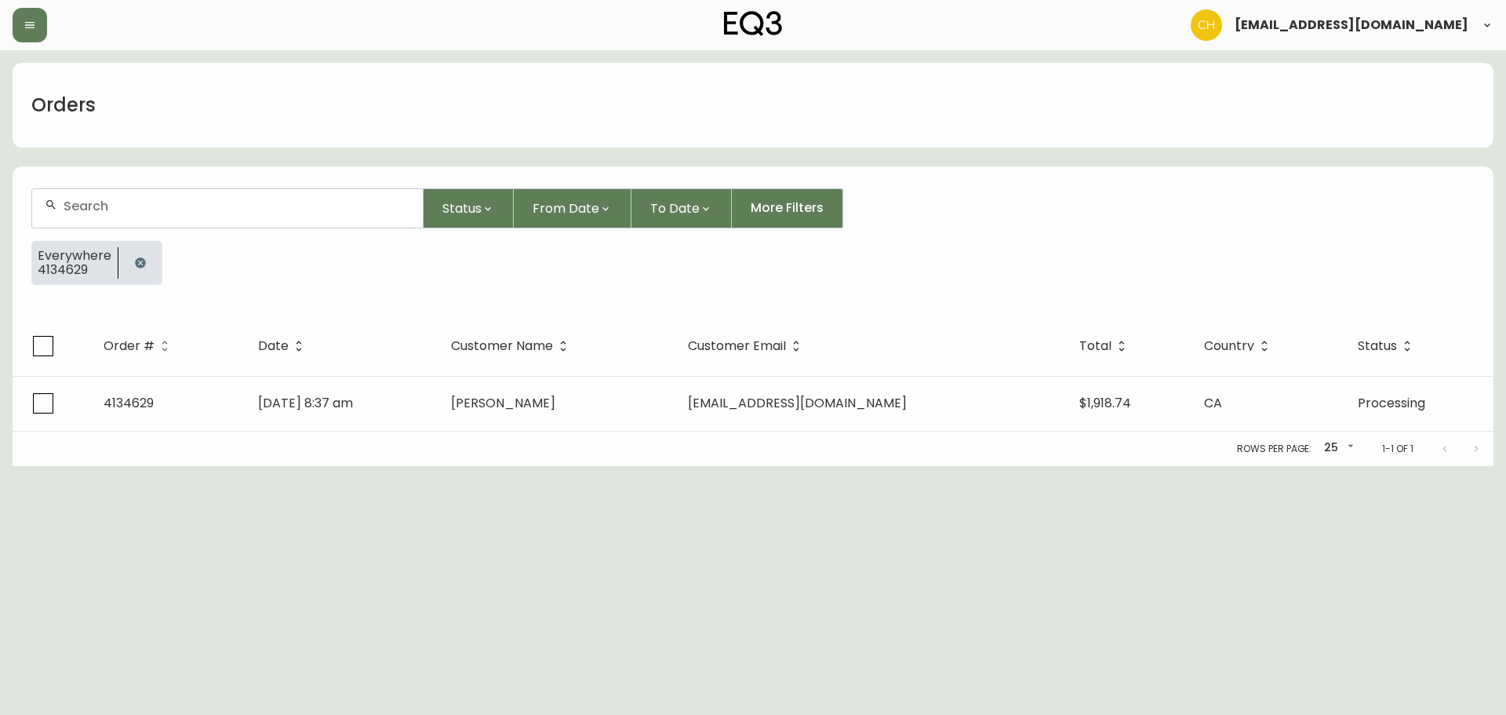
click at [81, 206] on input "text" at bounding box center [237, 205] width 347 height 15
click at [118, 213] on input "text" at bounding box center [237, 205] width 347 height 15
type input "4134632"
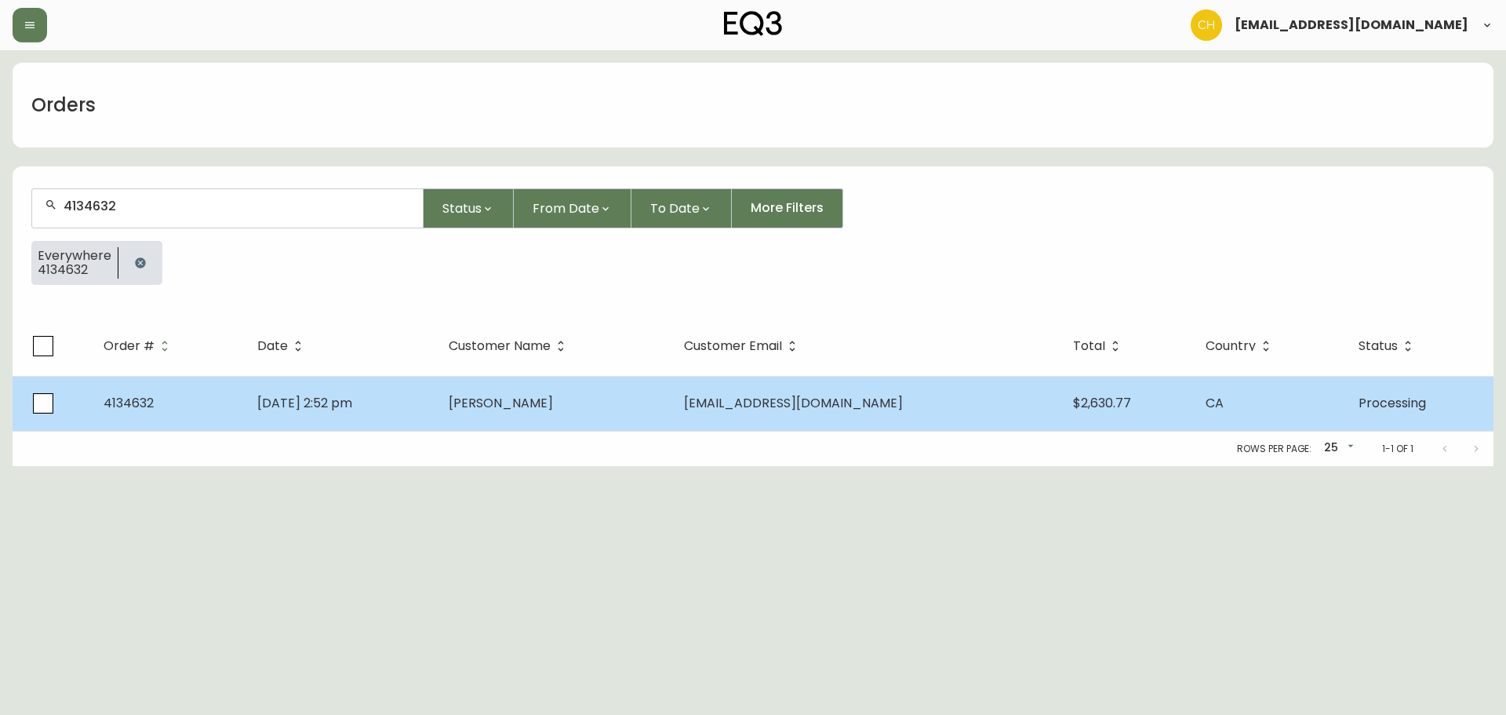
click at [436, 406] on td "[DATE] 2:52 pm" at bounding box center [340, 403] width 191 height 55
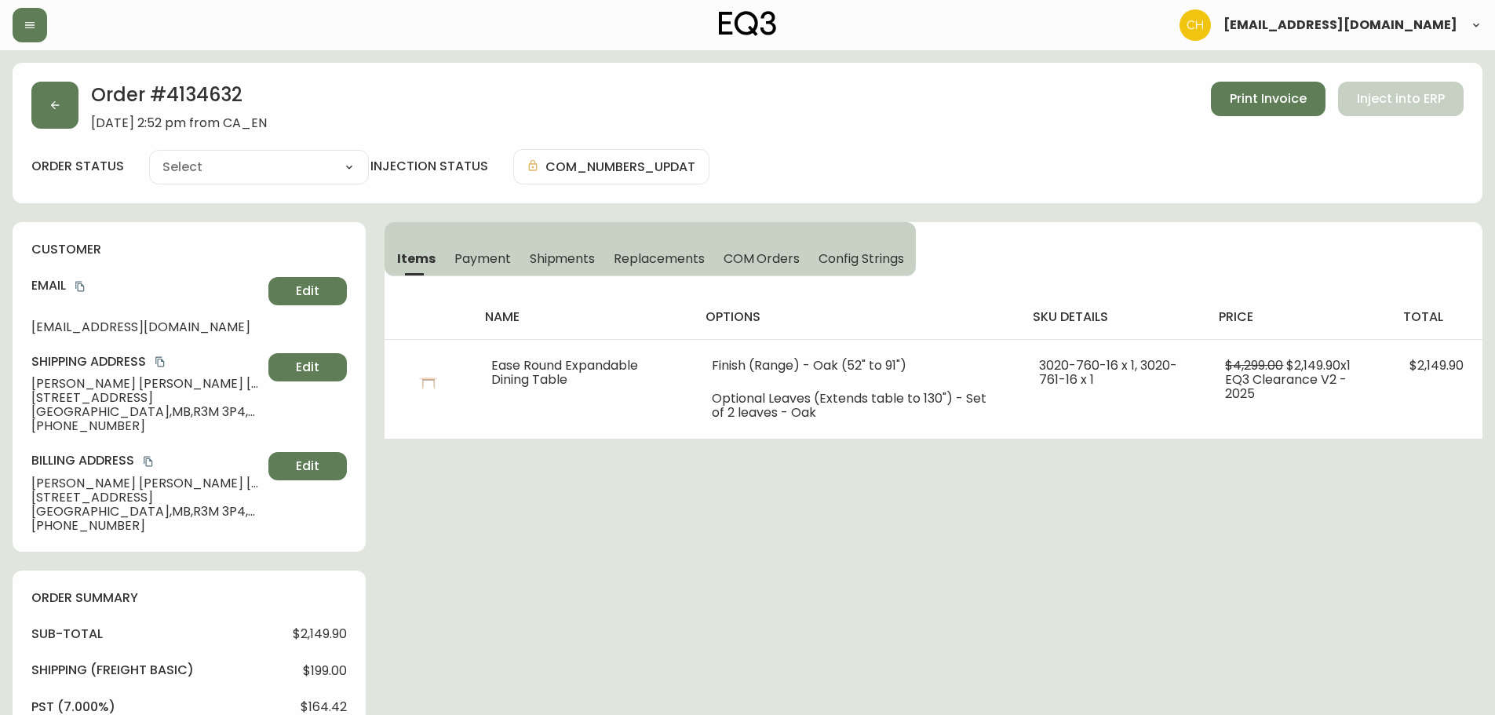
type input "Processing"
select select "PROCESSING"
click at [62, 98] on button "button" at bounding box center [54, 105] width 47 height 47
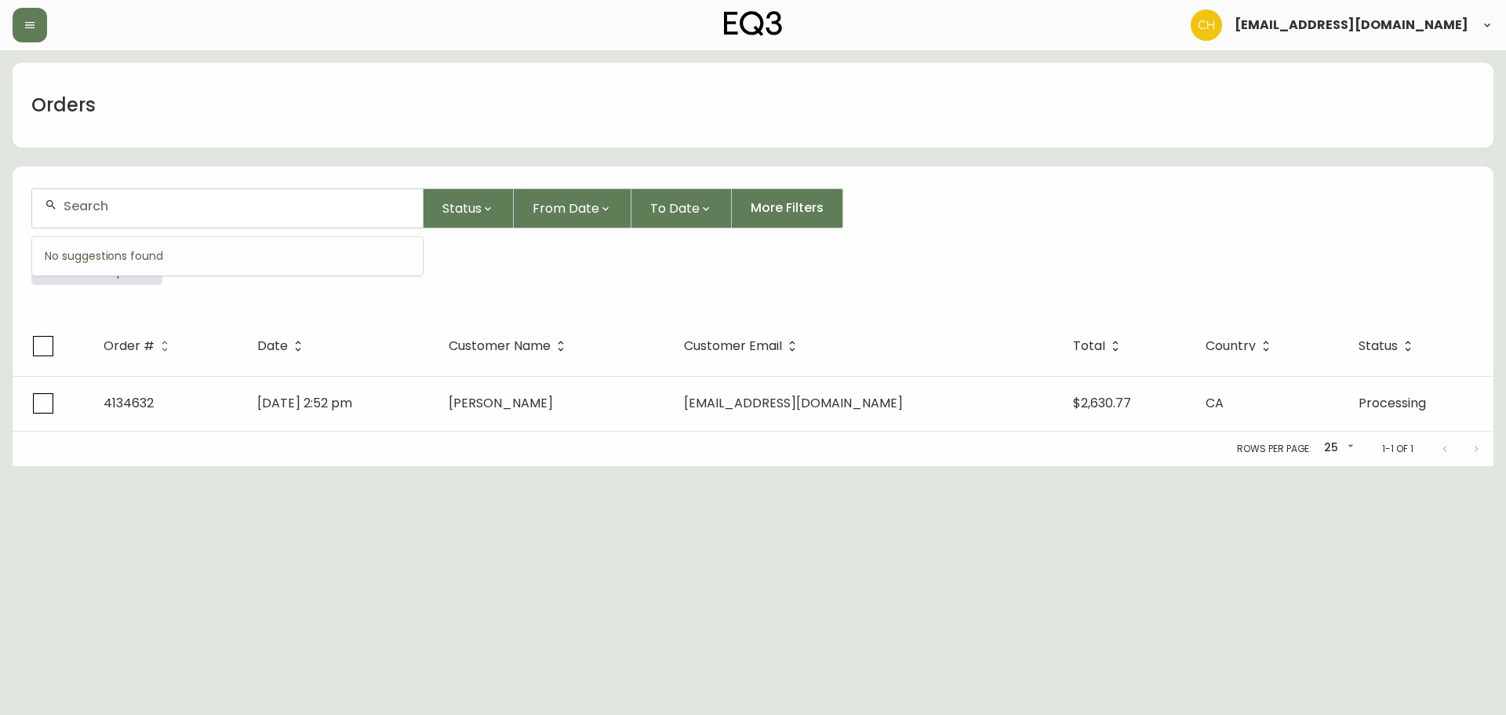
click at [93, 203] on input "text" at bounding box center [237, 205] width 347 height 15
type input "4134637"
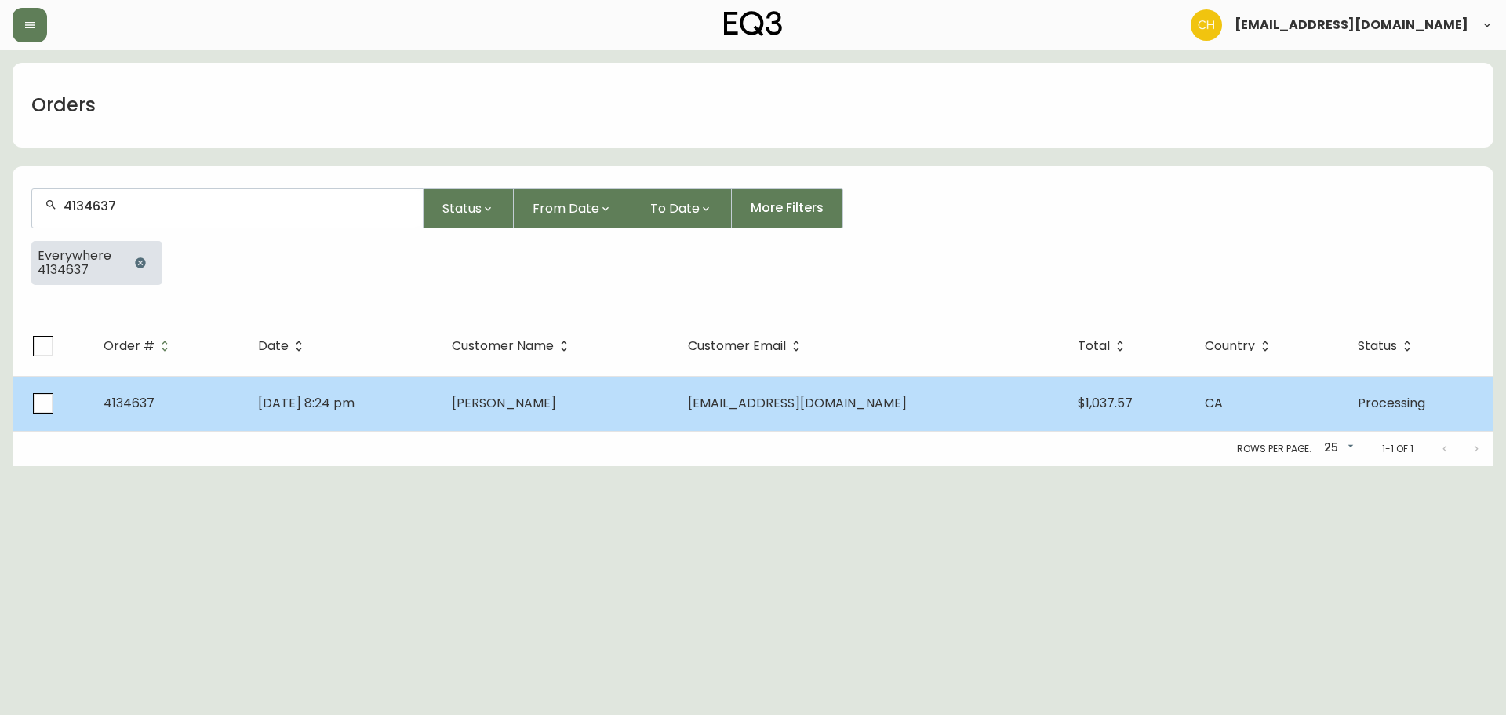
click at [556, 408] on span "[PERSON_NAME]" at bounding box center [504, 403] width 104 height 18
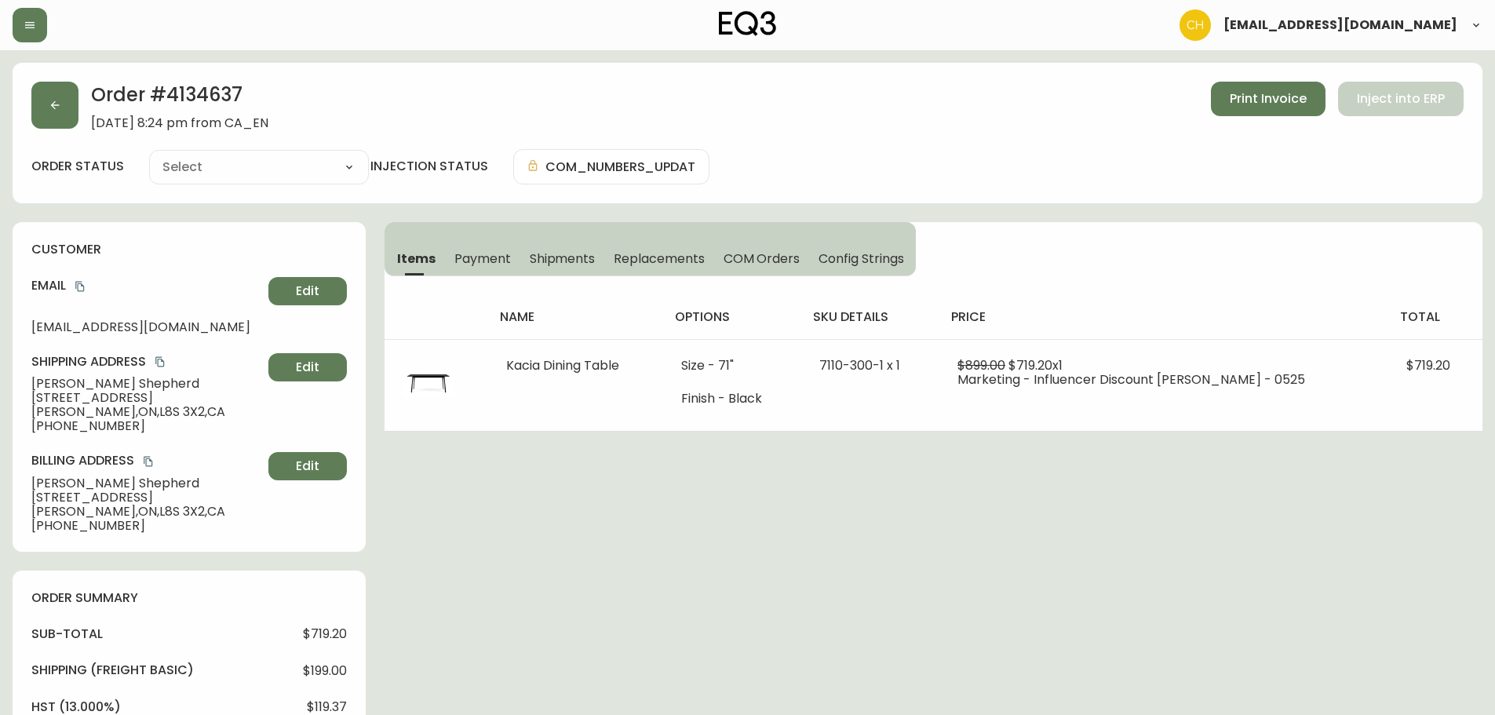
type input "Processing"
select select "PROCESSING"
click at [53, 105] on icon "button" at bounding box center [55, 105] width 13 height 13
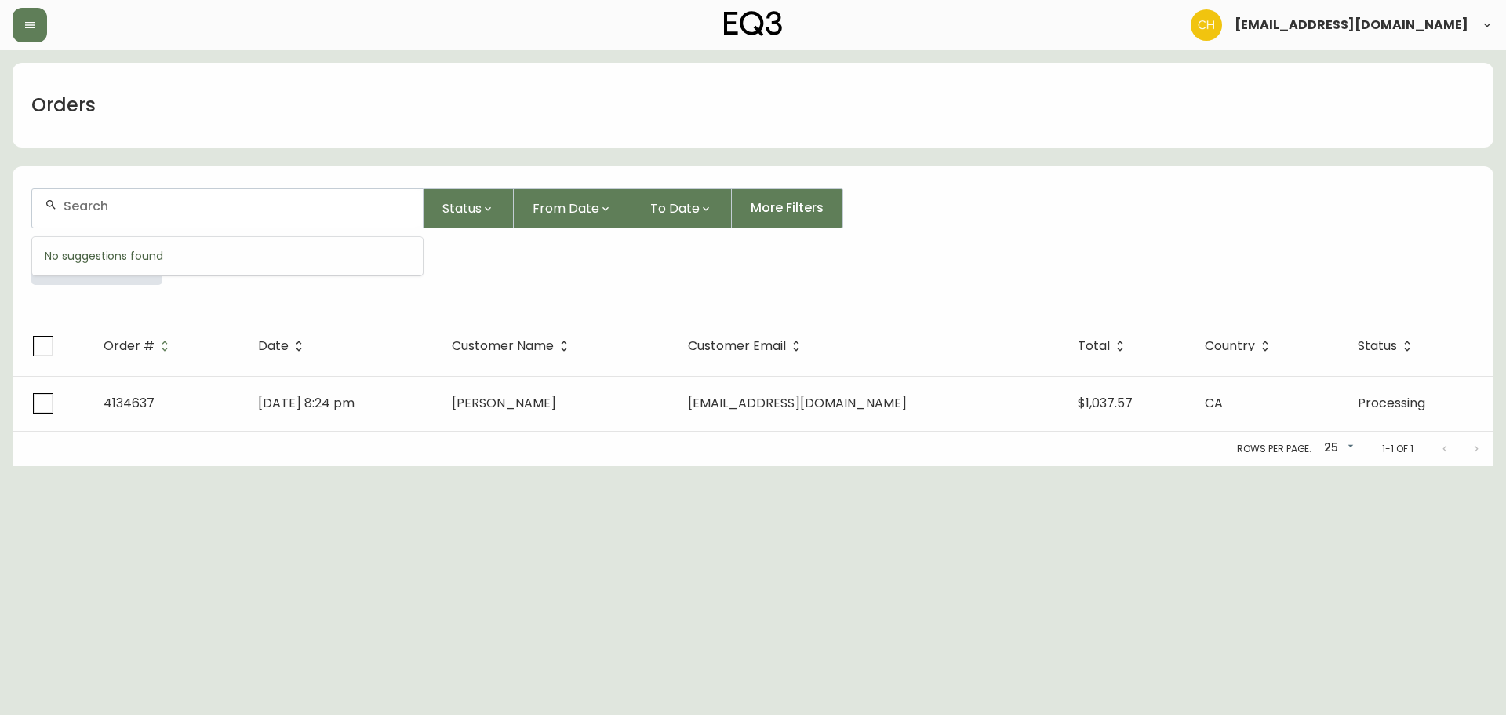
click at [88, 207] on input "text" at bounding box center [237, 205] width 347 height 15
type input "4134643"
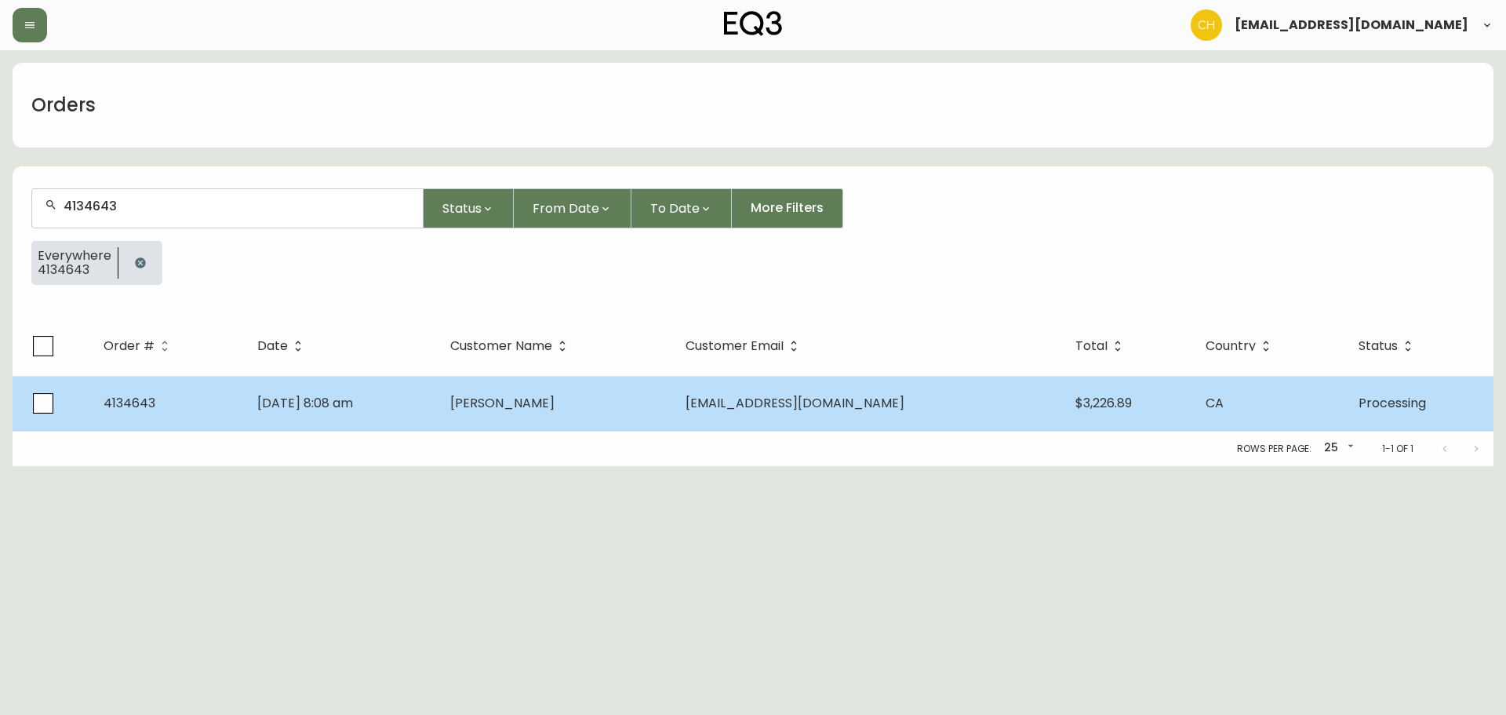
click at [502, 402] on span "[PERSON_NAME]" at bounding box center [502, 403] width 104 height 18
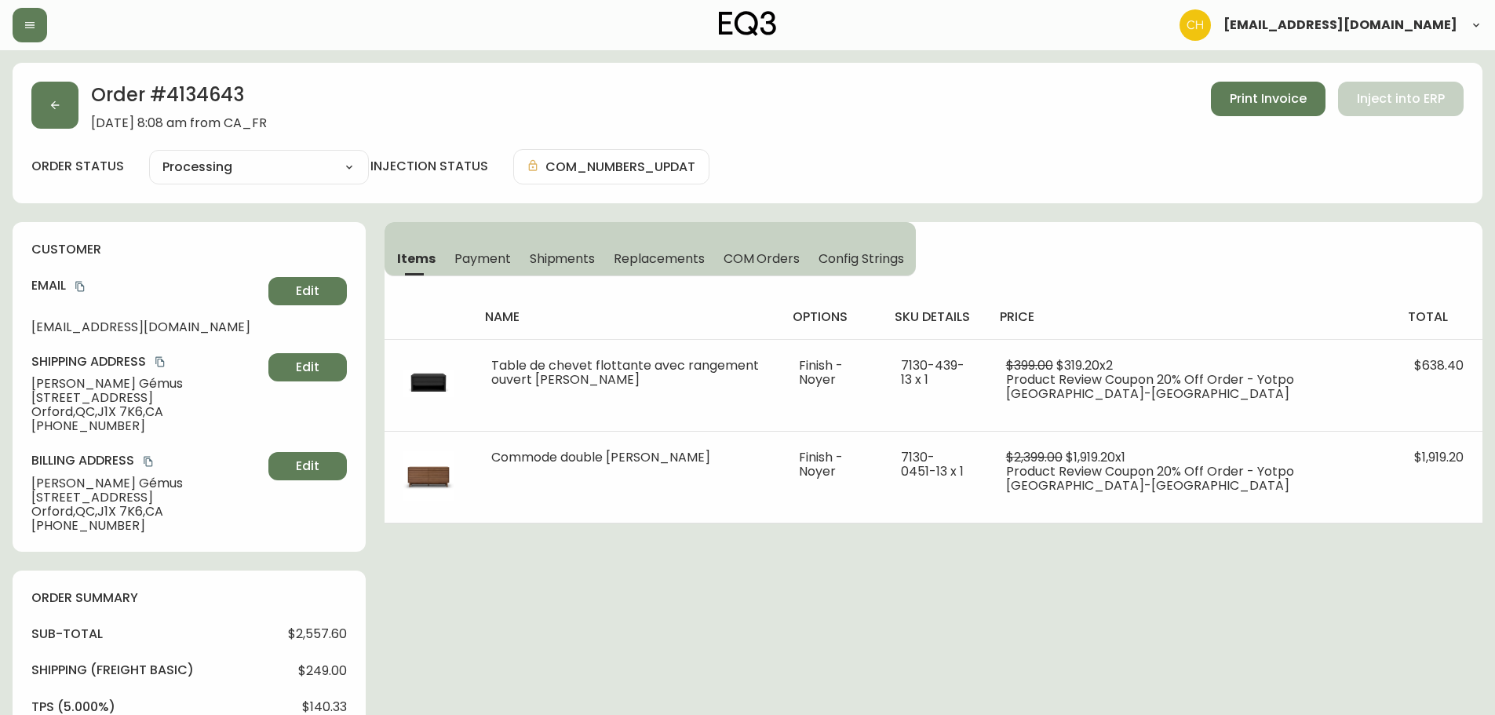
type input "Processing"
select select "PROCESSING"
click at [68, 115] on button "button" at bounding box center [54, 105] width 47 height 47
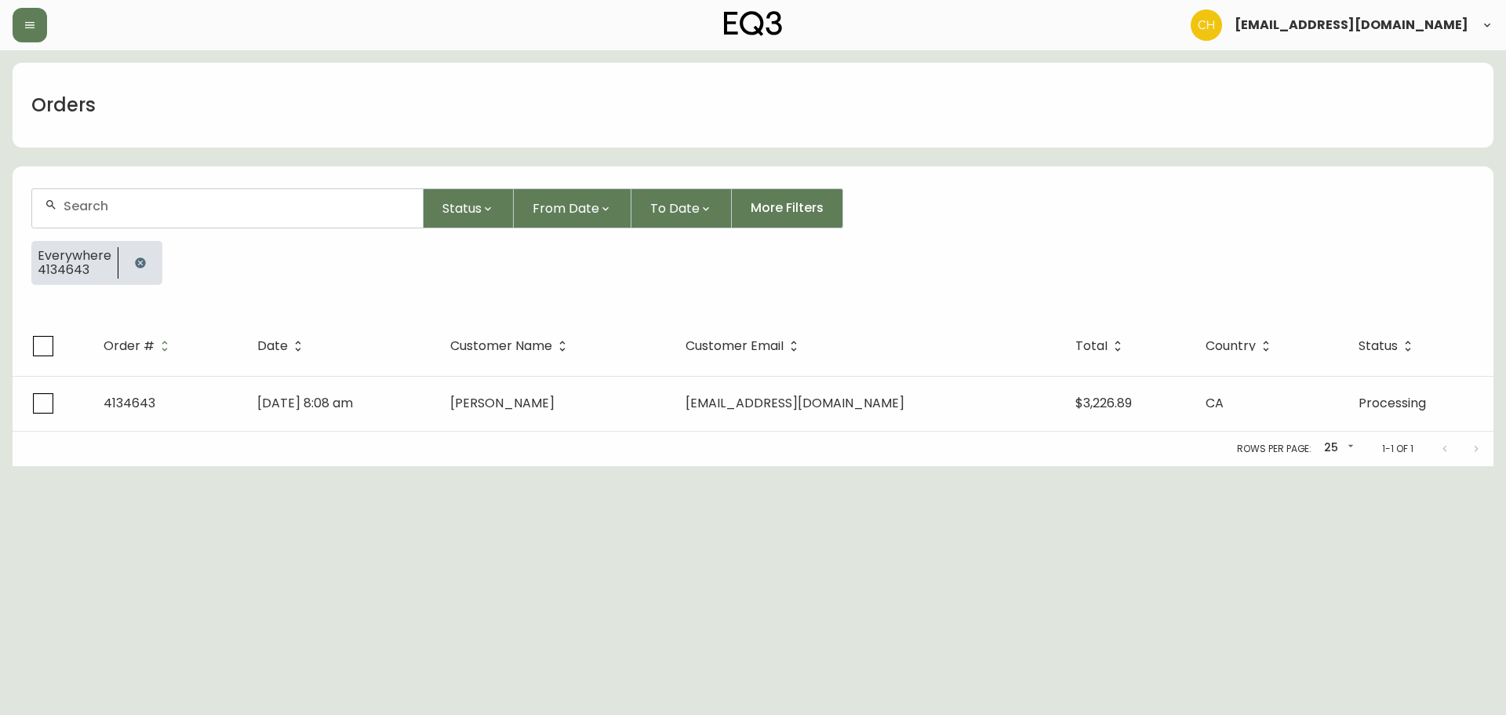
click at [90, 198] on div at bounding box center [227, 208] width 391 height 38
type input "4134649"
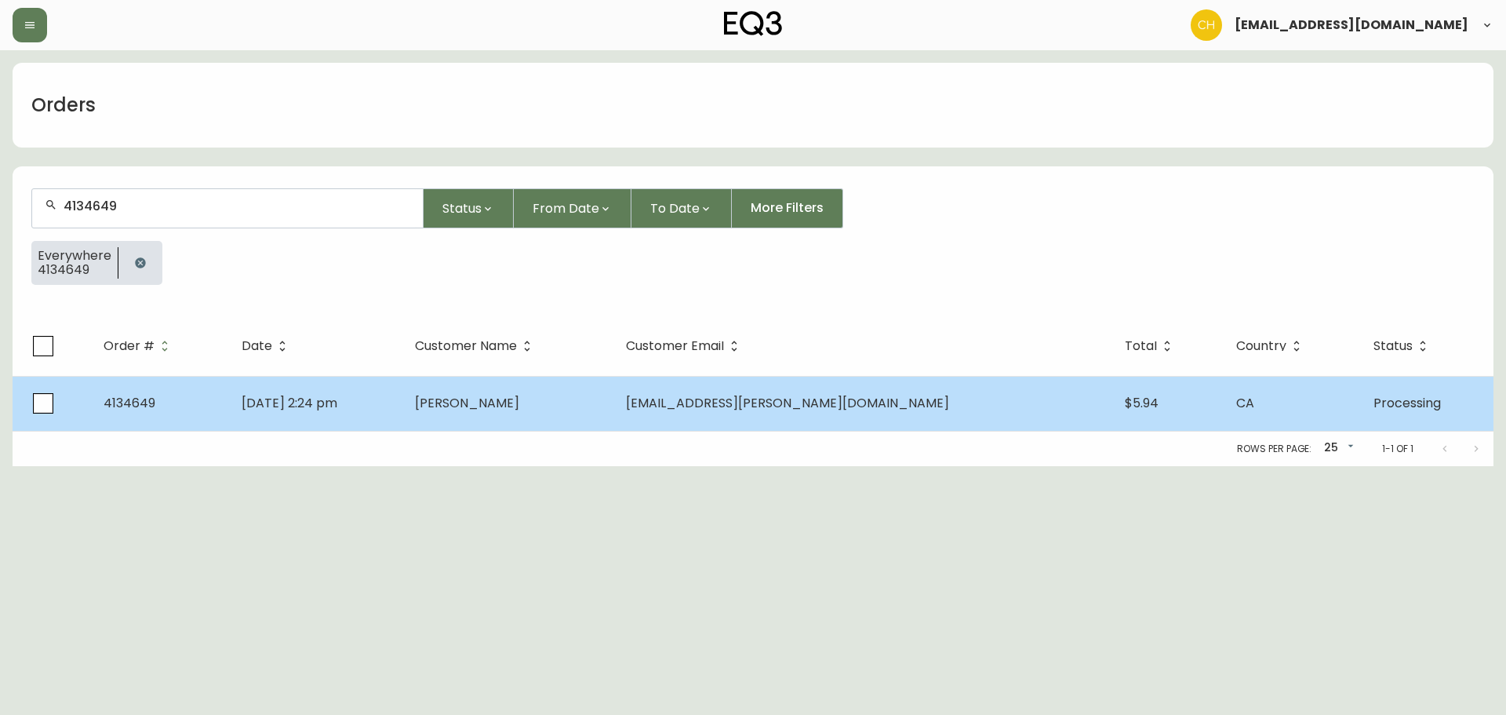
click at [609, 412] on td "[PERSON_NAME]" at bounding box center [507, 403] width 211 height 55
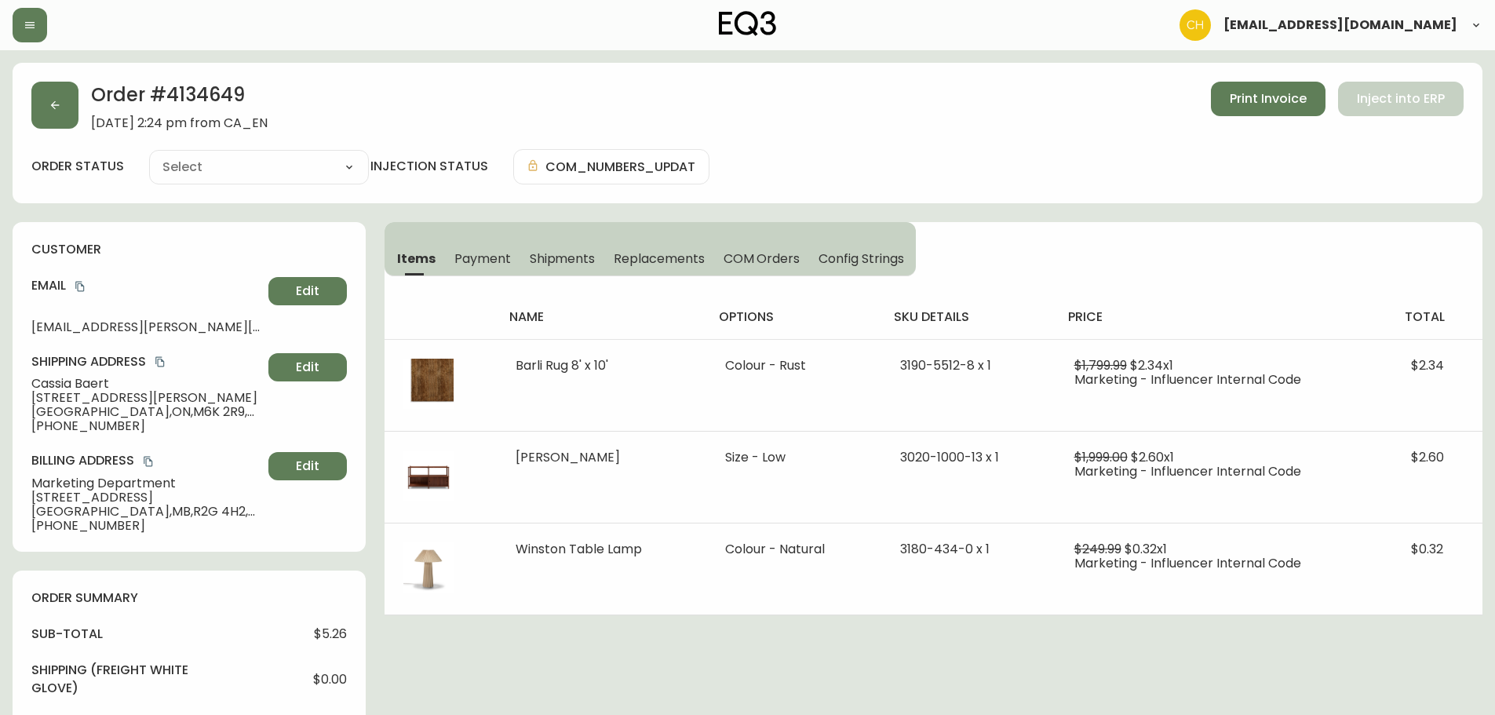
type input "Processing"
select select "PROCESSING"
click at [72, 113] on button "button" at bounding box center [54, 105] width 47 height 47
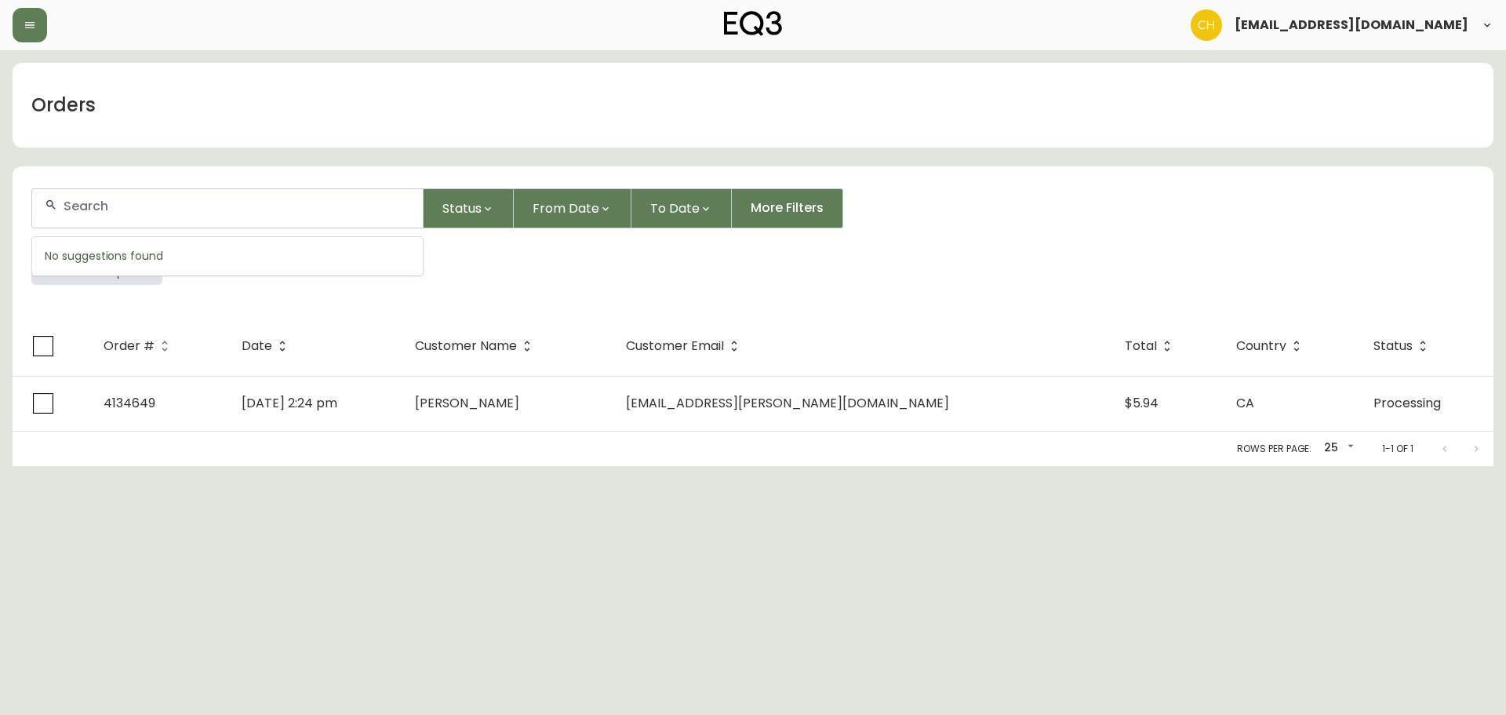
click at [93, 211] on input "text" at bounding box center [237, 205] width 347 height 15
drag, startPoint x: 70, startPoint y: 203, endPoint x: 16, endPoint y: 203, distance: 54.1
click at [16, 203] on form "4 Status From Date To Date More Filters Everywhere 4134649" at bounding box center [753, 242] width 1481 height 147
type input "4134653"
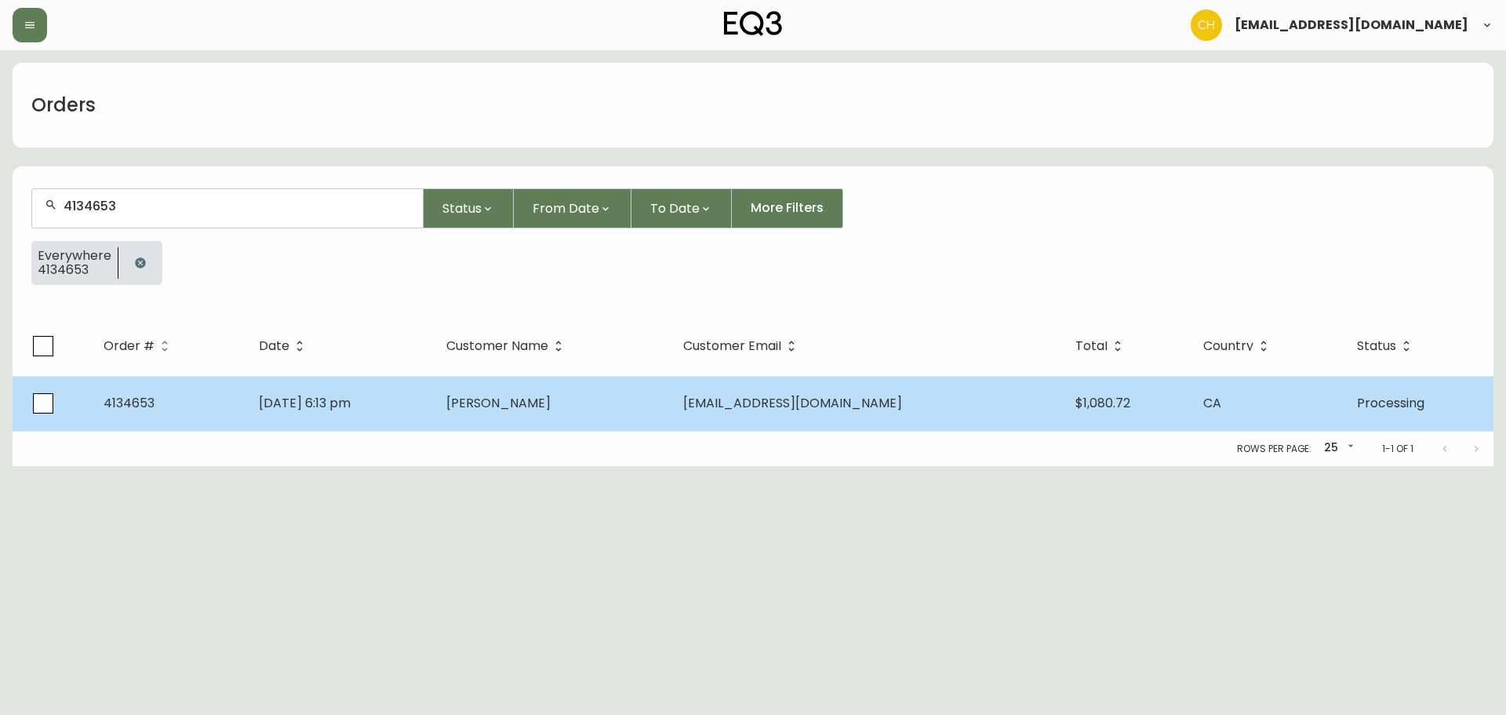
click at [525, 395] on span "[PERSON_NAME]" at bounding box center [498, 403] width 104 height 18
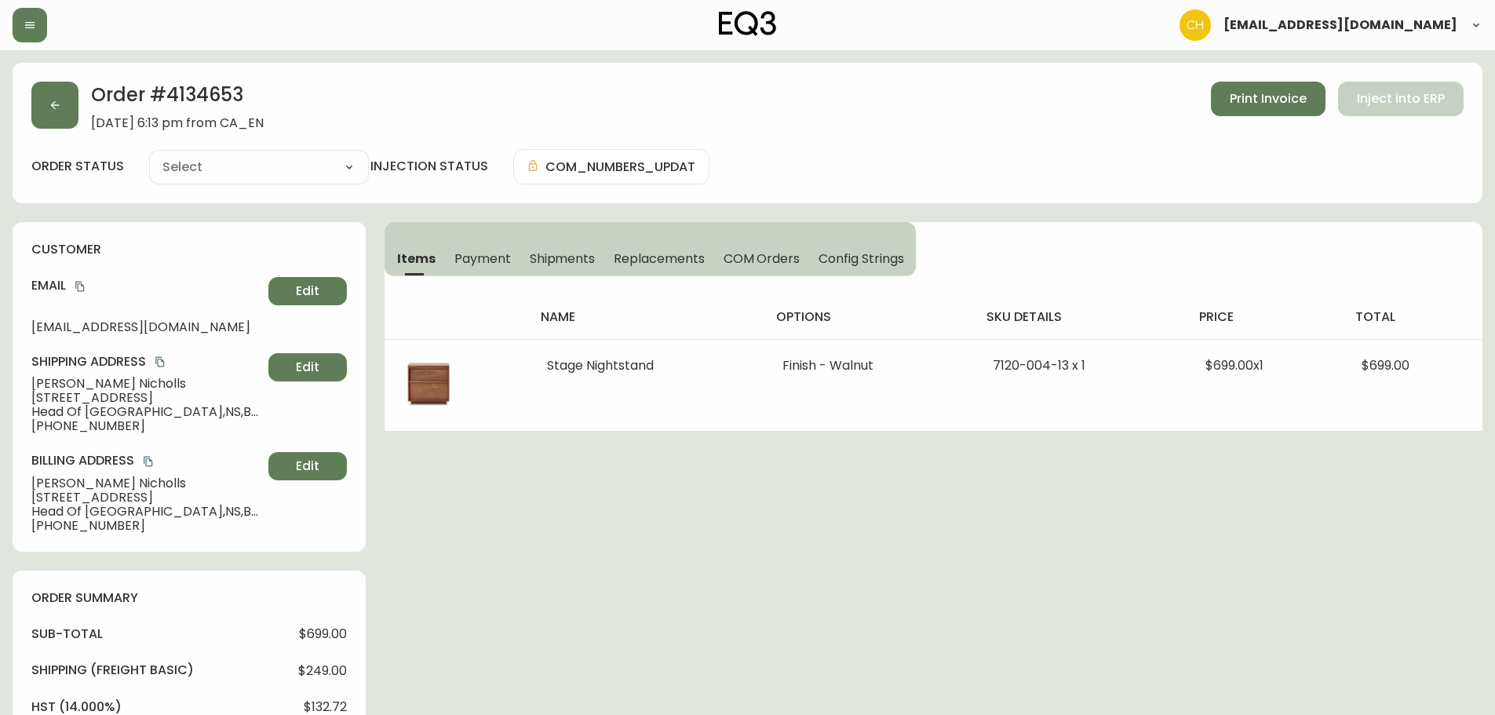
type input "Processing"
select select "PROCESSING"
click at [60, 115] on button "button" at bounding box center [54, 105] width 47 height 47
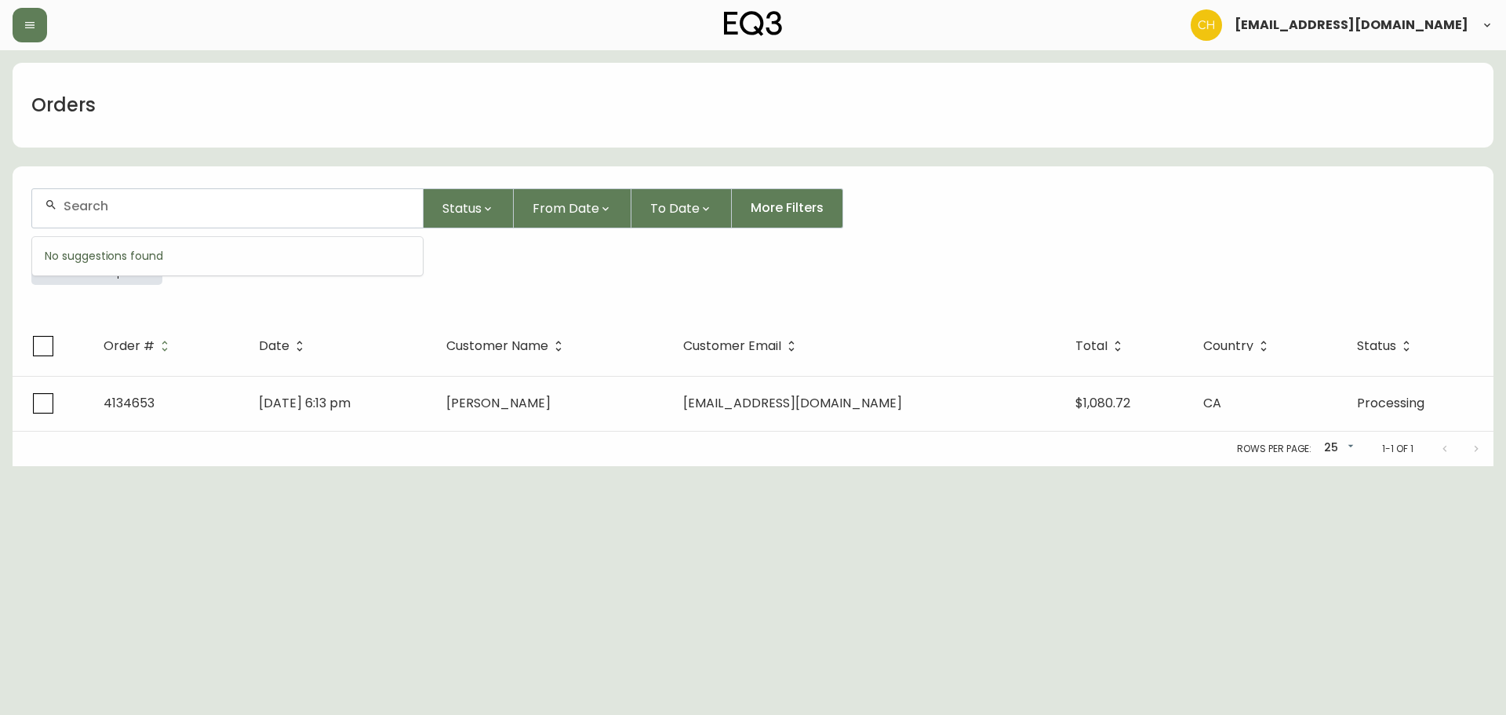
click at [71, 201] on input "text" at bounding box center [237, 205] width 347 height 15
type input "4134654"
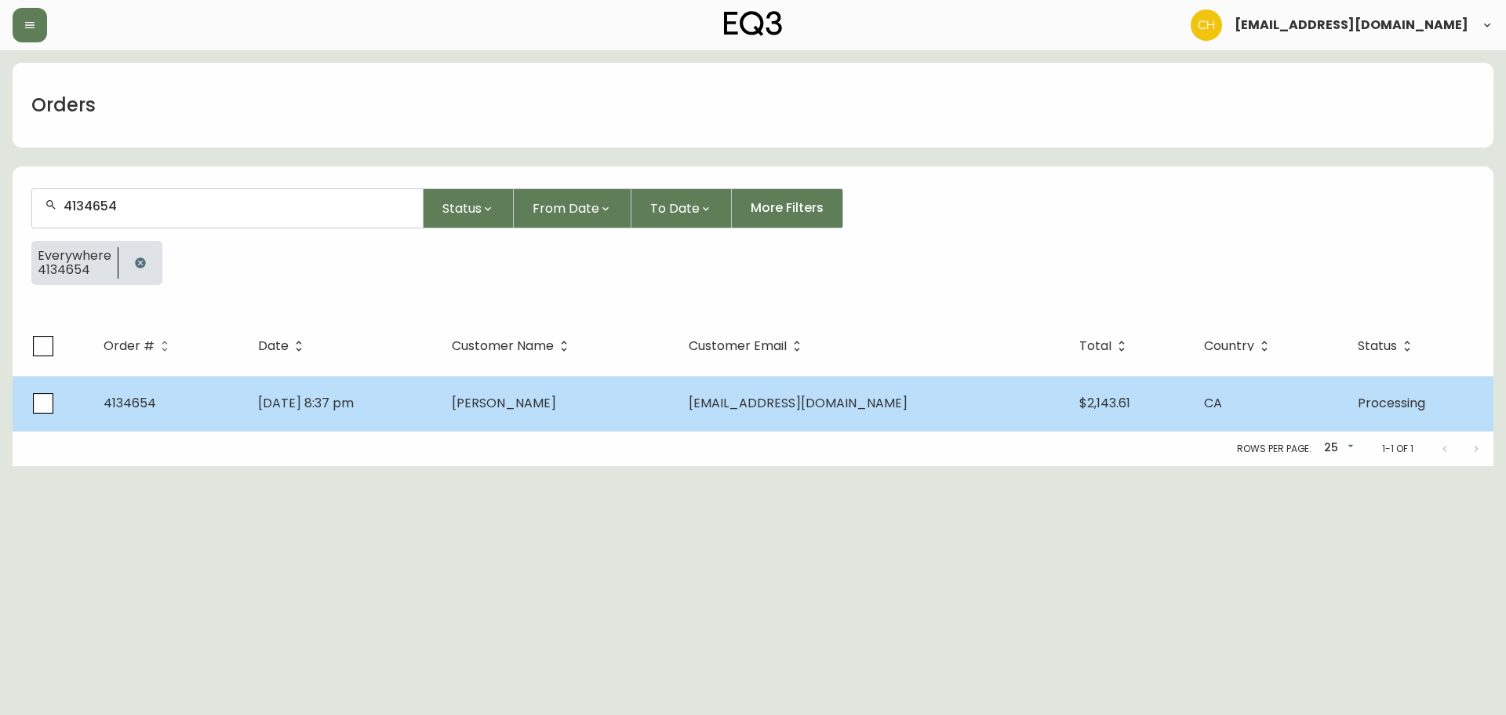
click at [527, 406] on span "[PERSON_NAME]" at bounding box center [504, 403] width 104 height 18
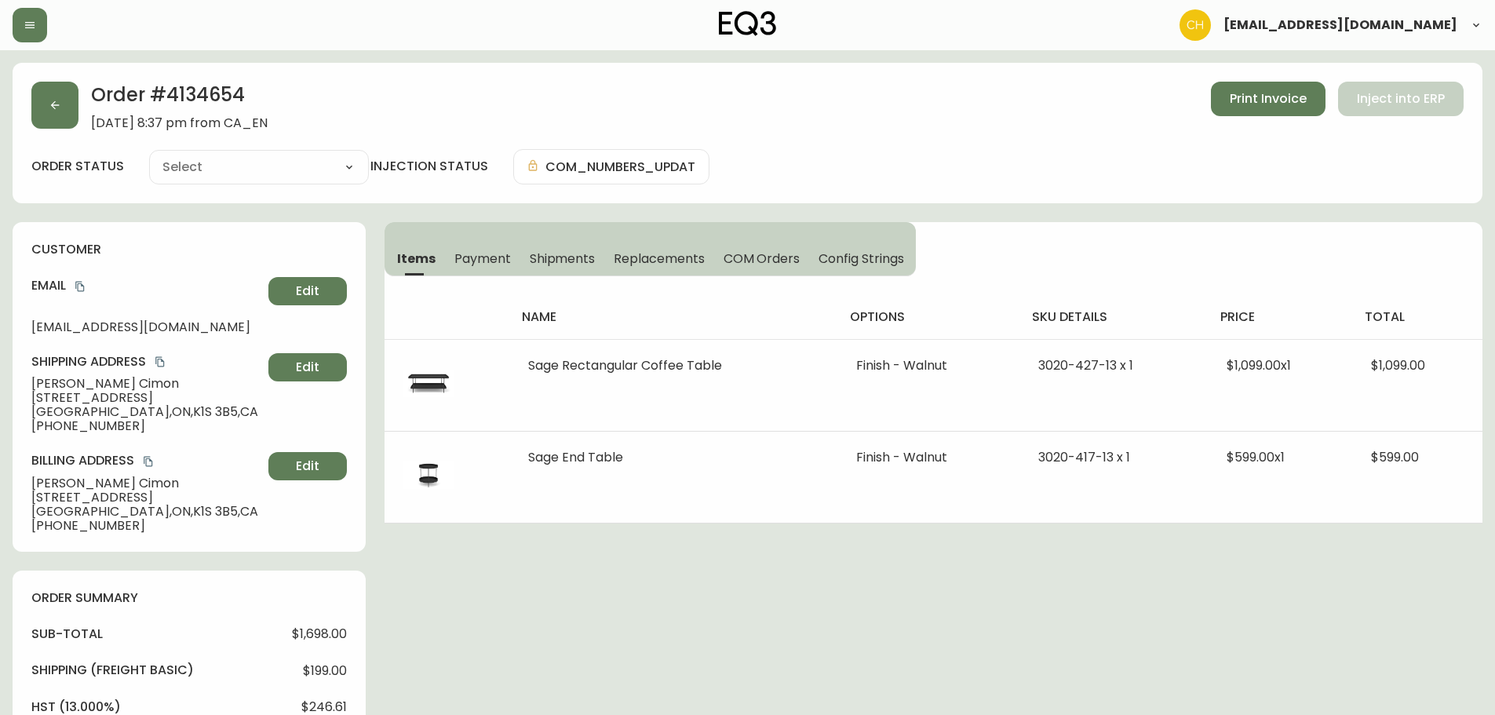
type input "Processing"
select select "PROCESSING"
click at [67, 105] on button "button" at bounding box center [54, 105] width 47 height 47
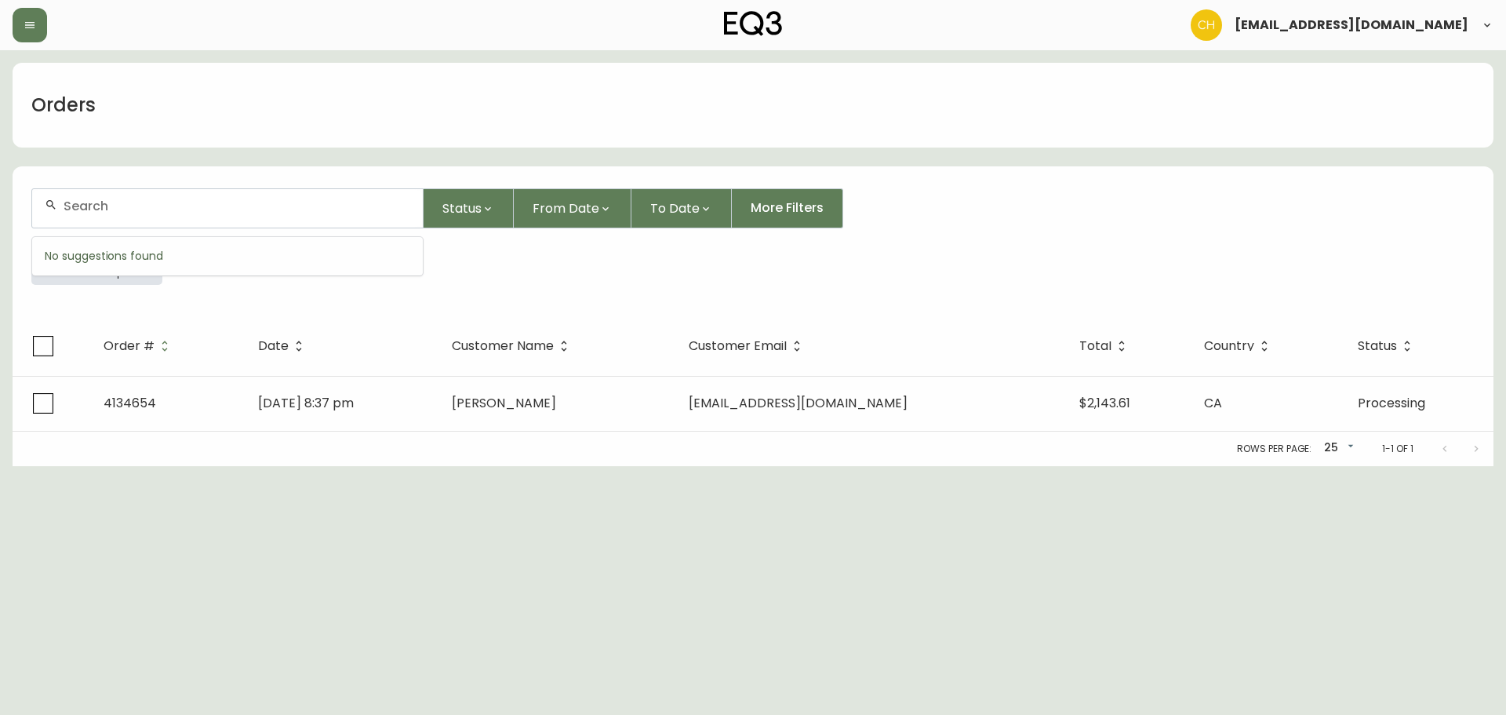
click at [82, 204] on input "text" at bounding box center [237, 205] width 347 height 15
type input "4134671"
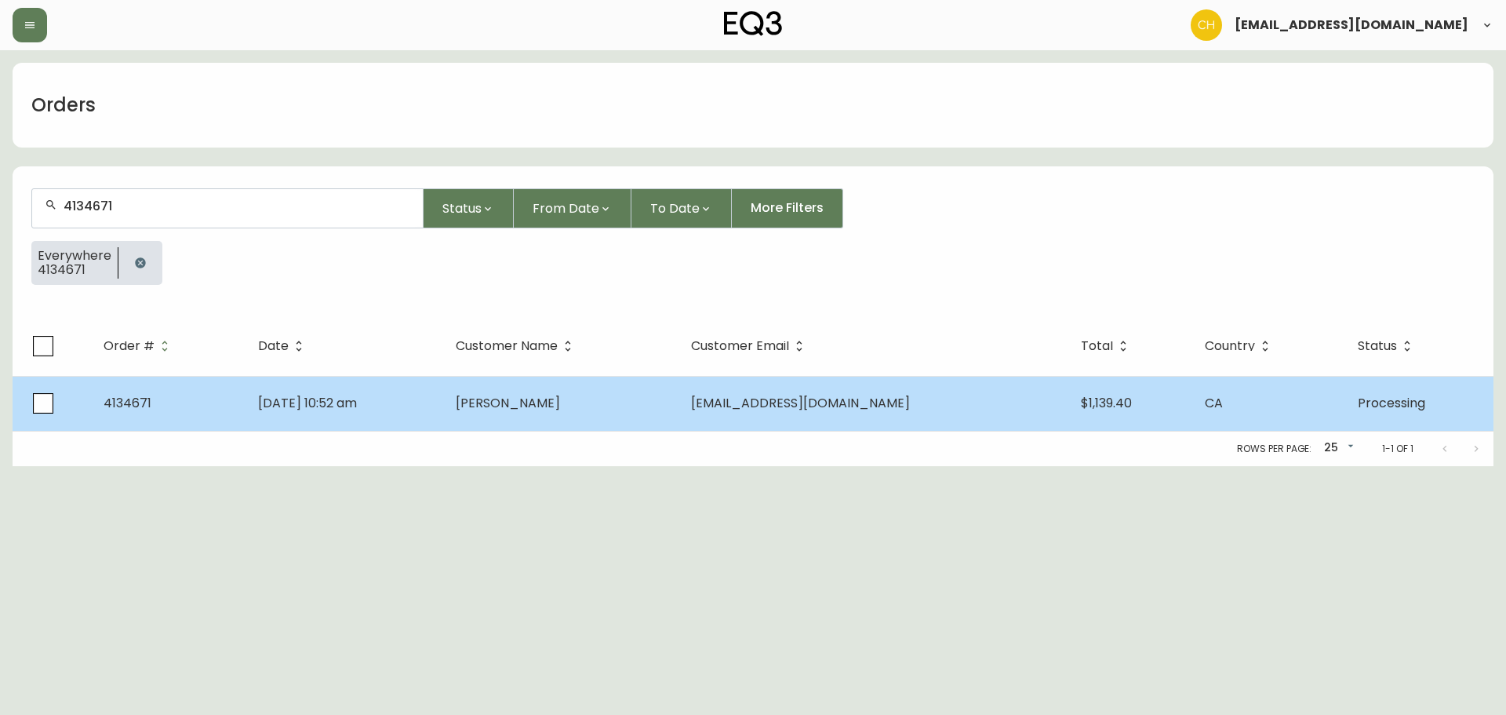
click at [508, 406] on span "[PERSON_NAME]" at bounding box center [508, 403] width 104 height 18
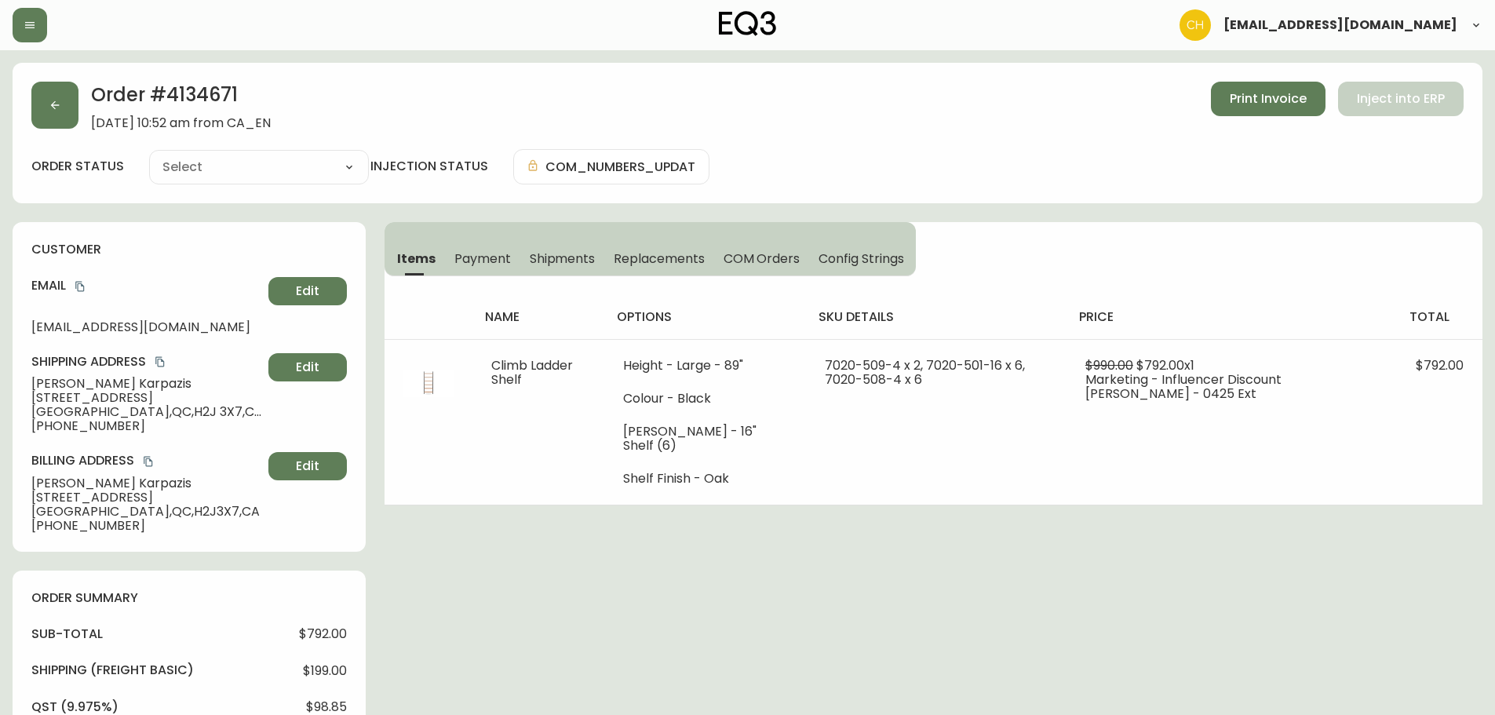
type input "Processing"
select select "PROCESSING"
click at [67, 104] on button "button" at bounding box center [54, 105] width 47 height 47
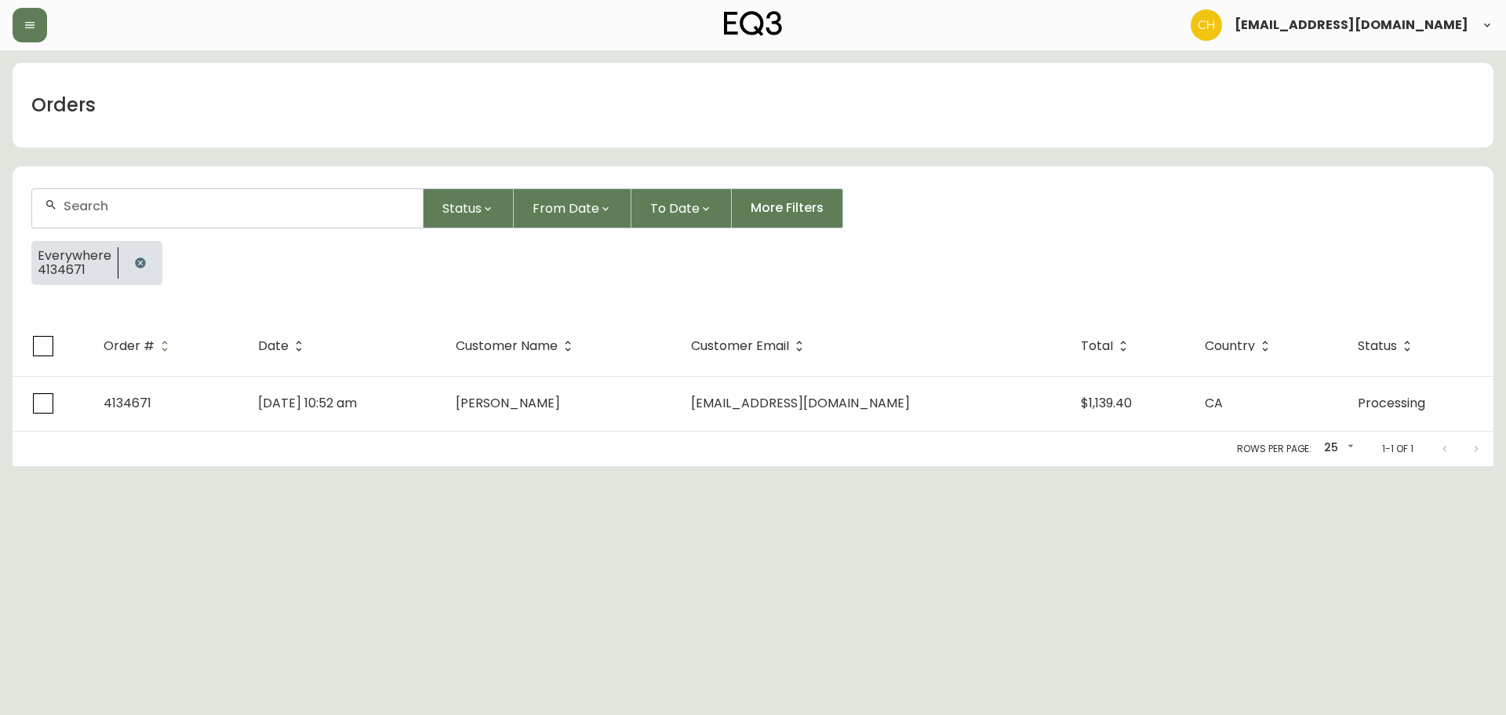
drag, startPoint x: 84, startPoint y: 206, endPoint x: 75, endPoint y: 175, distance: 31.8
click at [82, 198] on div at bounding box center [227, 208] width 391 height 38
type input "4134676"
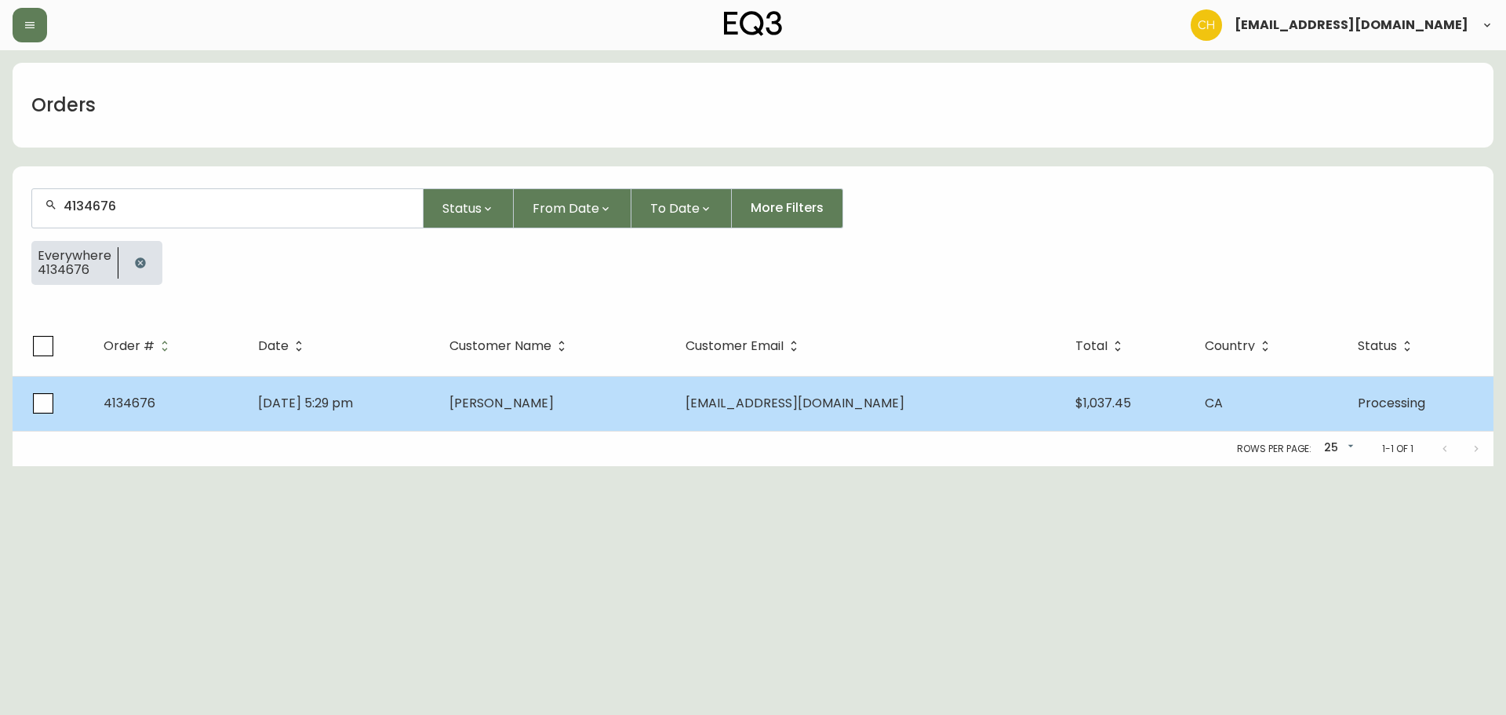
click at [604, 400] on td "[PERSON_NAME]" at bounding box center [555, 403] width 236 height 55
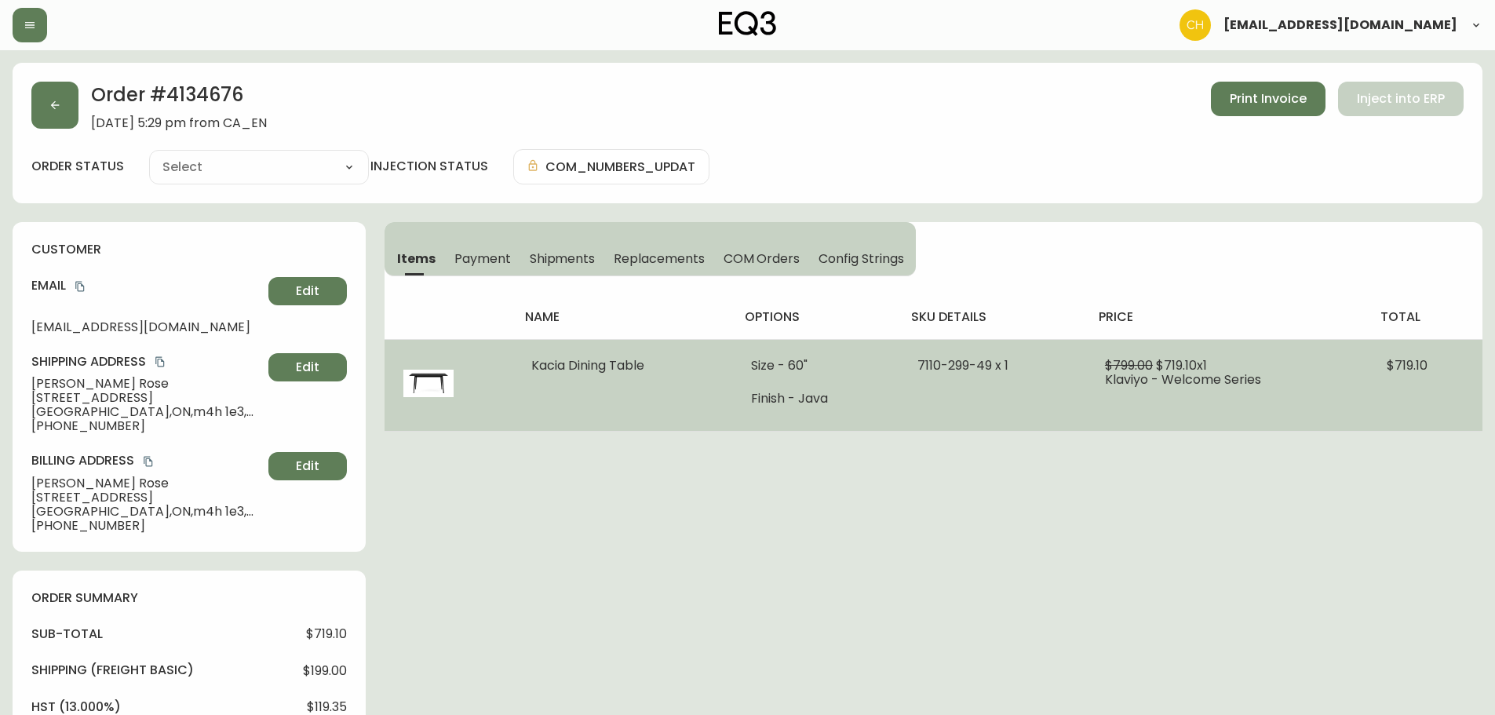
type input "Processing"
select select "PROCESSING"
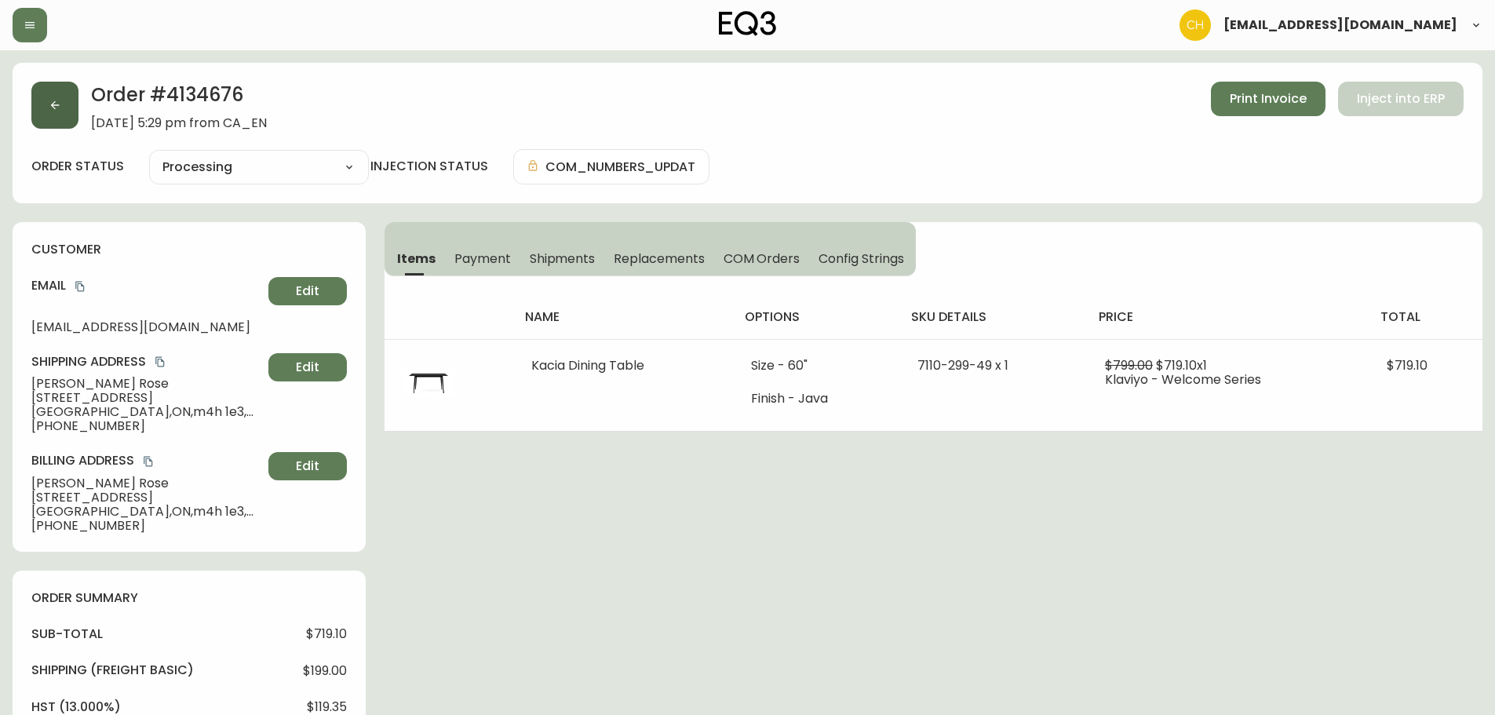
click at [64, 88] on button "button" at bounding box center [54, 105] width 47 height 47
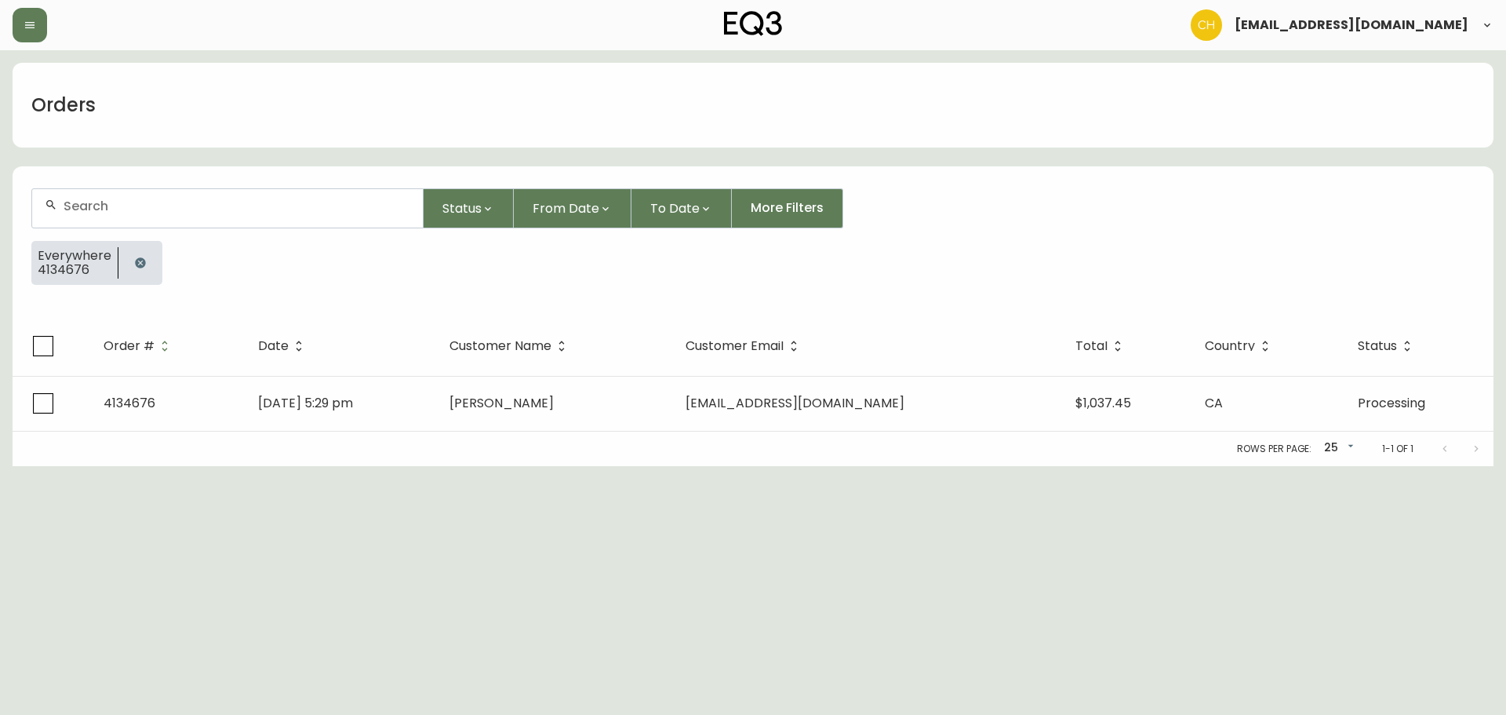
click at [93, 203] on input "text" at bounding box center [237, 205] width 347 height 15
type input "4134679"
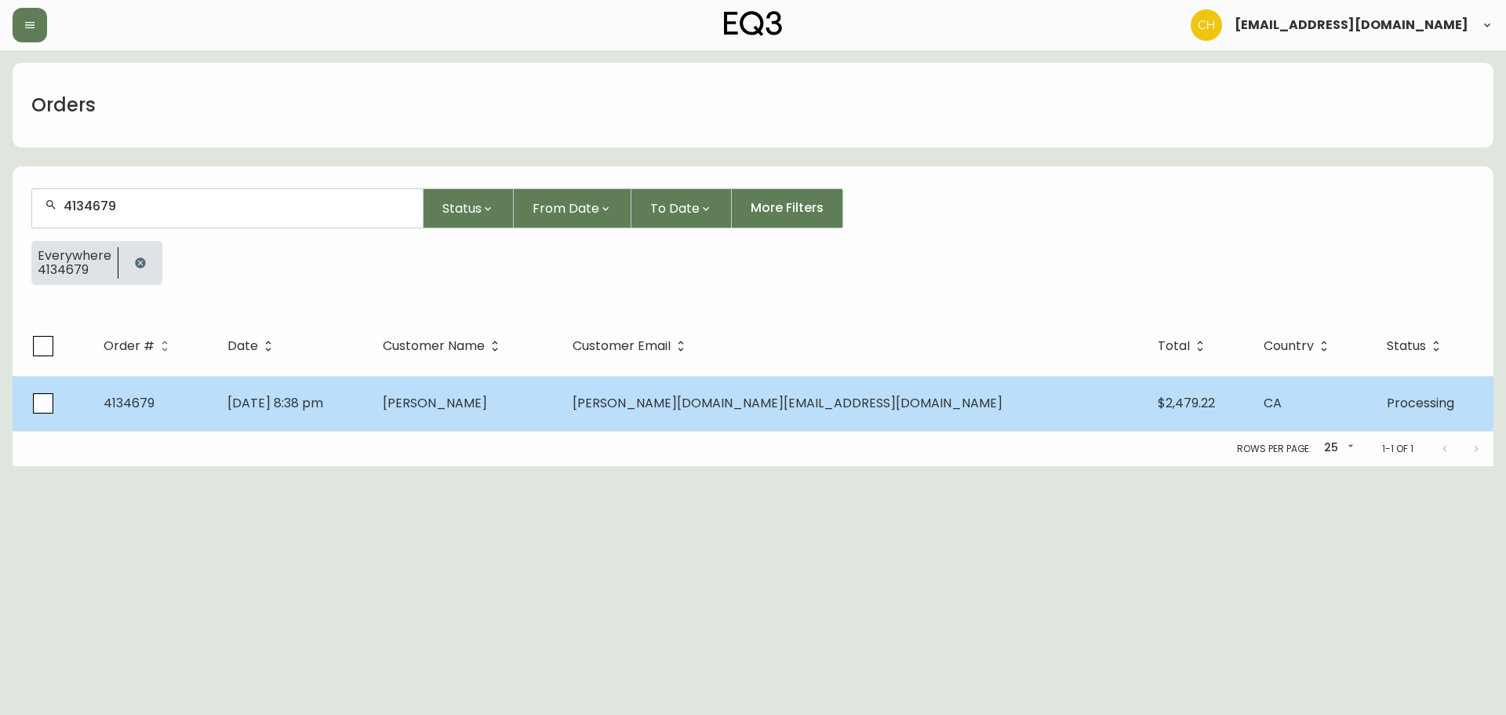
click at [370, 405] on td "[DATE] 8:38 pm" at bounding box center [292, 403] width 155 height 55
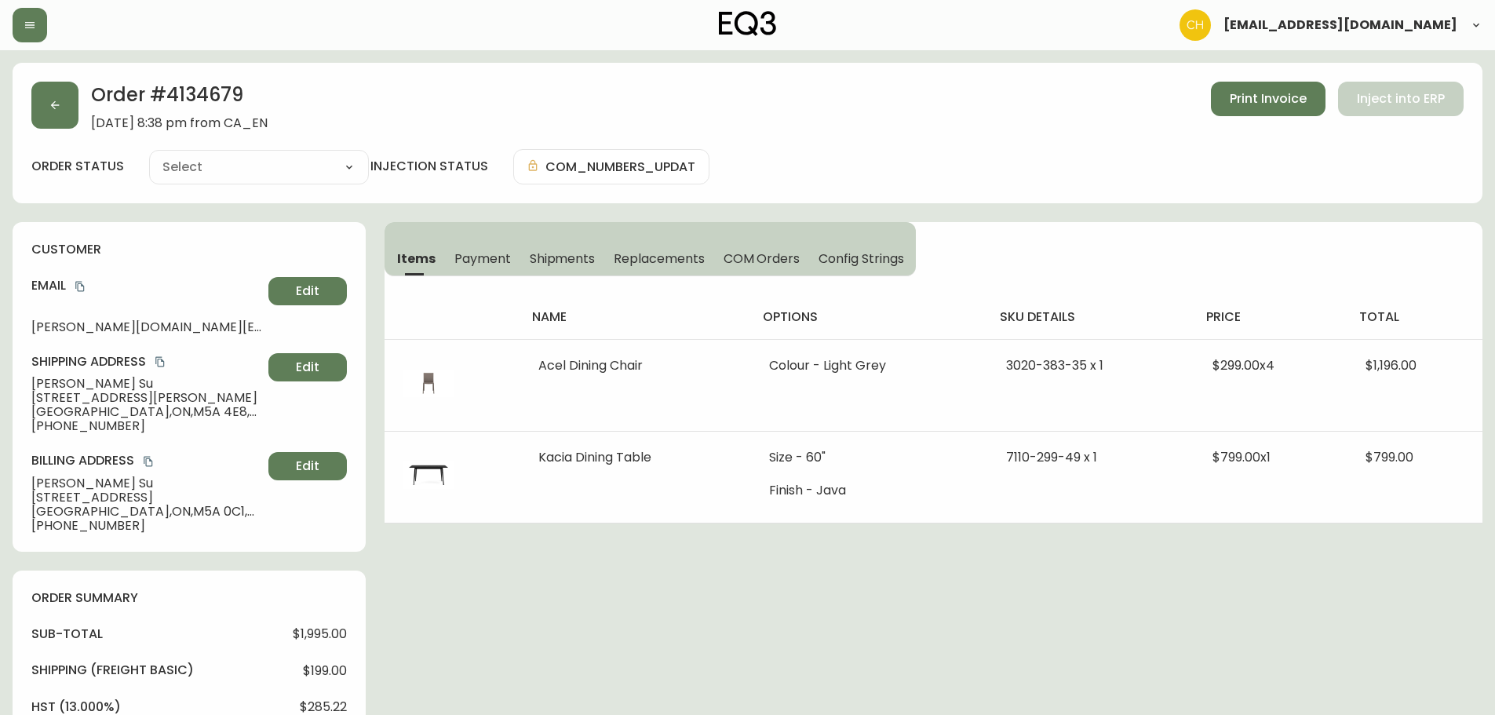
type input "Processing"
select select "PROCESSING"
click at [65, 113] on button "button" at bounding box center [54, 105] width 47 height 47
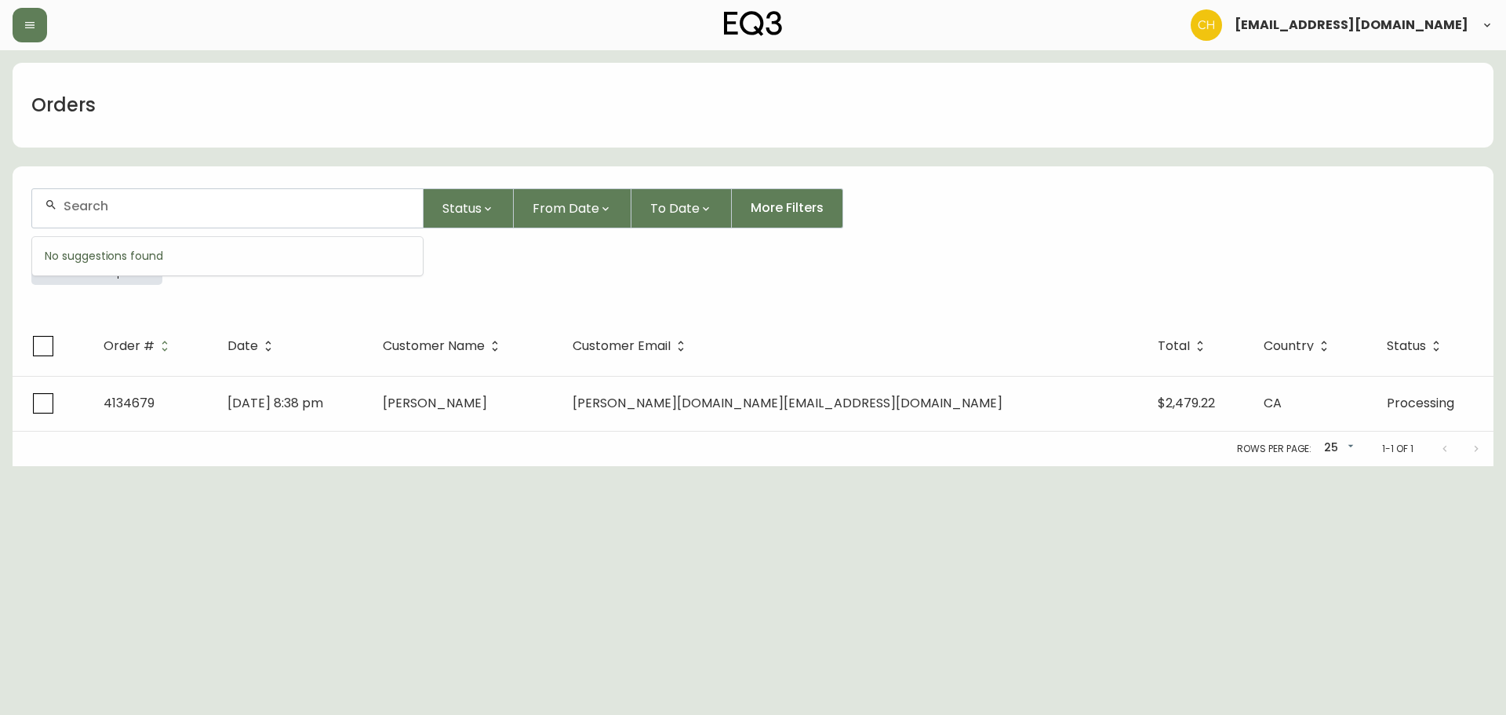
click at [78, 206] on input "text" at bounding box center [237, 205] width 347 height 15
type input "4134681"
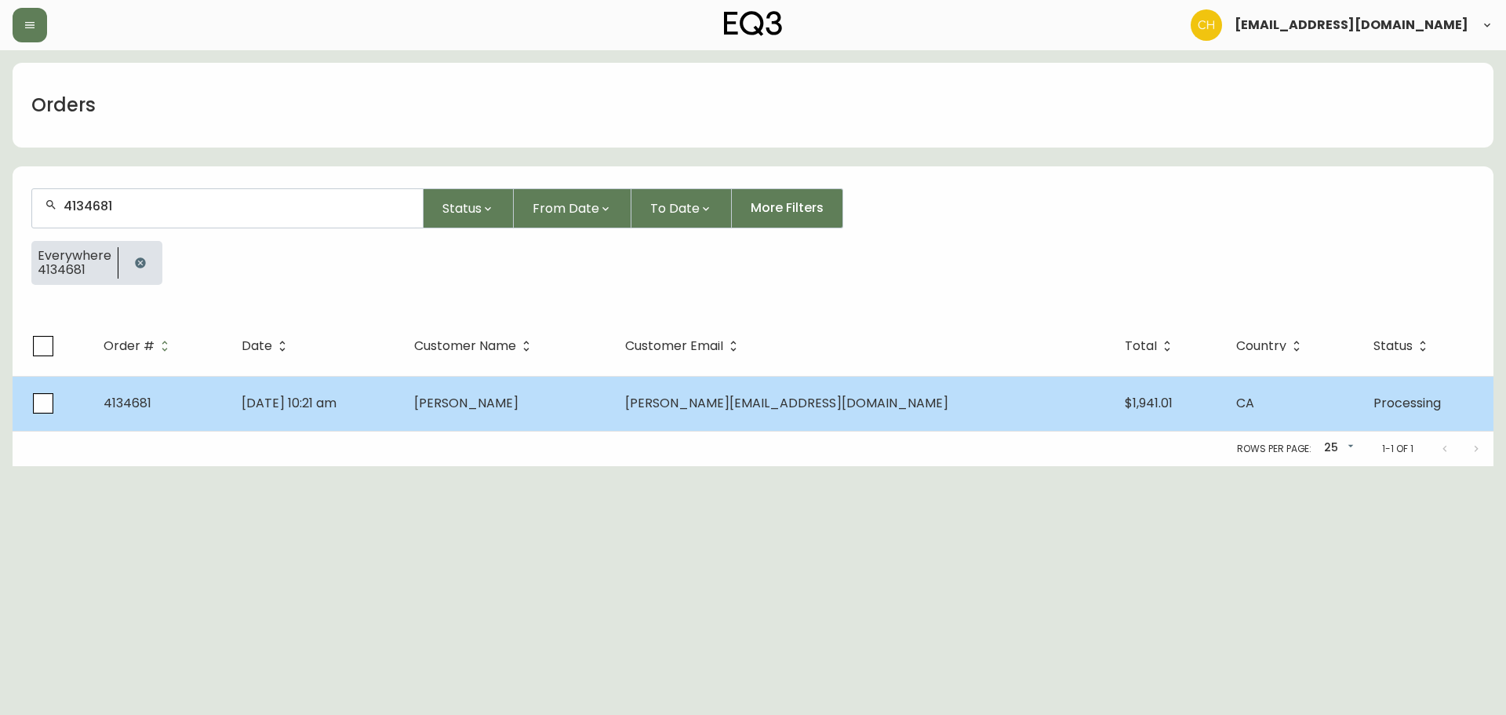
click at [401, 396] on td "[DATE] 10:21 am" at bounding box center [315, 403] width 172 height 55
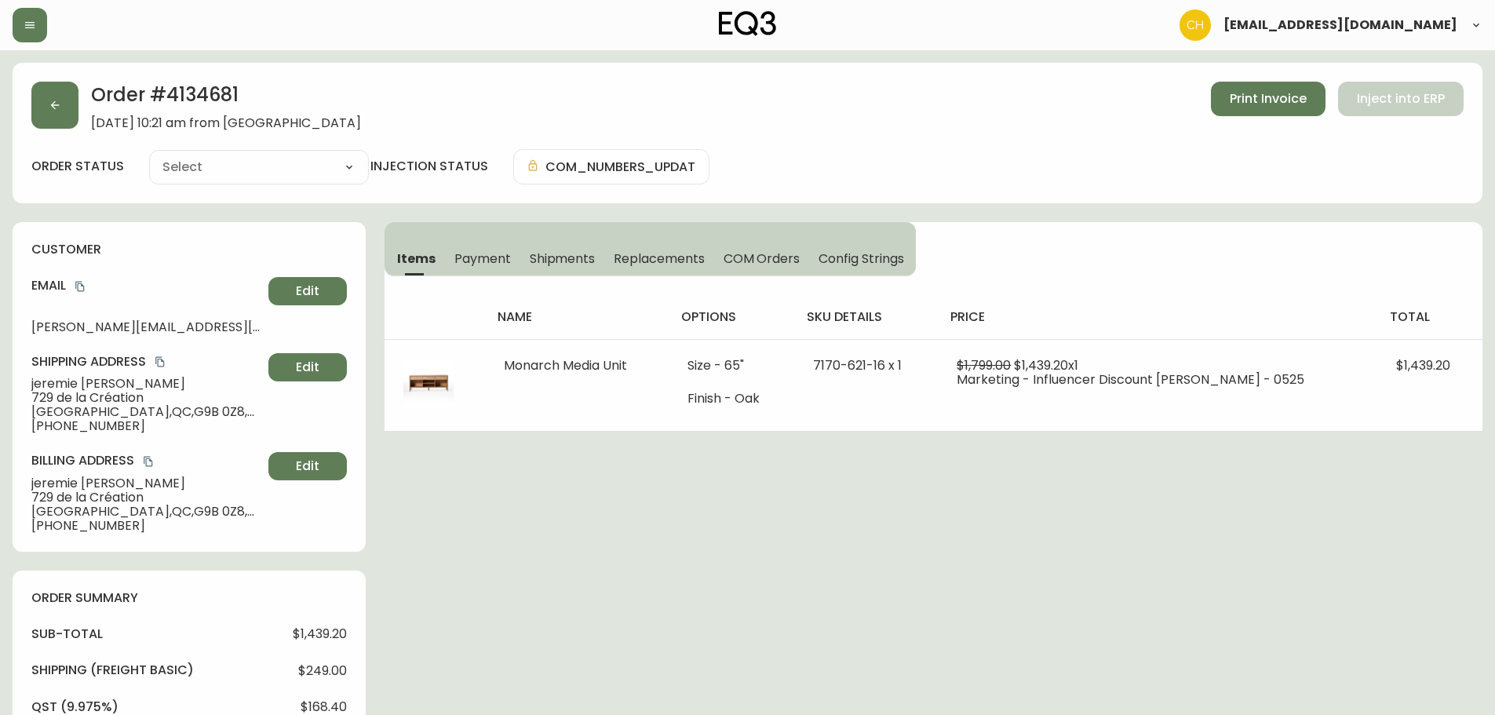
type input "Processing"
select select "PROCESSING"
click at [60, 93] on button "button" at bounding box center [54, 105] width 47 height 47
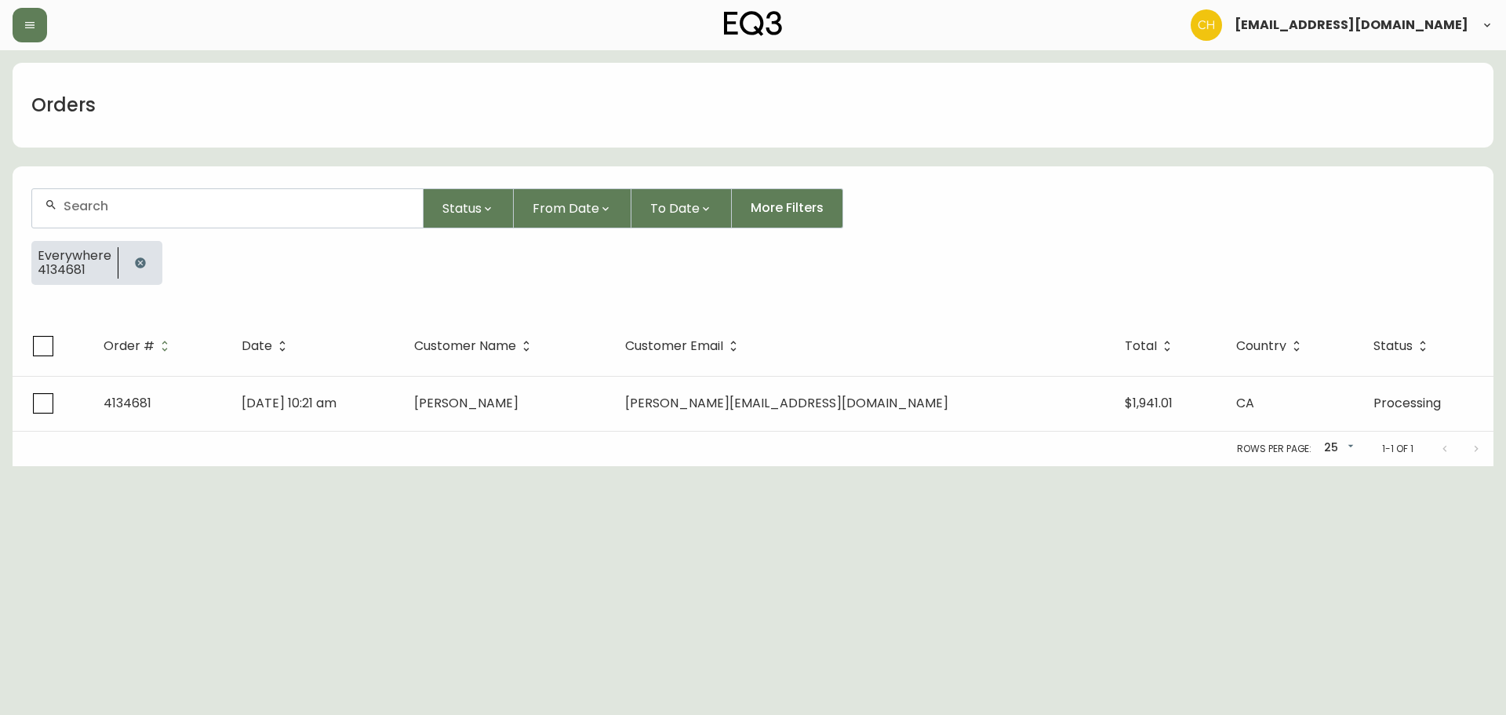
click at [71, 211] on input "text" at bounding box center [237, 205] width 347 height 15
type input "4134691"
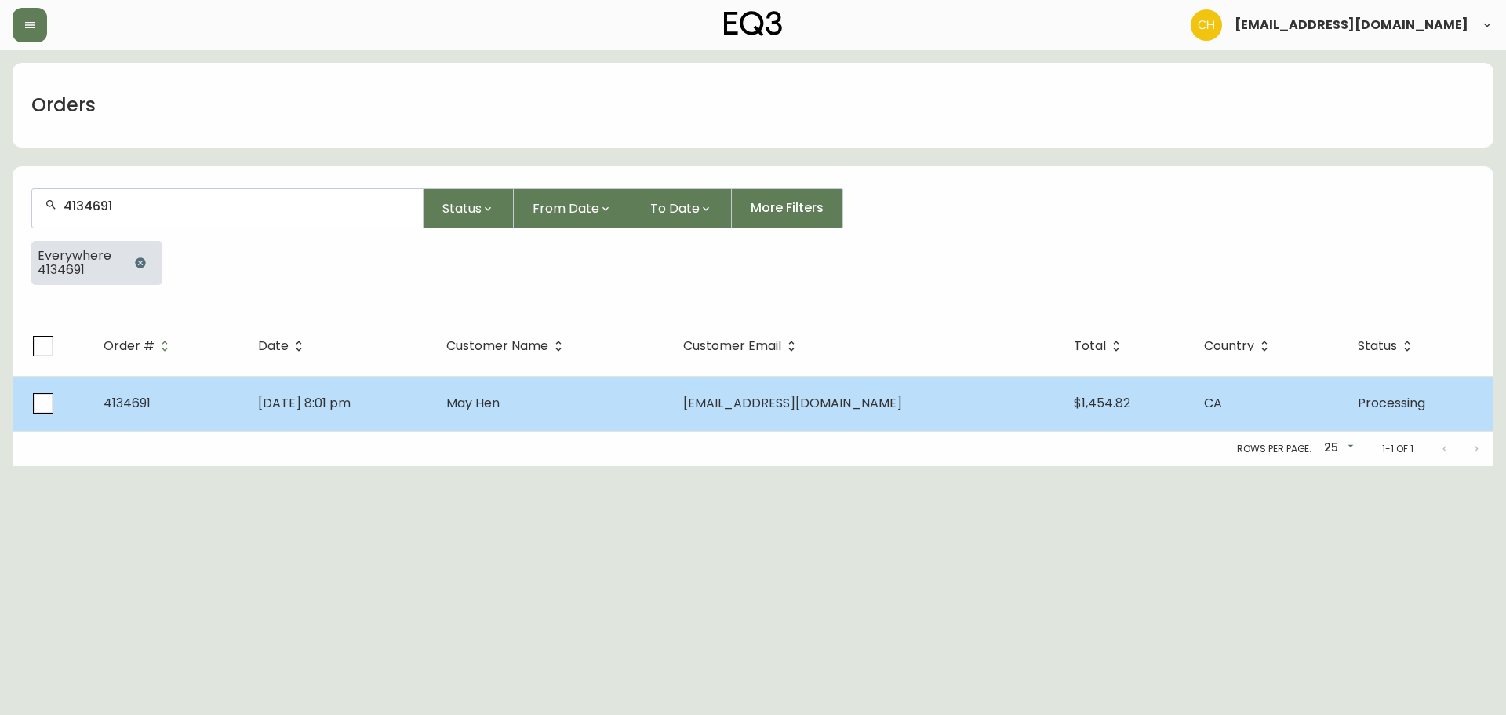
click at [563, 413] on td "May Hen" at bounding box center [552, 403] width 236 height 55
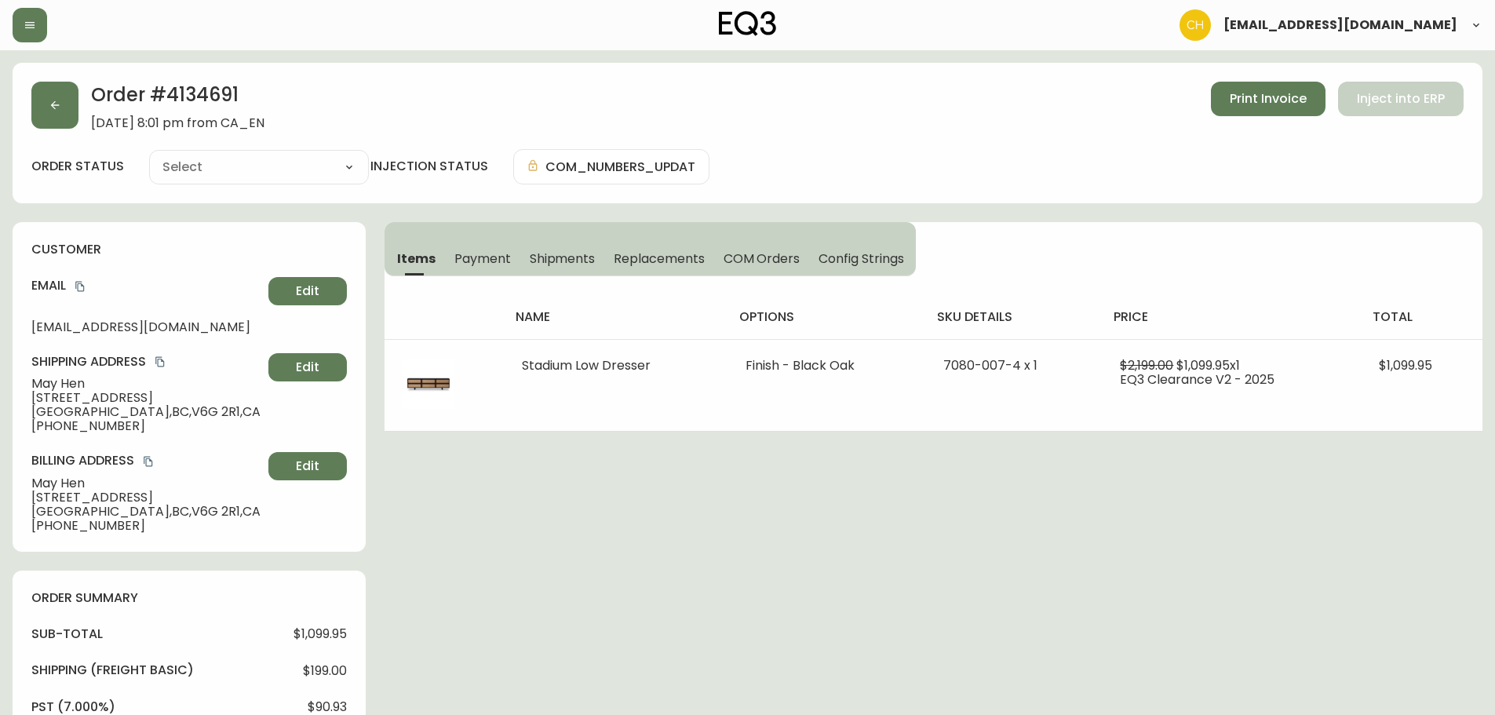
type input "Processing"
select select "PROCESSING"
click at [65, 102] on button "button" at bounding box center [54, 105] width 47 height 47
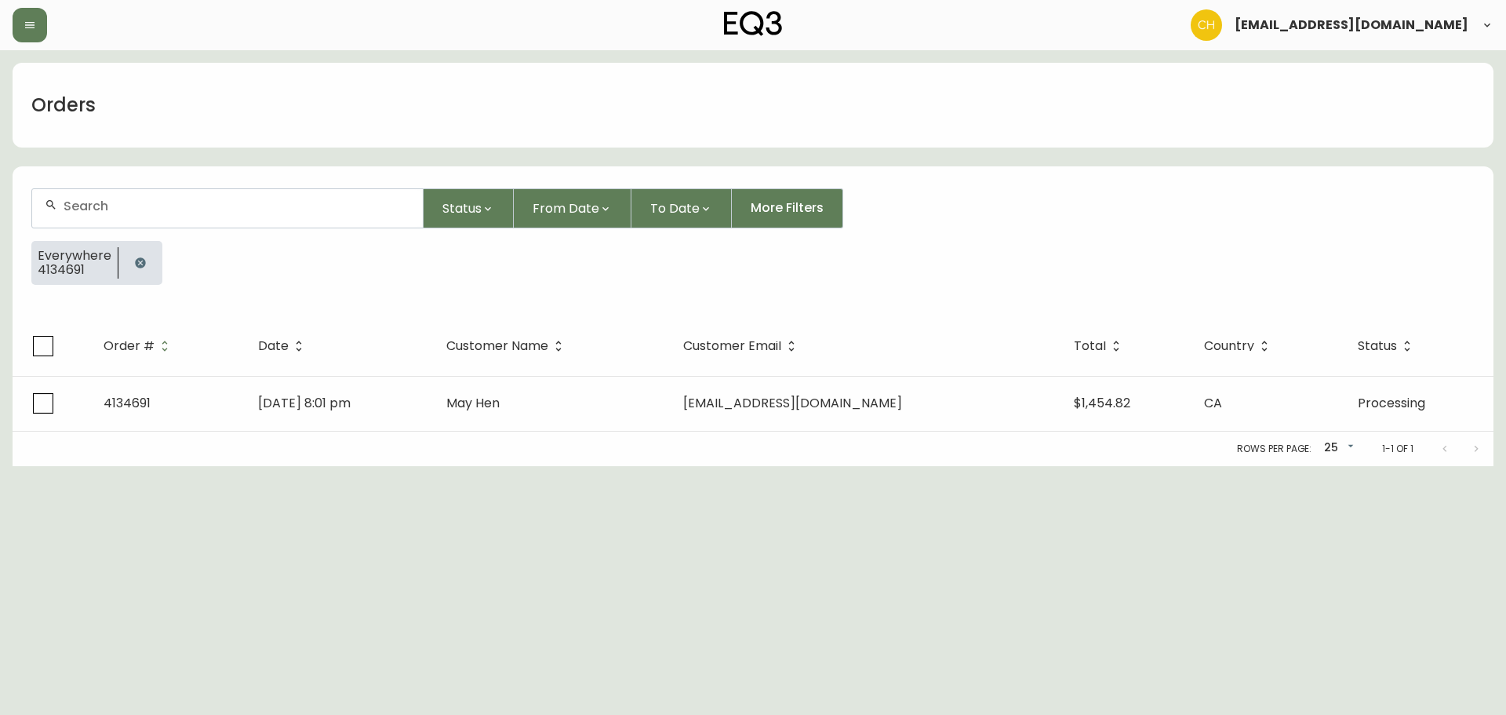
click at [80, 204] on input "text" at bounding box center [237, 205] width 347 height 15
type input "4134692"
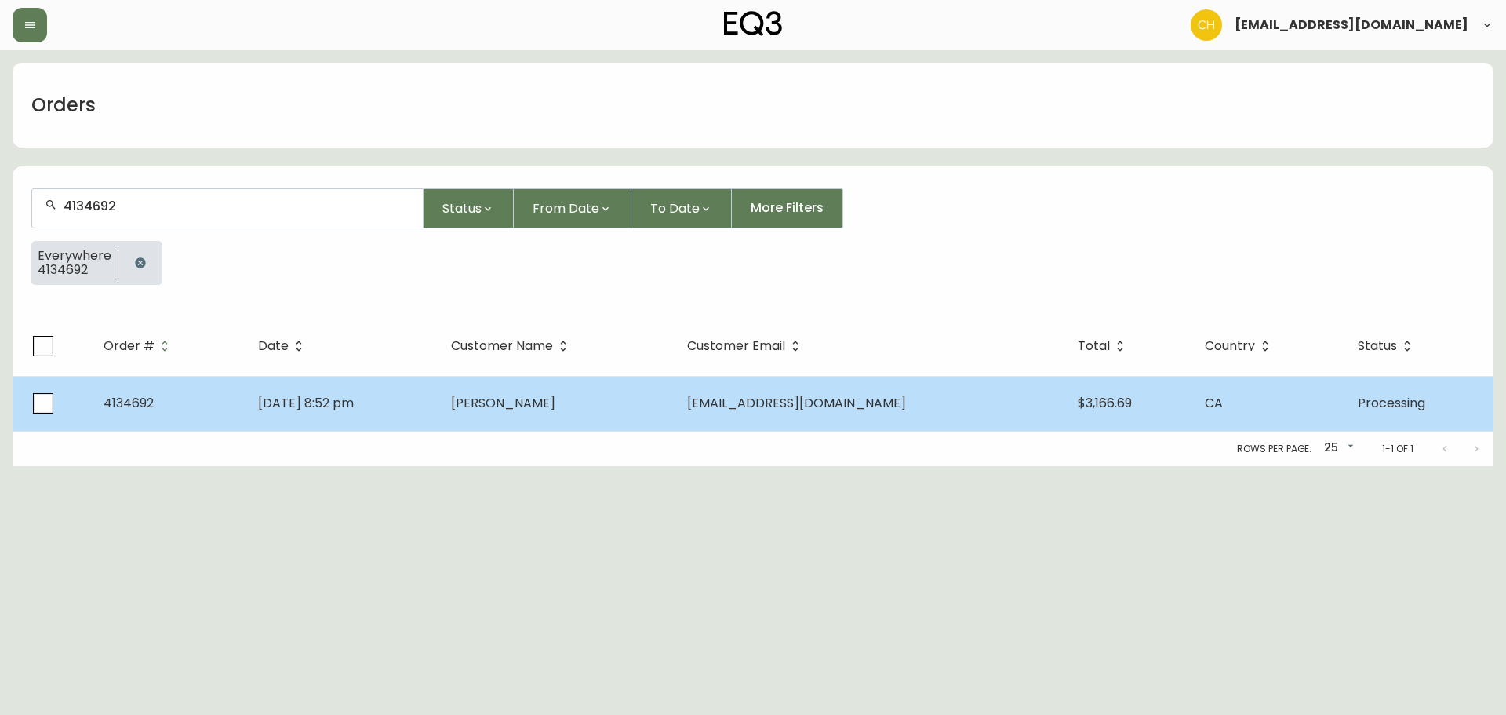
click at [525, 410] on td "[PERSON_NAME]" at bounding box center [557, 403] width 236 height 55
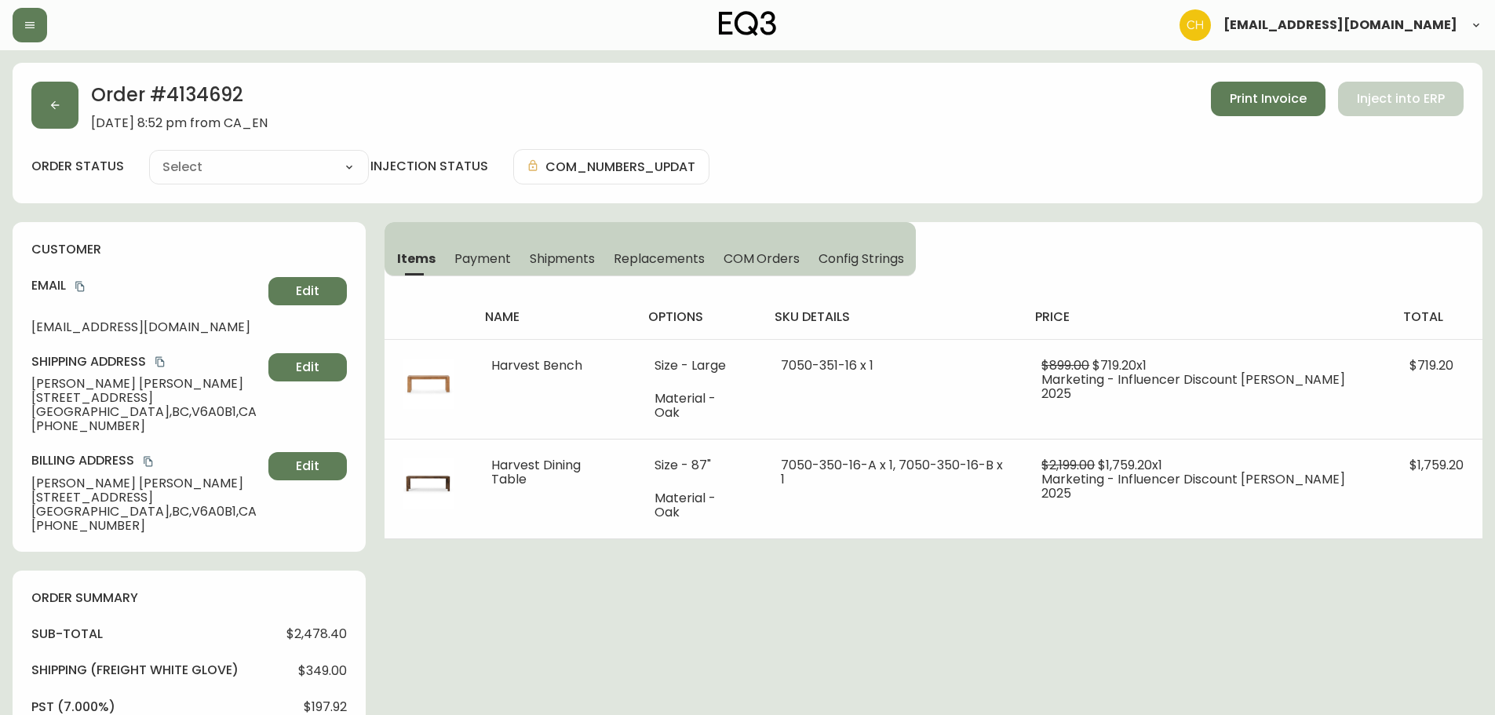
type input "Processing"
select select "PROCESSING"
click at [57, 86] on button "button" at bounding box center [54, 105] width 47 height 47
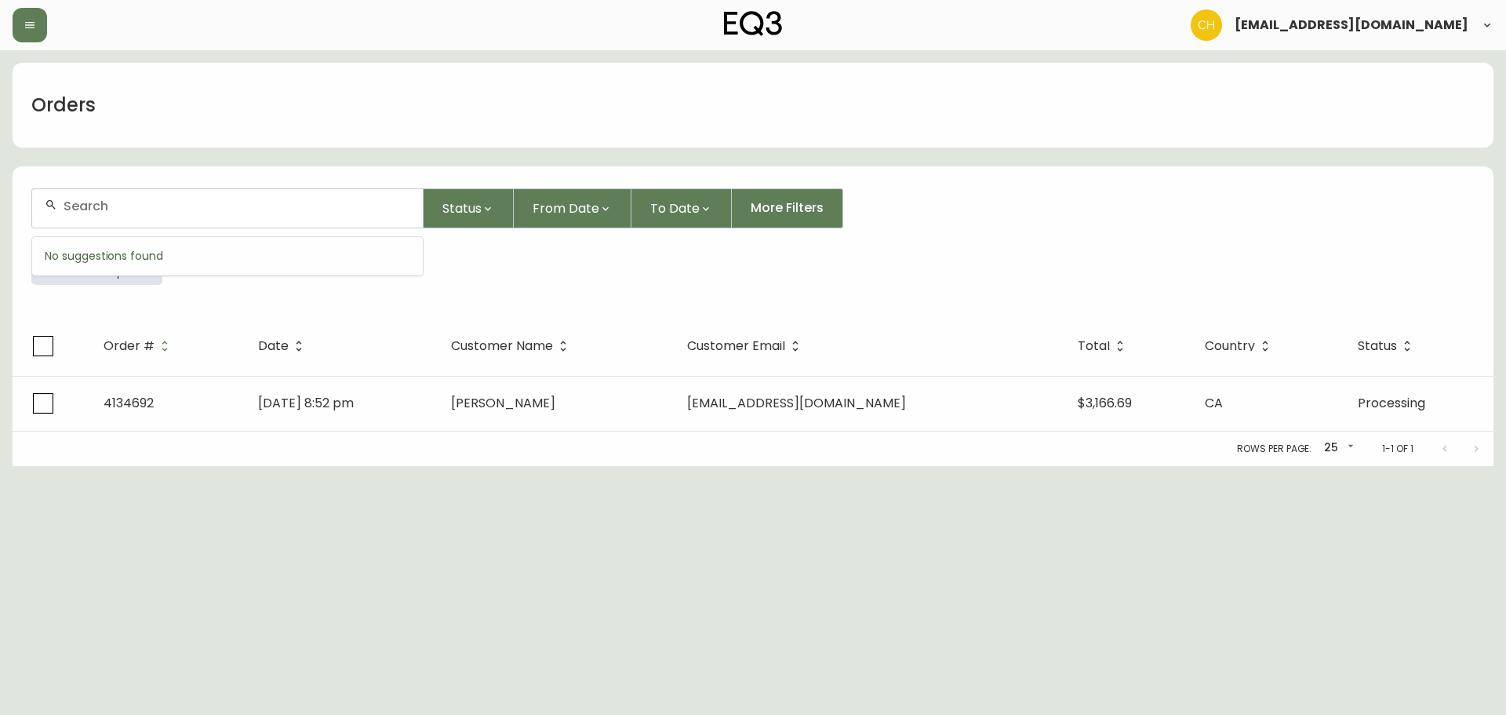
click at [80, 199] on input "text" at bounding box center [237, 205] width 347 height 15
type input "4134693"
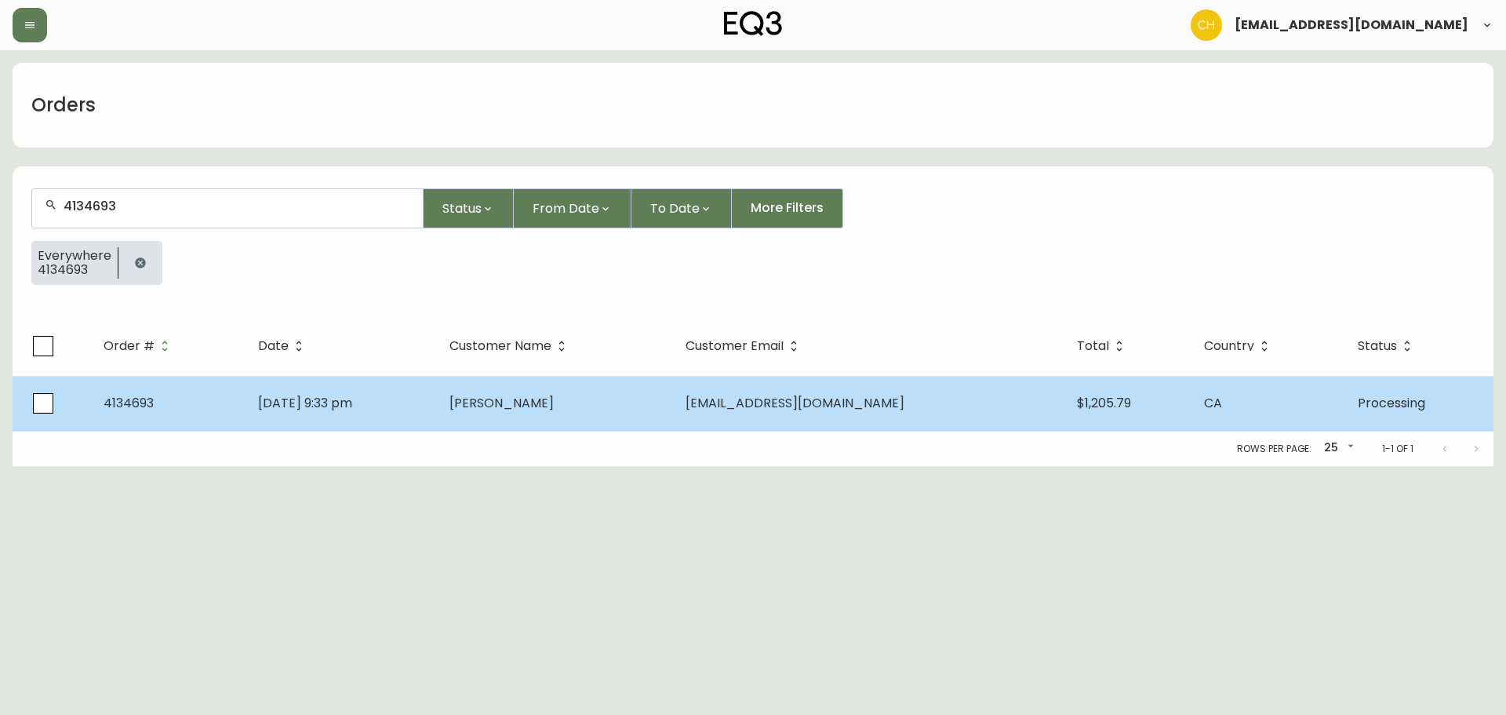
click at [437, 401] on td "[DATE] 9:33 pm" at bounding box center [341, 403] width 191 height 55
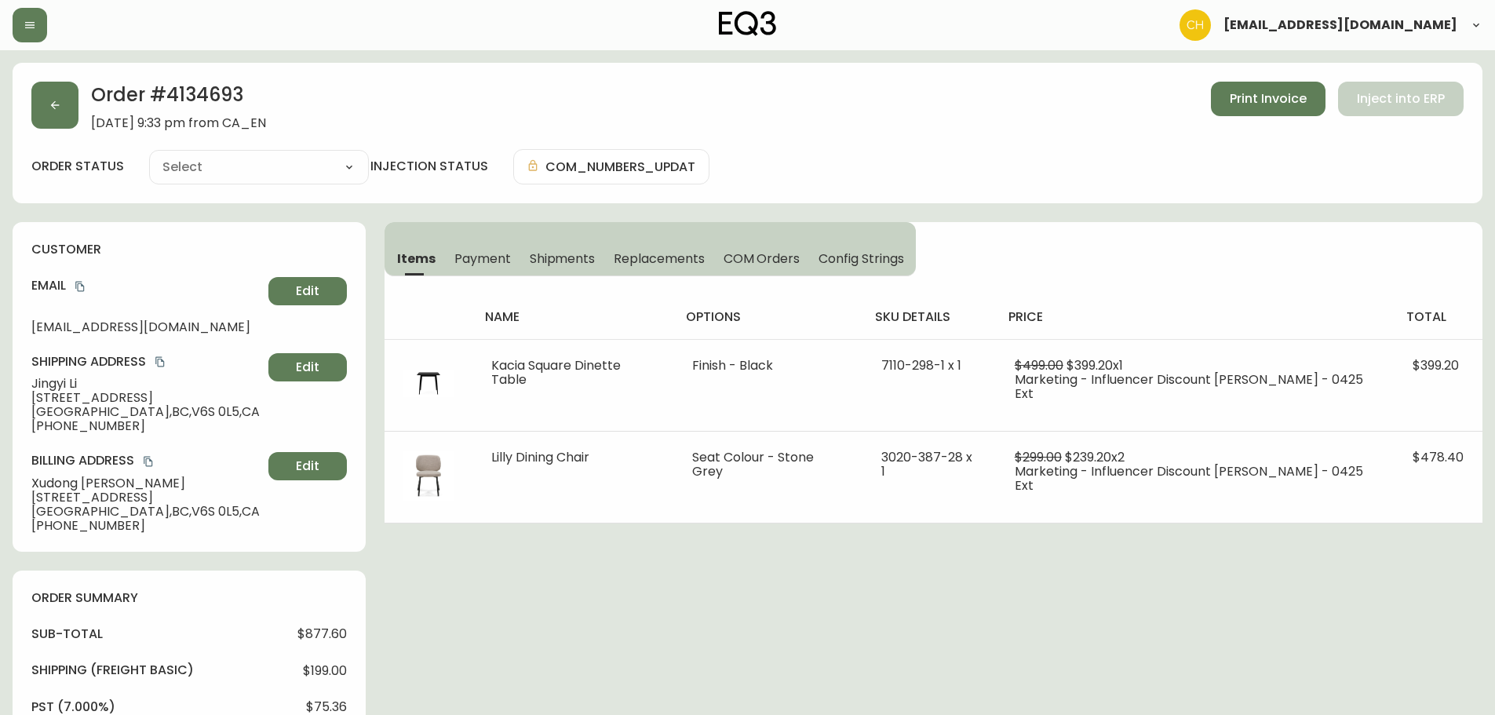
type input "Processing"
select select "PROCESSING"
